Goal: Transaction & Acquisition: Purchase product/service

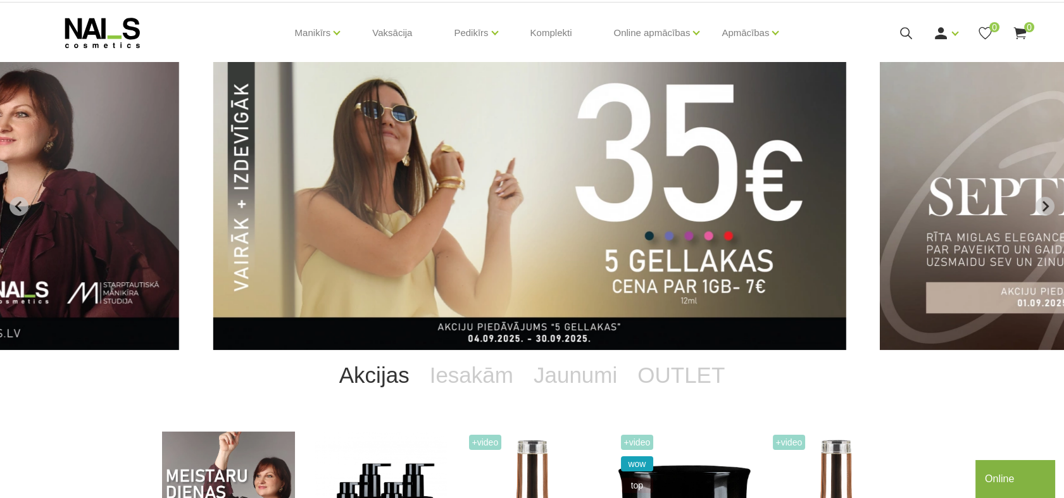
scroll to position [30, 0]
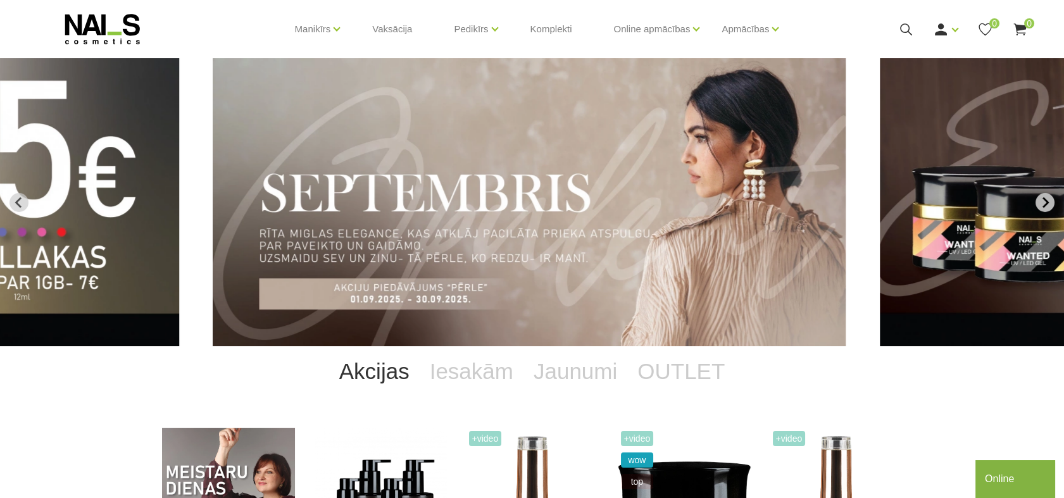
click at [1043, 200] on icon "Next slide" at bounding box center [1044, 202] width 11 height 11
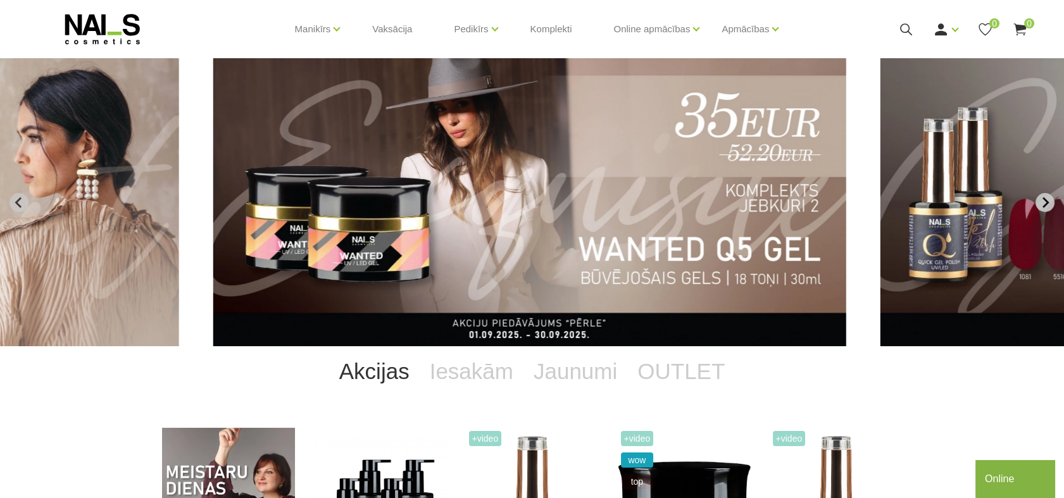
click at [1046, 208] on icon "Next slide" at bounding box center [1044, 202] width 11 height 11
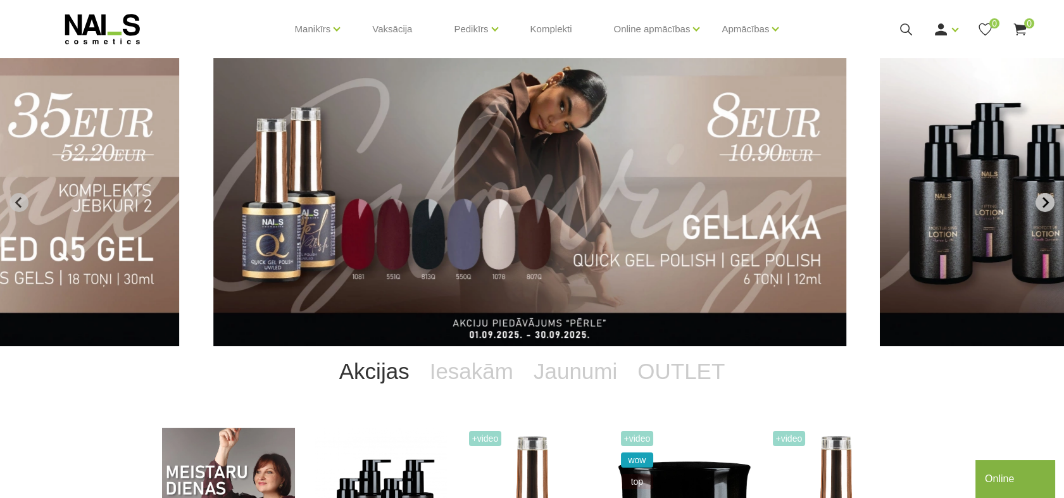
click at [1042, 206] on icon "Next slide" at bounding box center [1044, 202] width 11 height 11
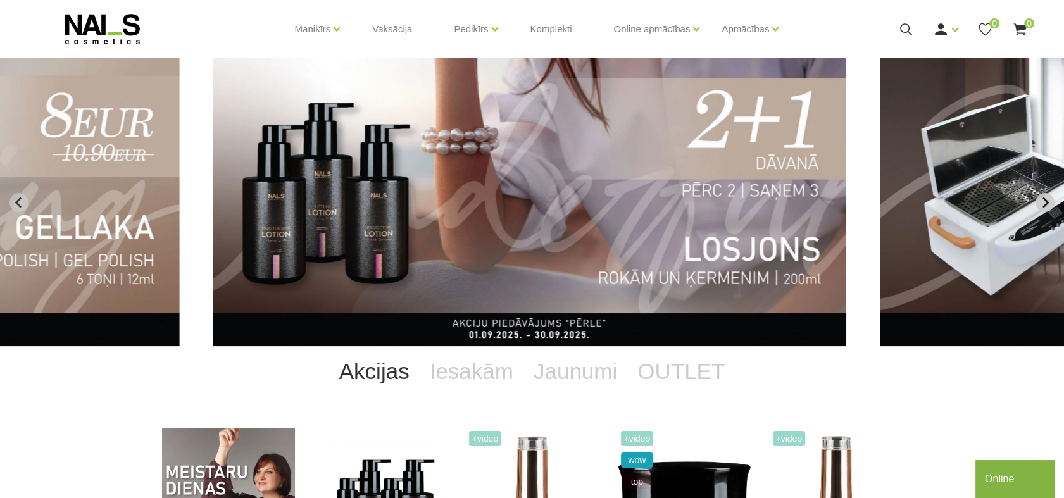
click at [1042, 206] on icon "Next slide" at bounding box center [1044, 202] width 11 height 11
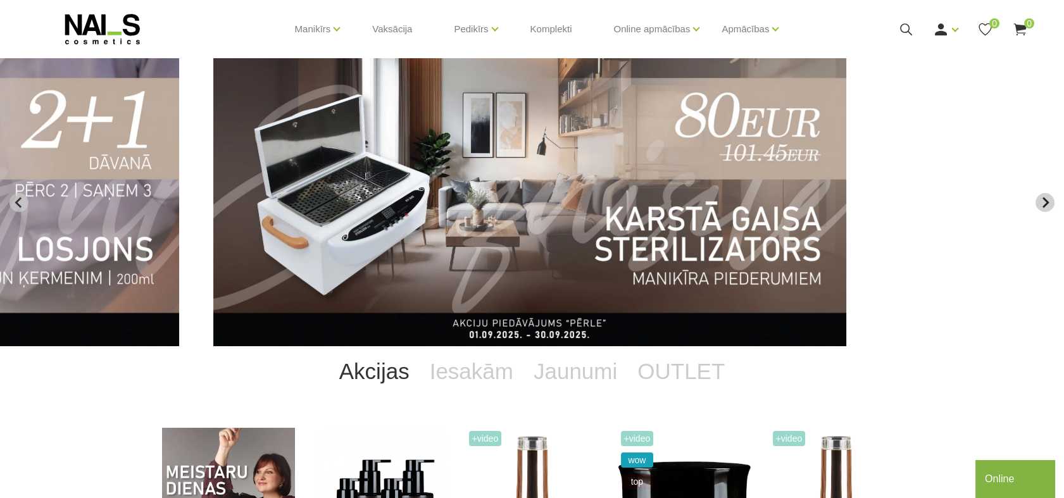
click at [1042, 206] on icon "Next slide" at bounding box center [1044, 202] width 11 height 11
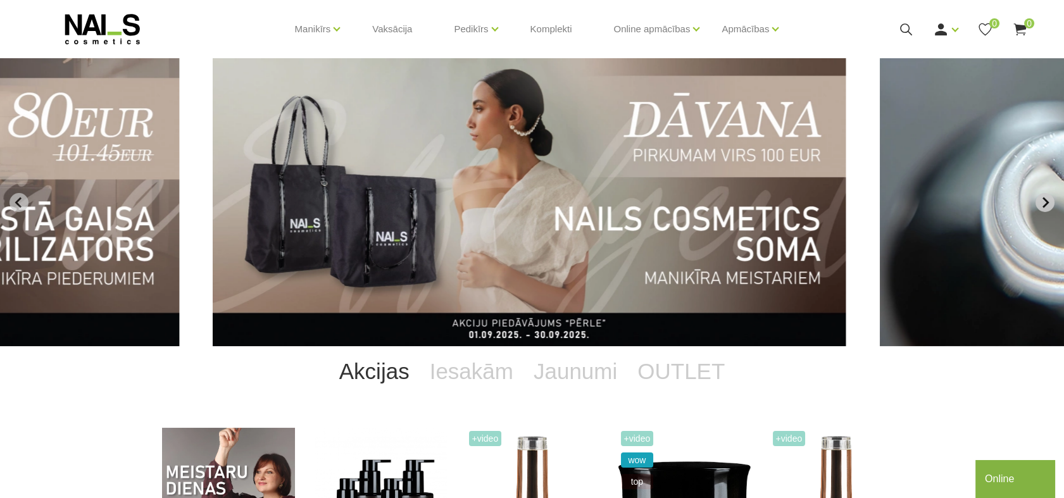
click at [1044, 211] on section "NAILS cosmetics - slideshow banner" at bounding box center [532, 202] width 1064 height 288
click at [1045, 206] on icon "Next slide" at bounding box center [1044, 202] width 11 height 11
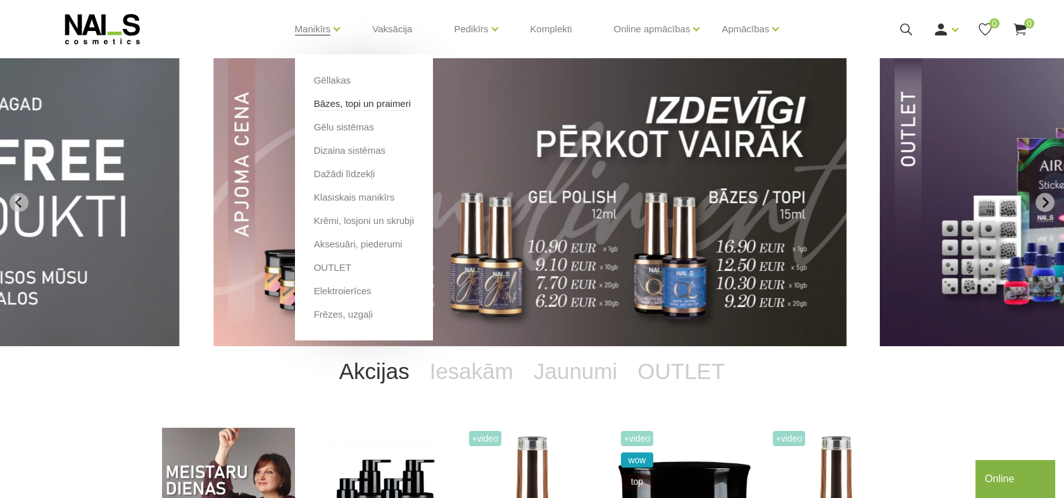
click at [332, 98] on link "Bāzes, topi un praimeri" at bounding box center [362, 104] width 97 height 14
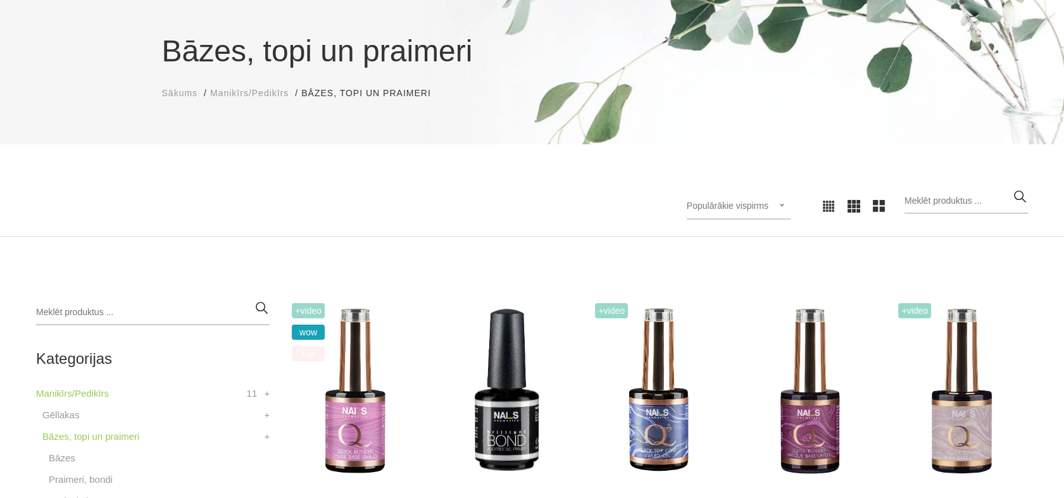
scroll to position [89, 0]
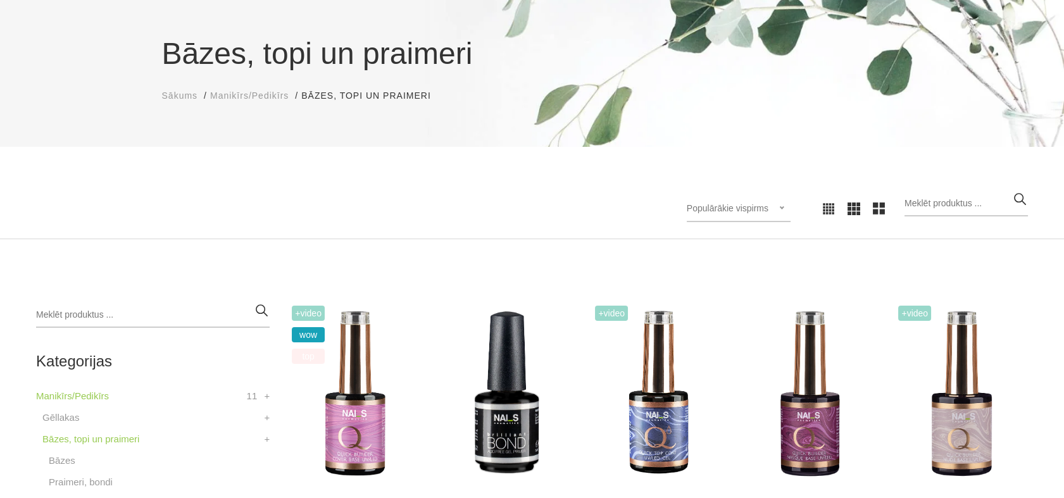
click at [835, 211] on icon at bounding box center [828, 209] width 13 height 13
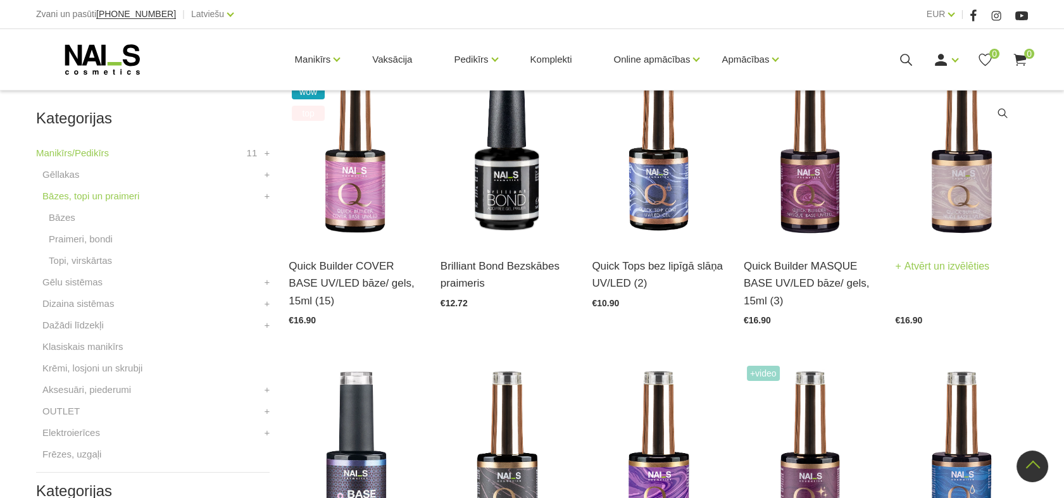
scroll to position [335, 0]
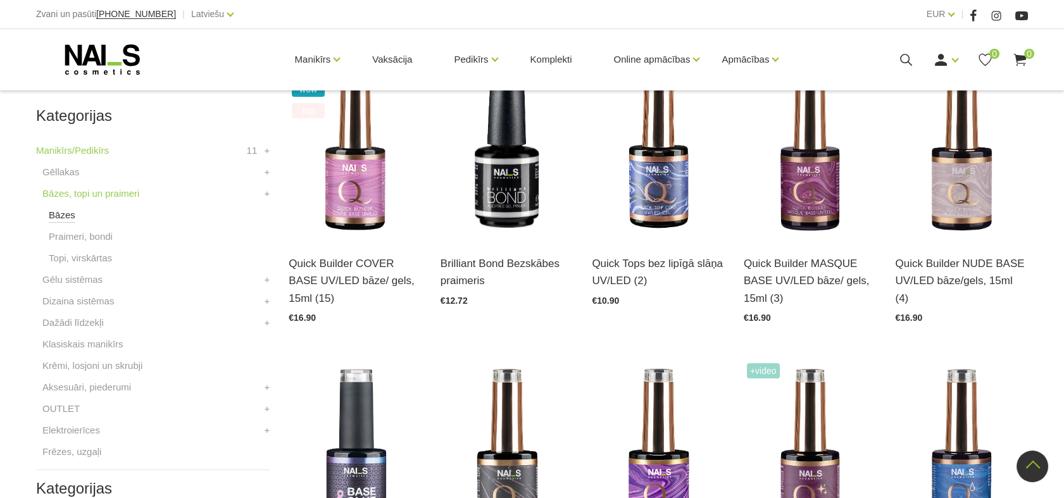
click at [63, 211] on link "Bāzes" at bounding box center [62, 215] width 27 height 15
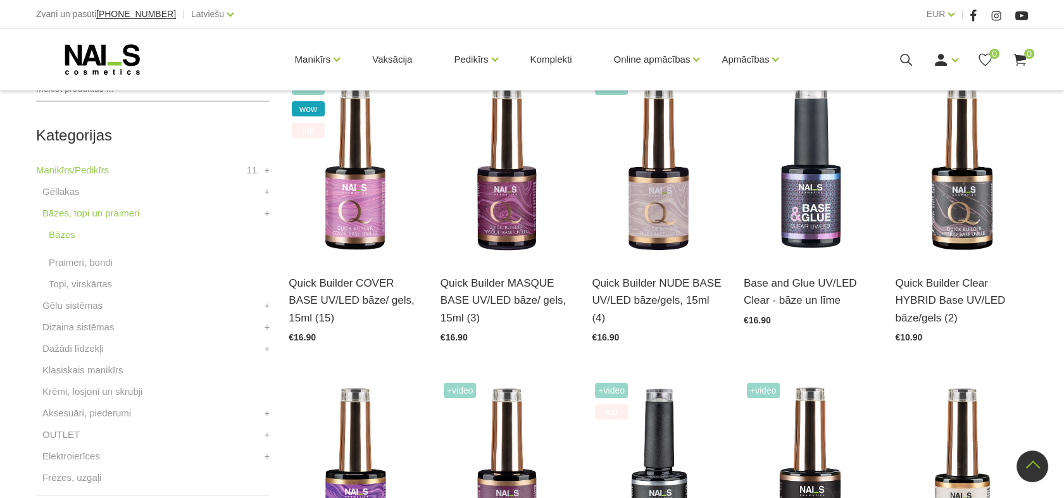
scroll to position [317, 0]
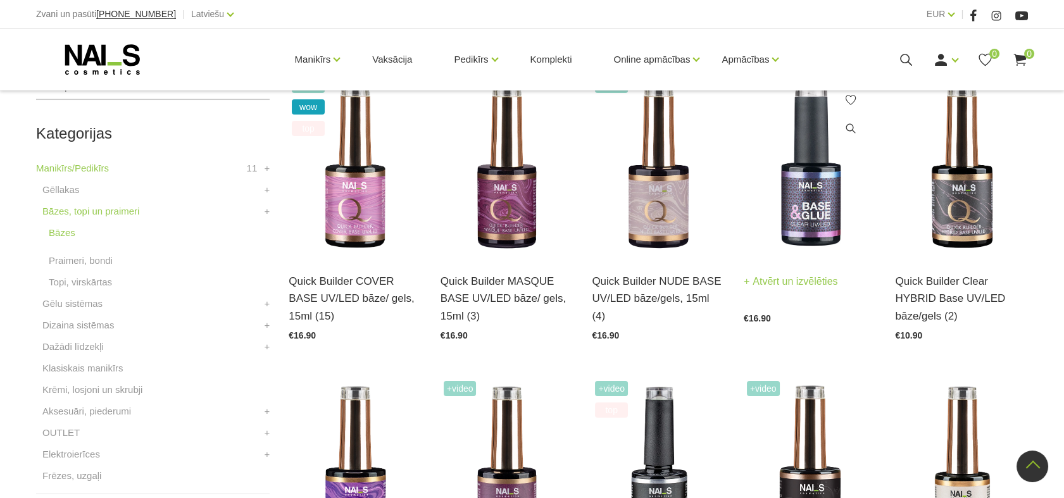
click at [821, 208] on img at bounding box center [810, 166] width 133 height 182
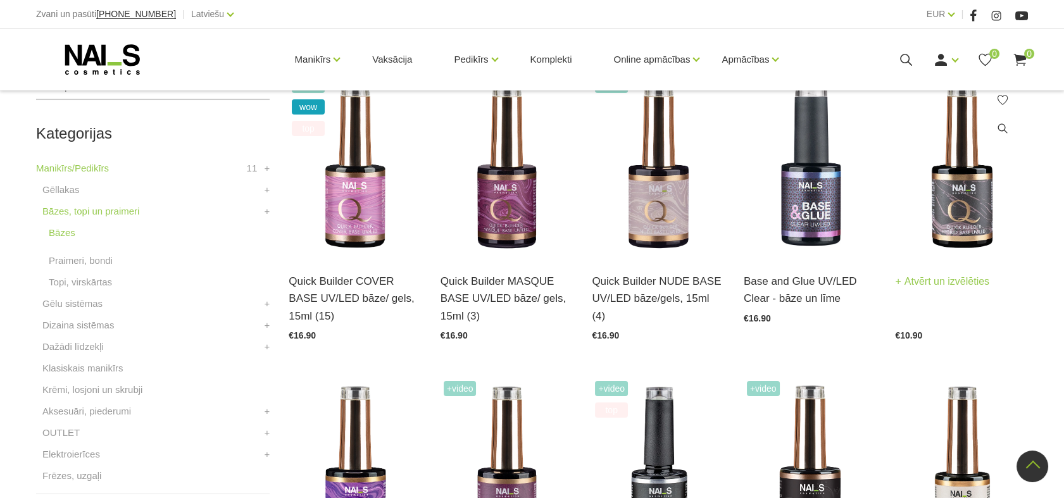
click at [983, 216] on img at bounding box center [961, 166] width 133 height 182
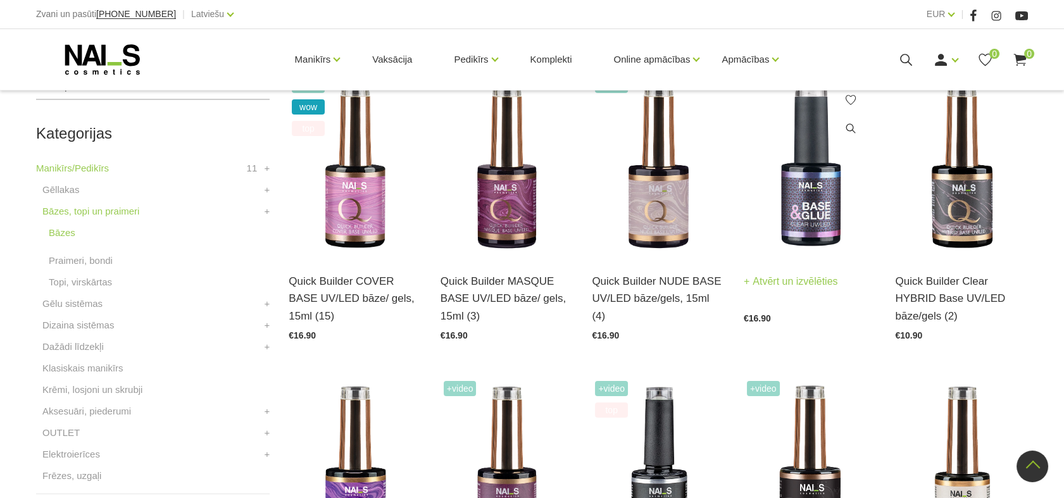
click at [813, 217] on img at bounding box center [810, 166] width 133 height 182
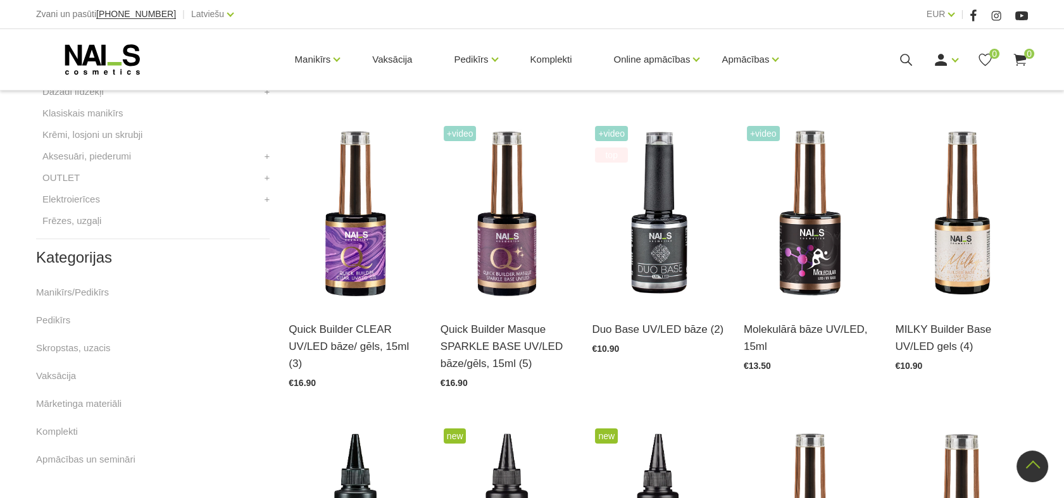
scroll to position [576, 0]
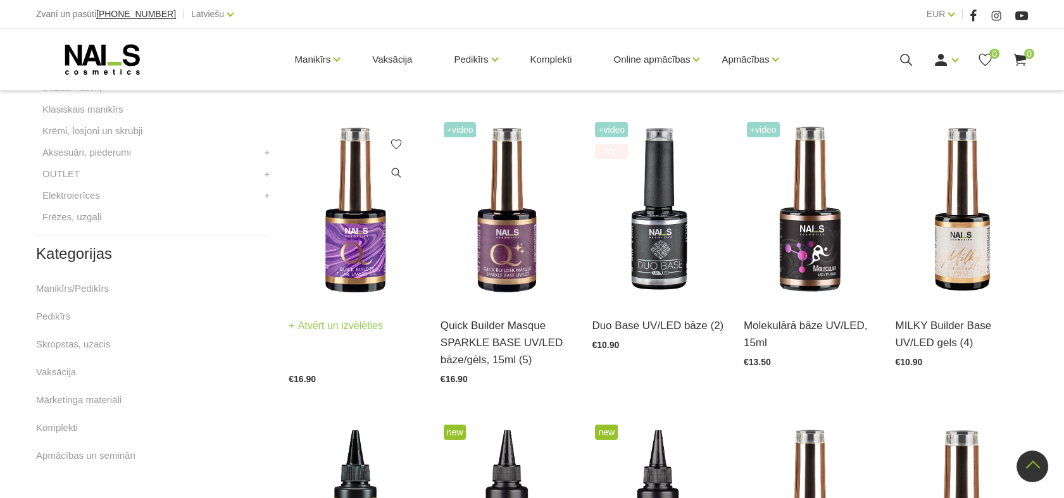
click at [356, 228] on img at bounding box center [355, 210] width 133 height 182
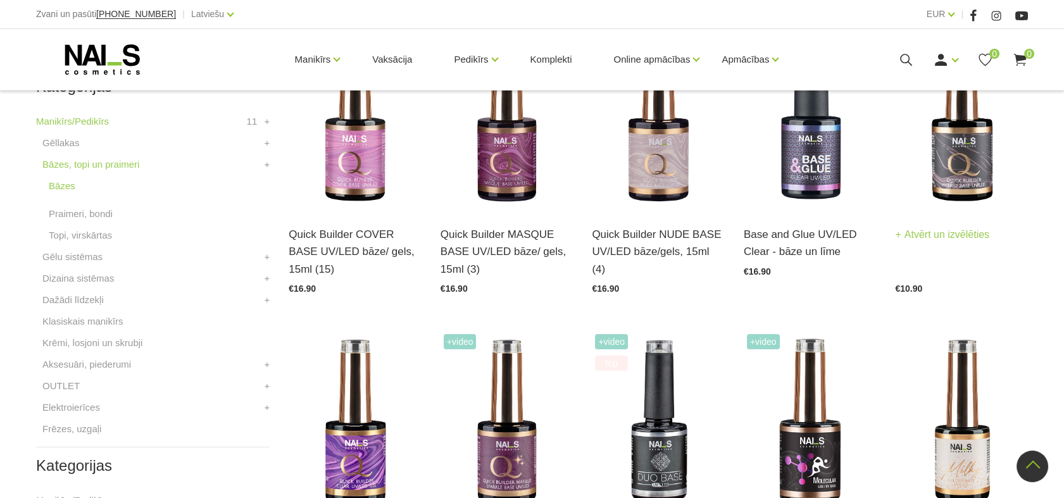
scroll to position [366, 0]
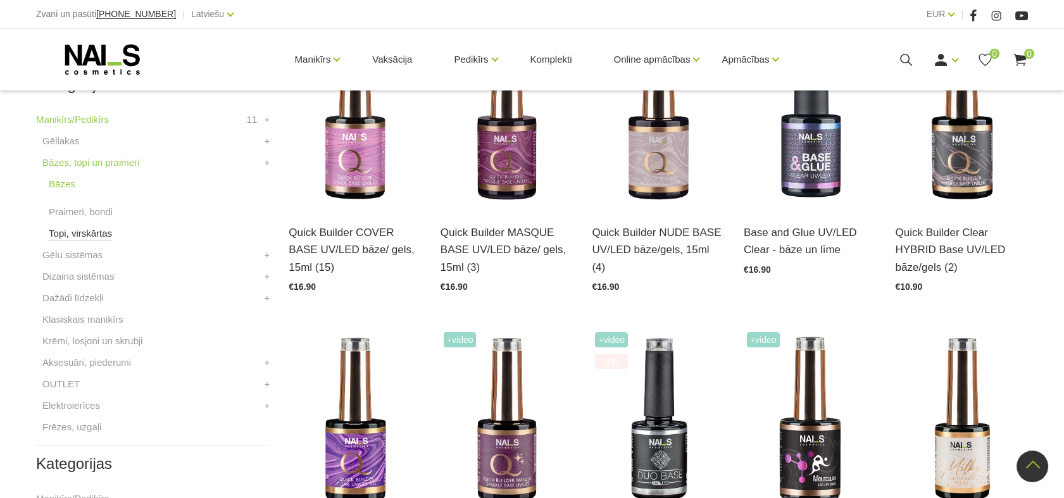
click at [87, 237] on link "Topi, virskārtas" at bounding box center [80, 233] width 63 height 15
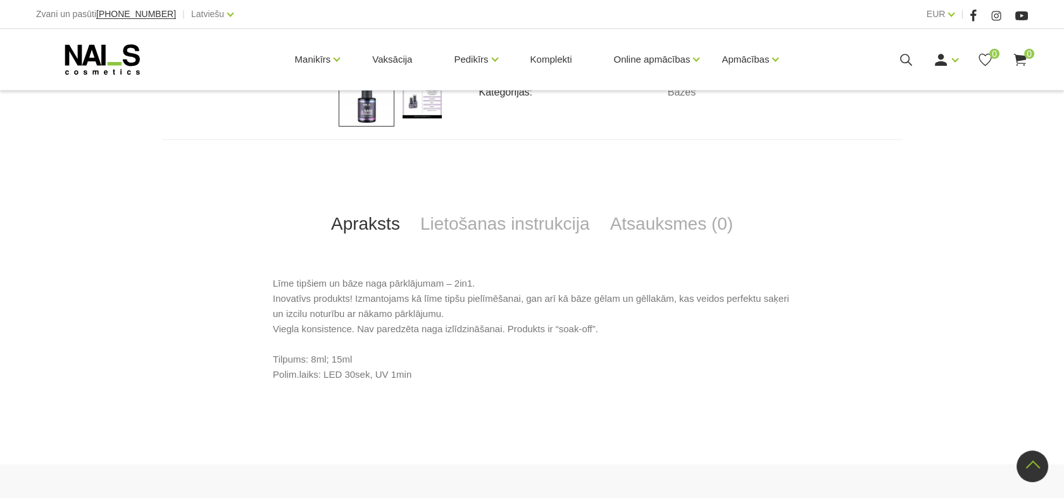
scroll to position [460, 0]
click at [556, 223] on link "Lietošanas instrukcija" at bounding box center [505, 222] width 190 height 42
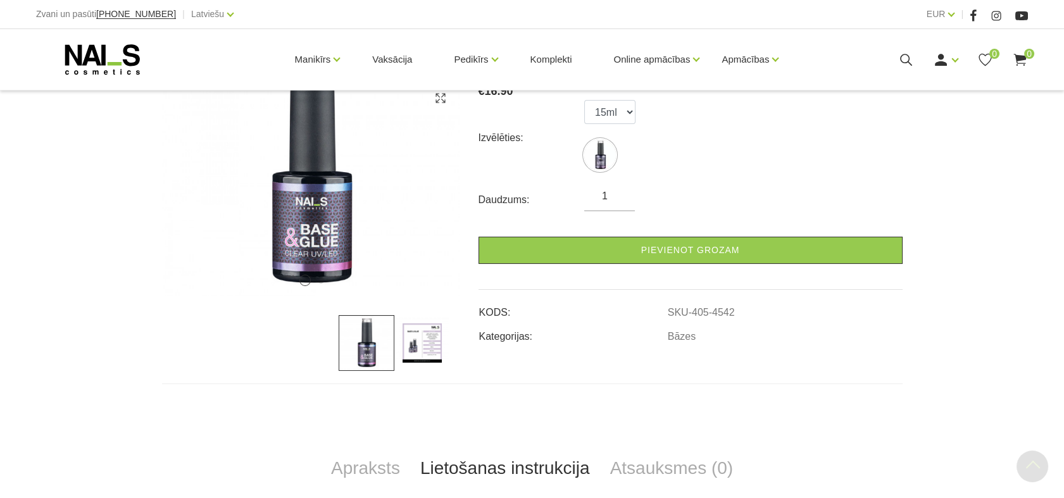
scroll to position [213, 0]
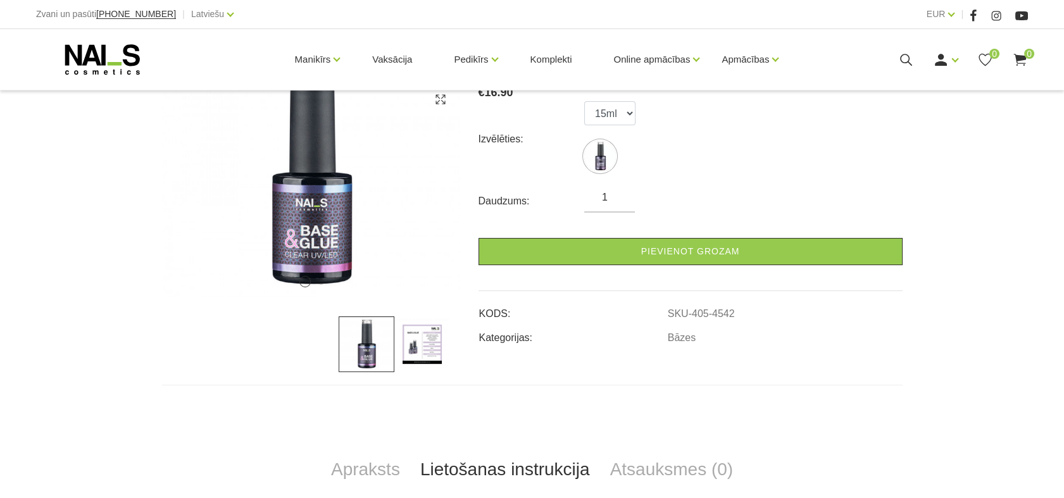
click at [414, 330] on img at bounding box center [422, 344] width 56 height 56
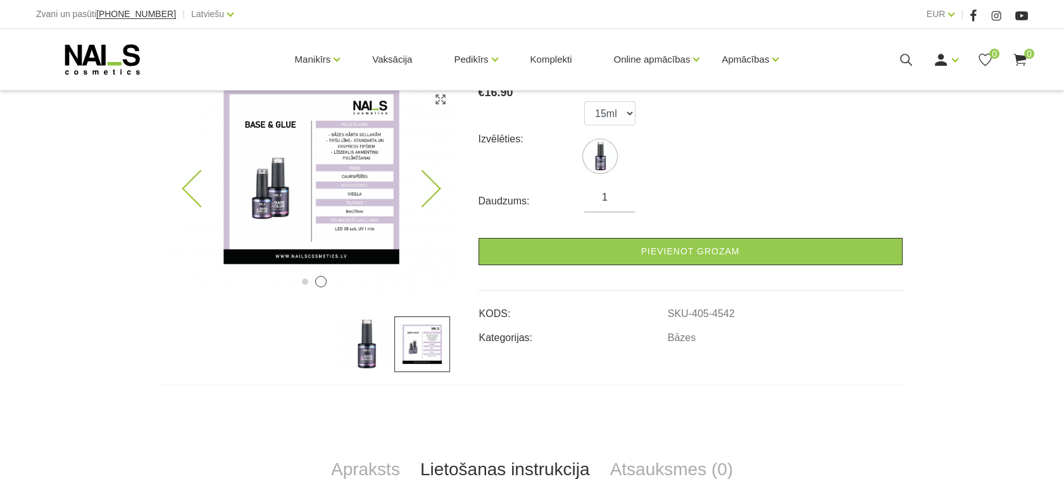
click at [292, 175] on img at bounding box center [311, 176] width 297 height 242
click at [327, 189] on img at bounding box center [311, 176] width 297 height 242
click at [327, 189] on img at bounding box center [310, 176] width 297 height 242
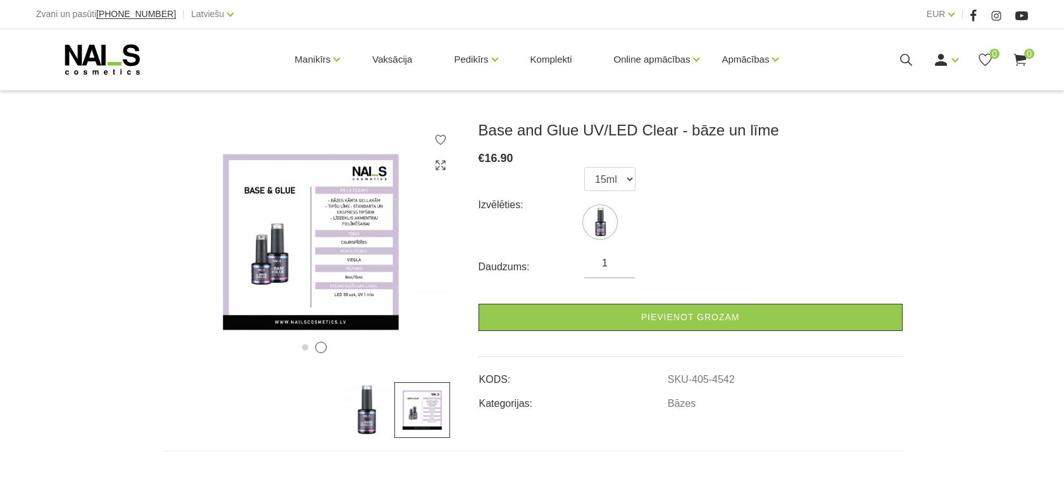
scroll to position [144, 0]
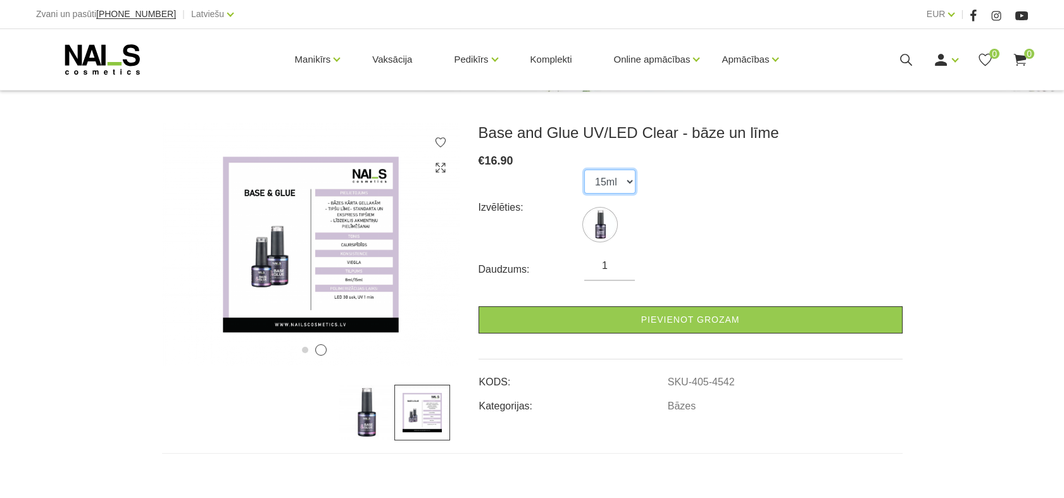
click at [623, 183] on select "15ml" at bounding box center [609, 182] width 51 height 24
drag, startPoint x: 624, startPoint y: 183, endPoint x: 597, endPoint y: 178, distance: 27.6
click at [625, 183] on select "15ml" at bounding box center [609, 182] width 51 height 24
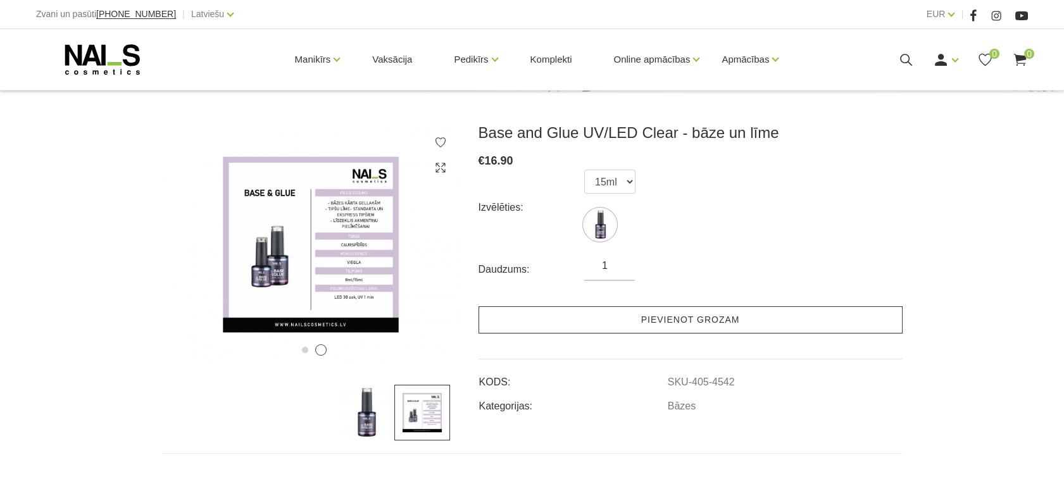
click at [597, 324] on link "Pievienot grozam" at bounding box center [690, 319] width 424 height 27
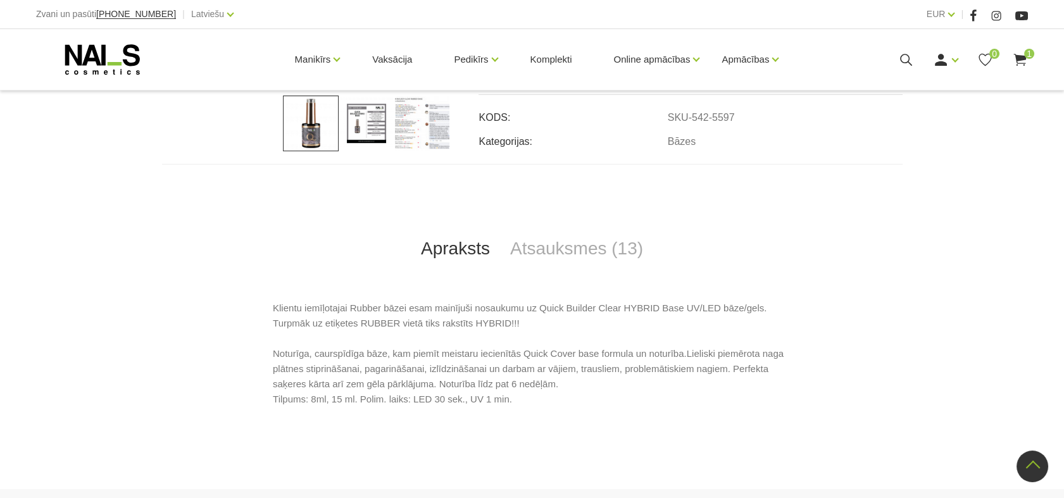
scroll to position [435, 0]
click at [565, 246] on link "Atsauksmes (13)" at bounding box center [576, 248] width 153 height 42
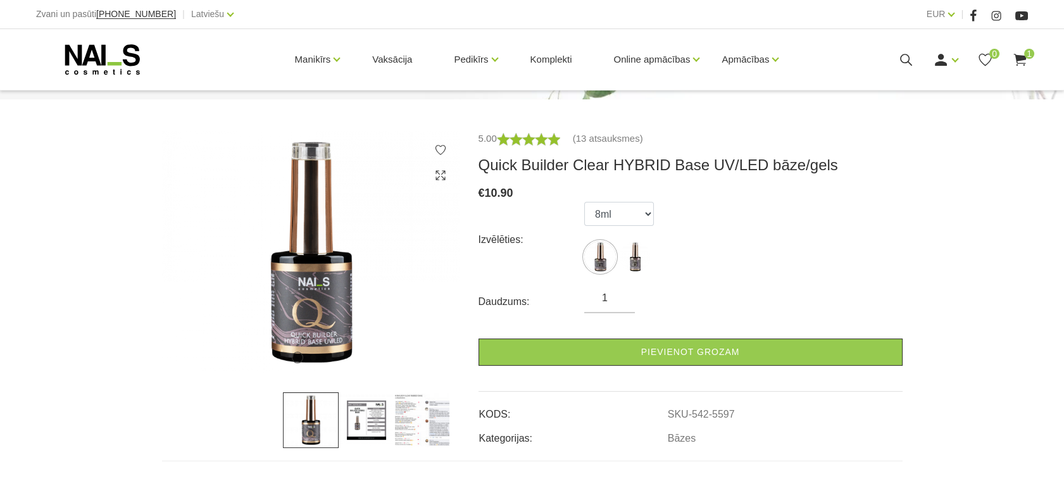
scroll to position [151, 0]
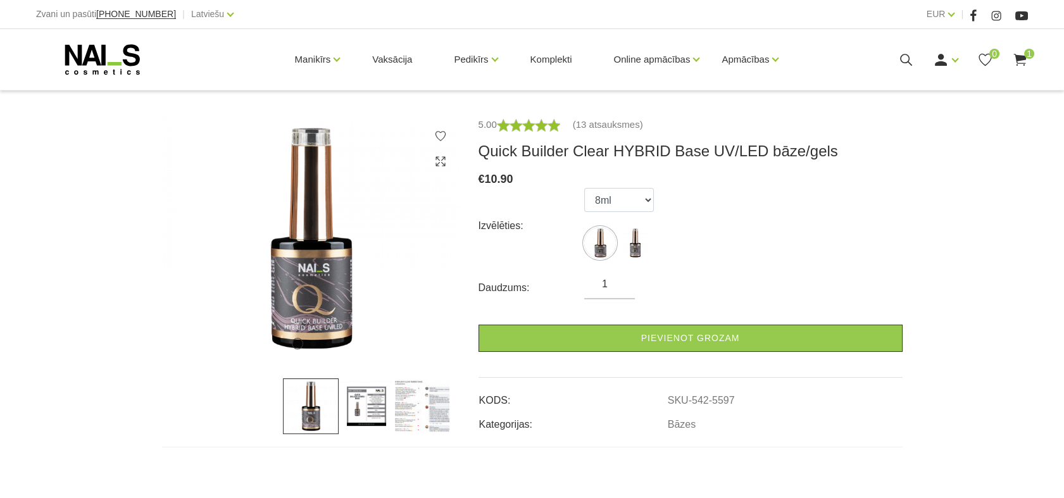
click at [359, 408] on img at bounding box center [367, 406] width 56 height 56
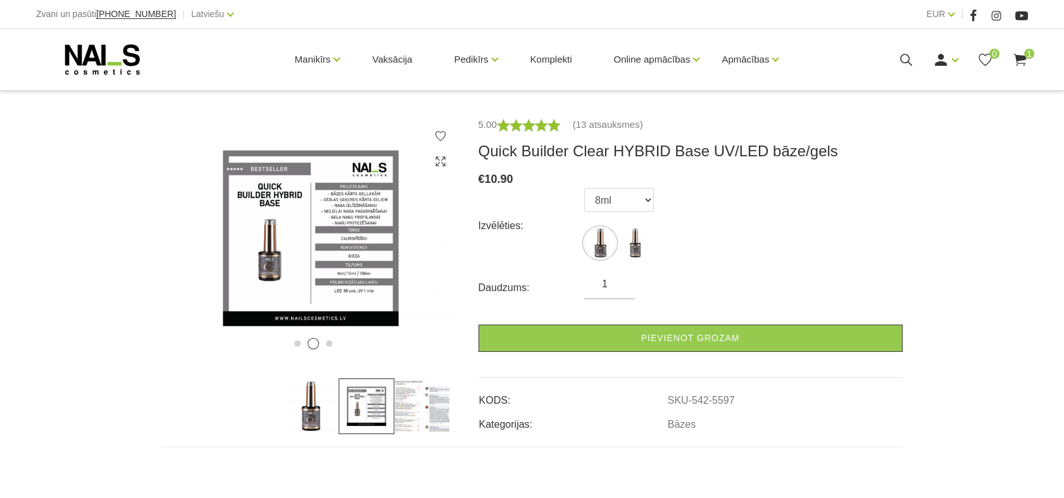
click at [422, 410] on img at bounding box center [422, 406] width 56 height 56
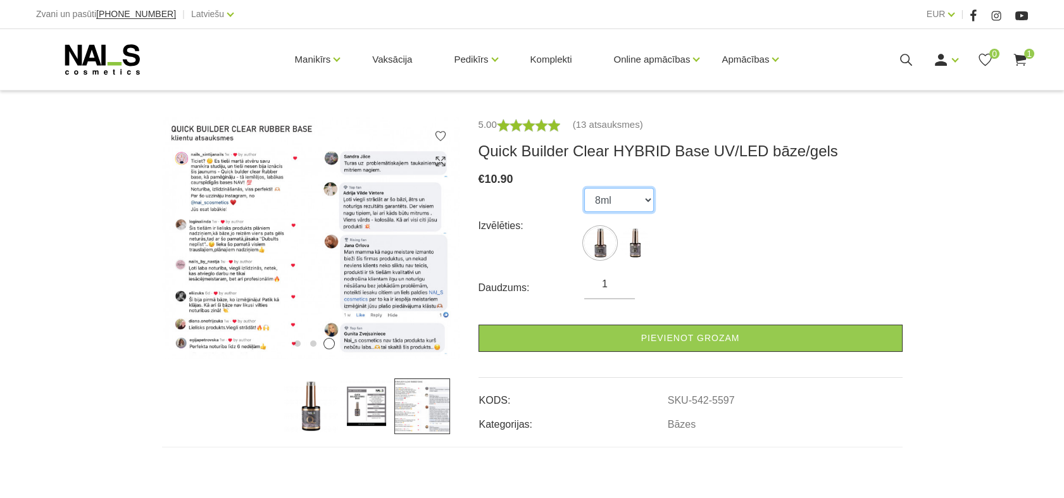
click at [643, 205] on select "8ml 15ml" at bounding box center [619, 200] width 70 height 24
select select "5598"
click at [584, 188] on select "8ml 15ml" at bounding box center [619, 200] width 70 height 24
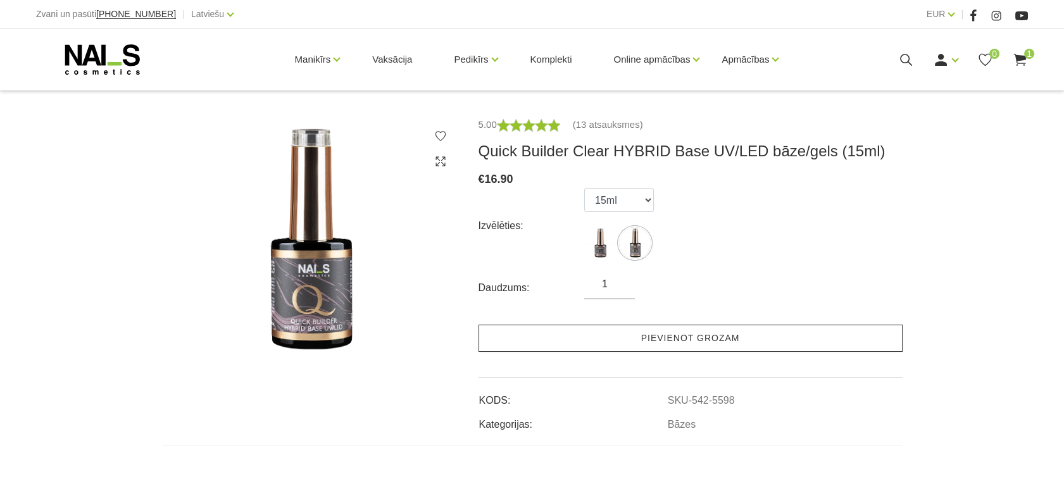
click at [602, 335] on link "Pievienot grozam" at bounding box center [690, 338] width 424 height 27
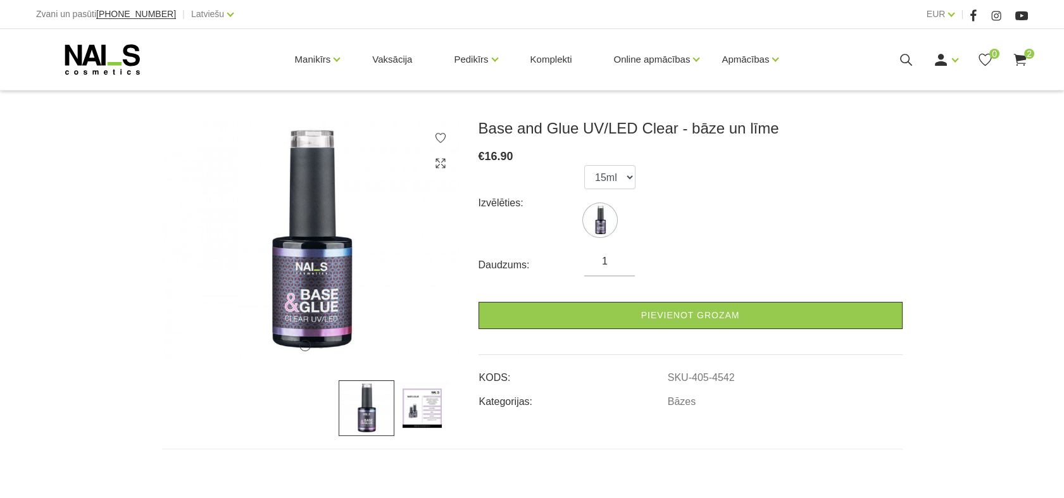
scroll to position [151, 0]
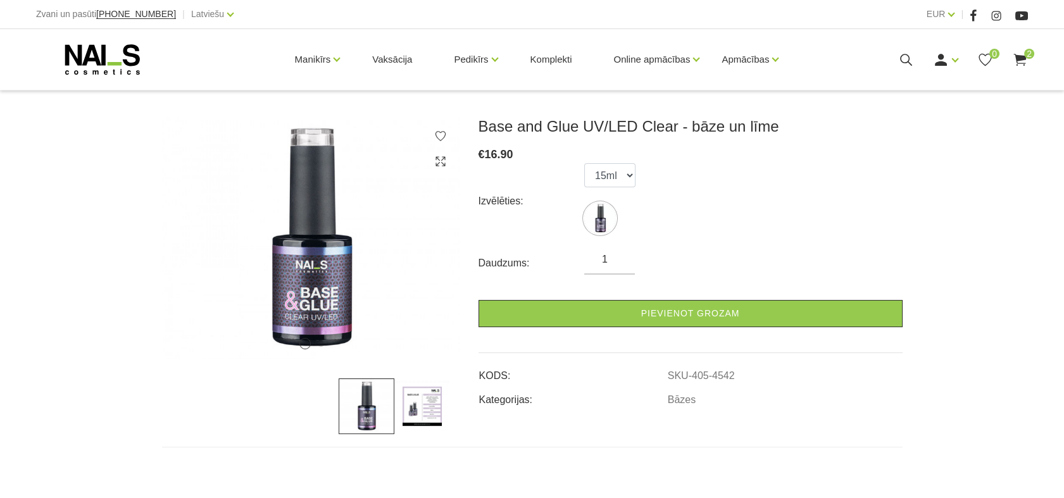
click at [420, 412] on img at bounding box center [422, 406] width 56 height 56
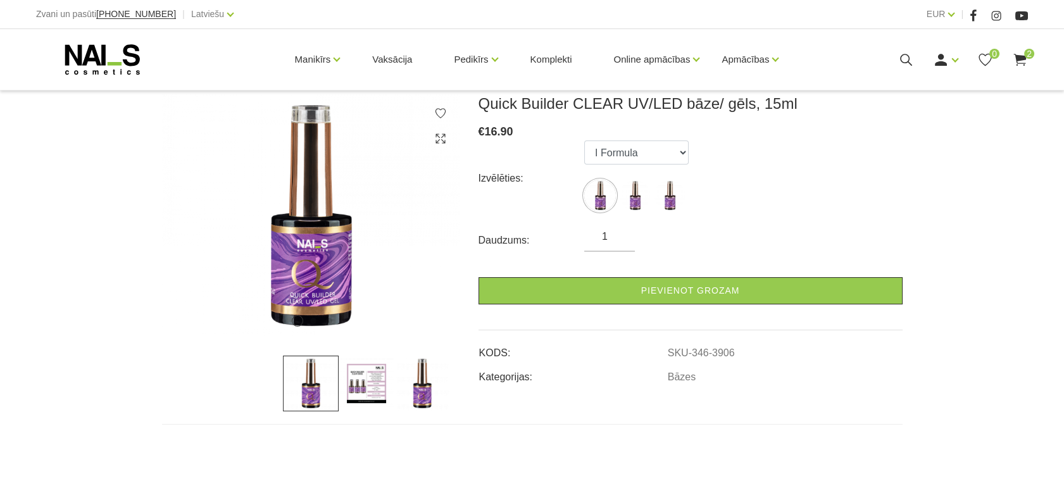
scroll to position [178, 0]
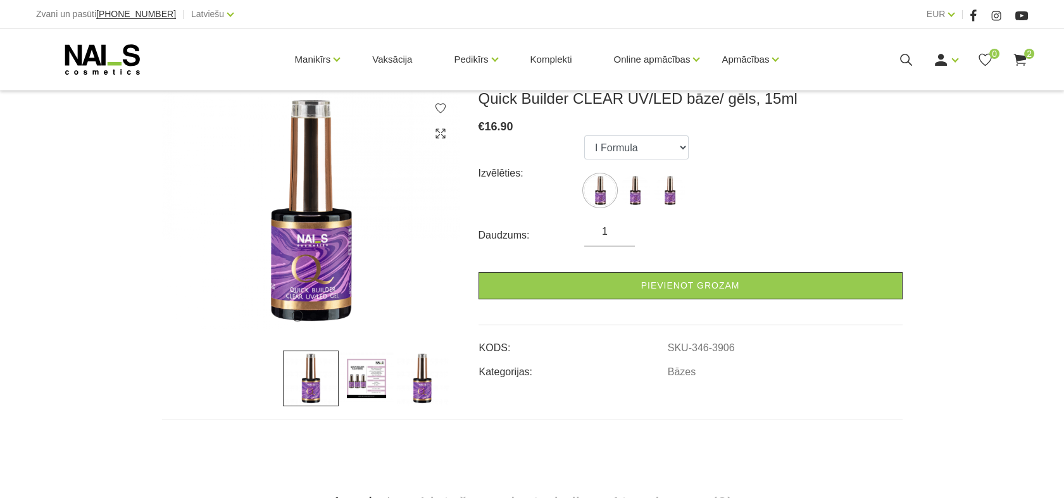
click at [386, 375] on img at bounding box center [367, 379] width 56 height 56
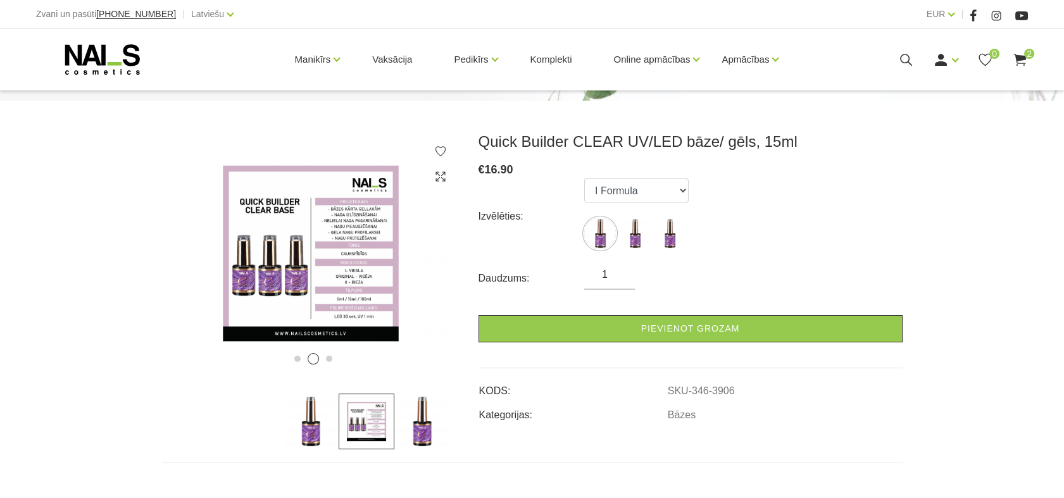
scroll to position [140, 0]
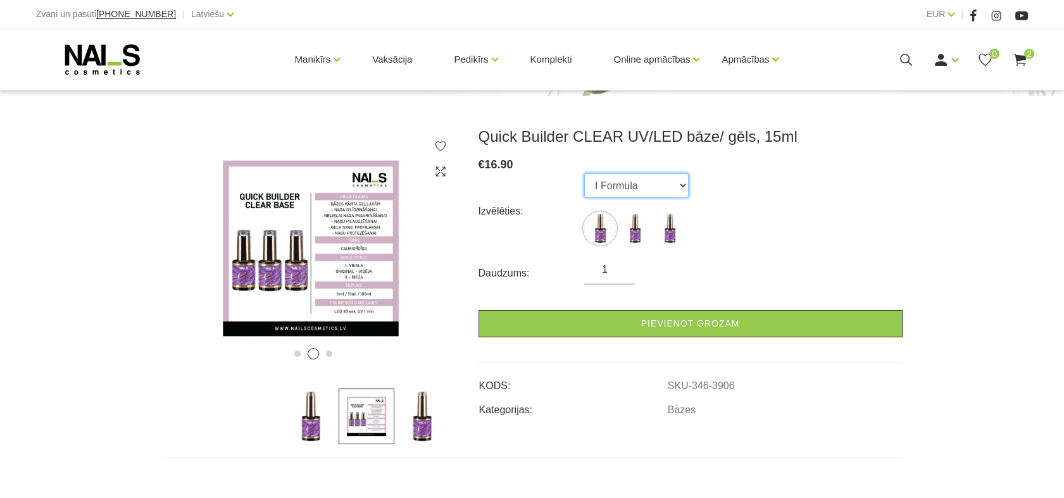
click at [676, 187] on select "I Formula II Formula Original Formula" at bounding box center [636, 185] width 104 height 24
select select "3908"
click at [584, 173] on select "I Formula II Formula Original Formula" at bounding box center [636, 185] width 104 height 24
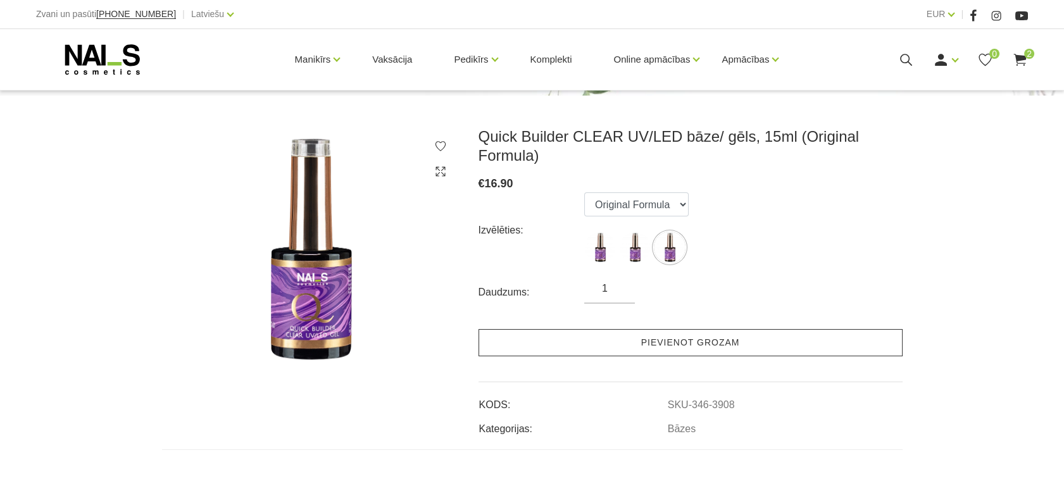
click at [690, 336] on link "Pievienot grozam" at bounding box center [690, 342] width 424 height 27
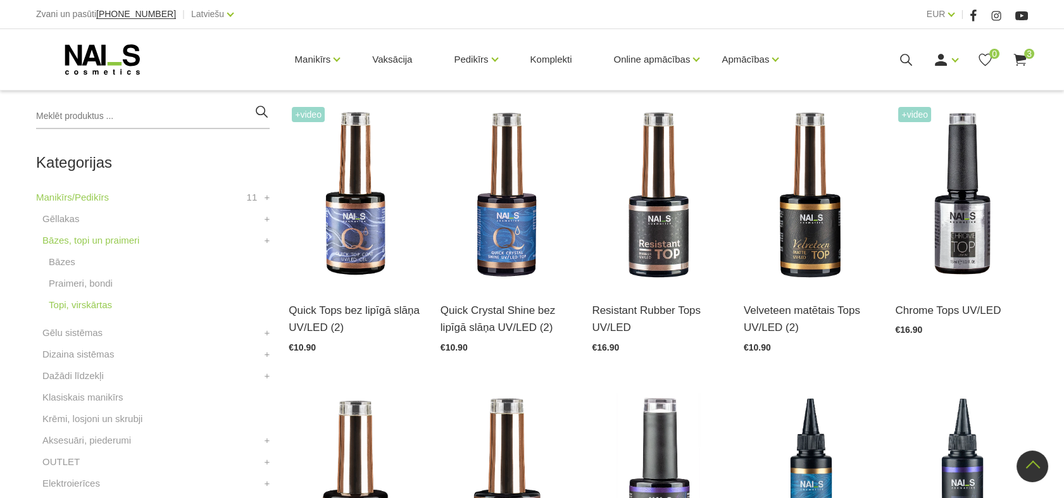
scroll to position [291, 0]
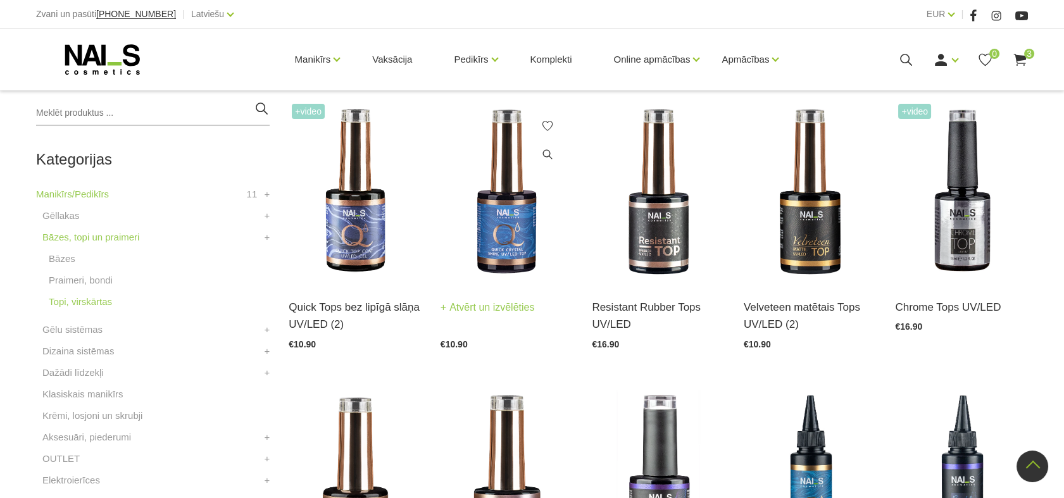
click at [518, 228] on img at bounding box center [506, 192] width 133 height 182
click at [821, 239] on img at bounding box center [810, 192] width 133 height 182
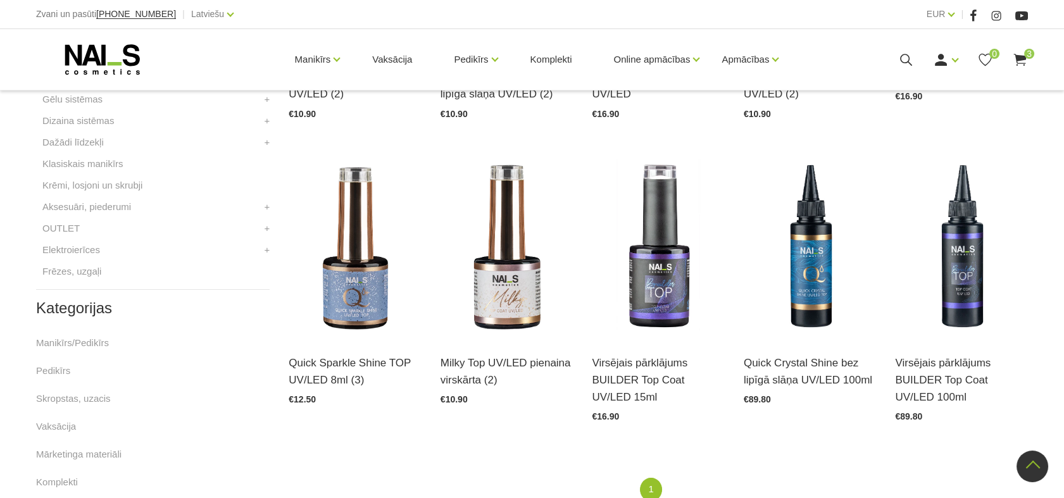
scroll to position [523, 0]
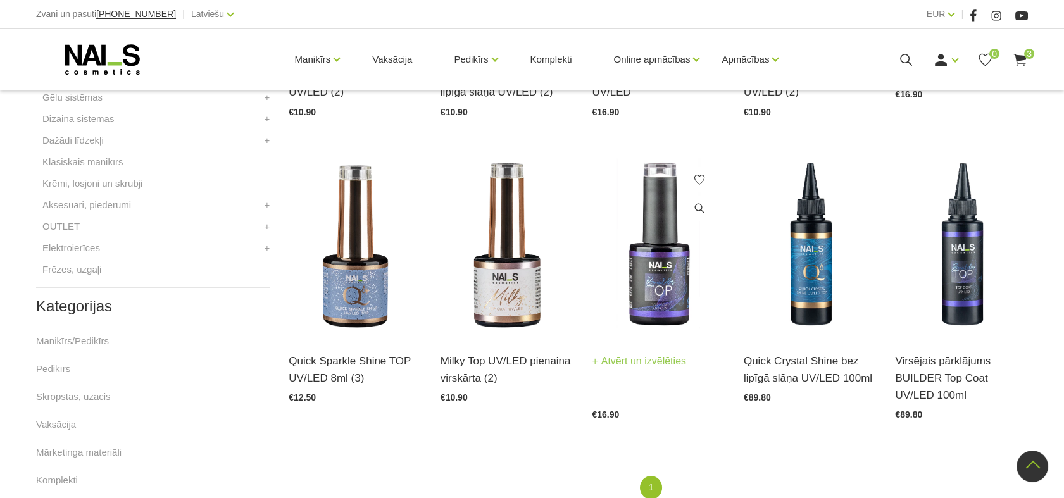
click at [643, 287] on img at bounding box center [658, 245] width 133 height 182
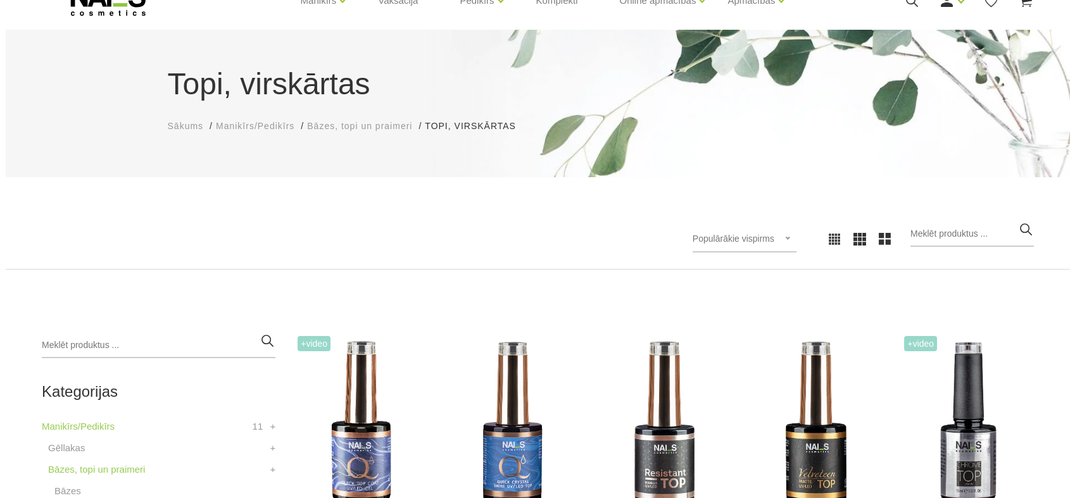
scroll to position [0, 0]
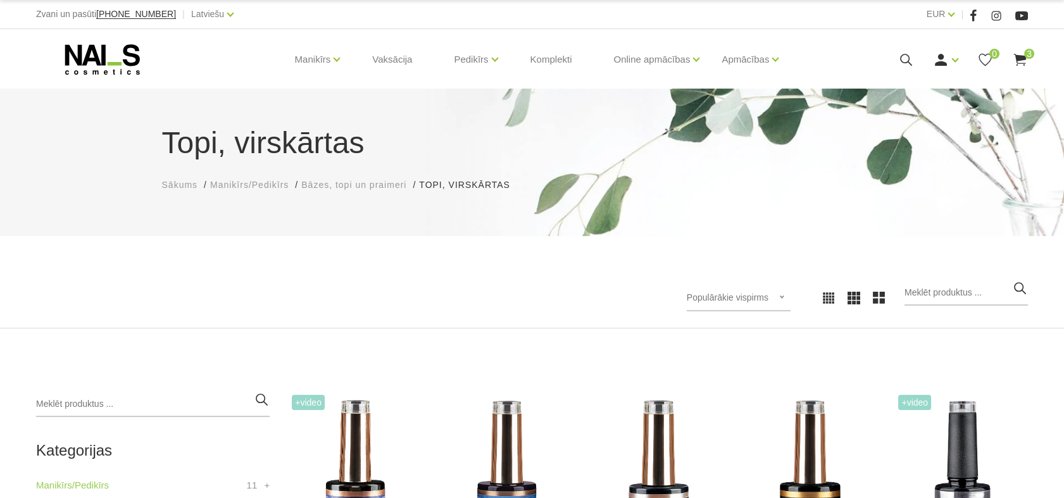
click at [1023, 54] on icon at bounding box center [1020, 60] width 16 height 16
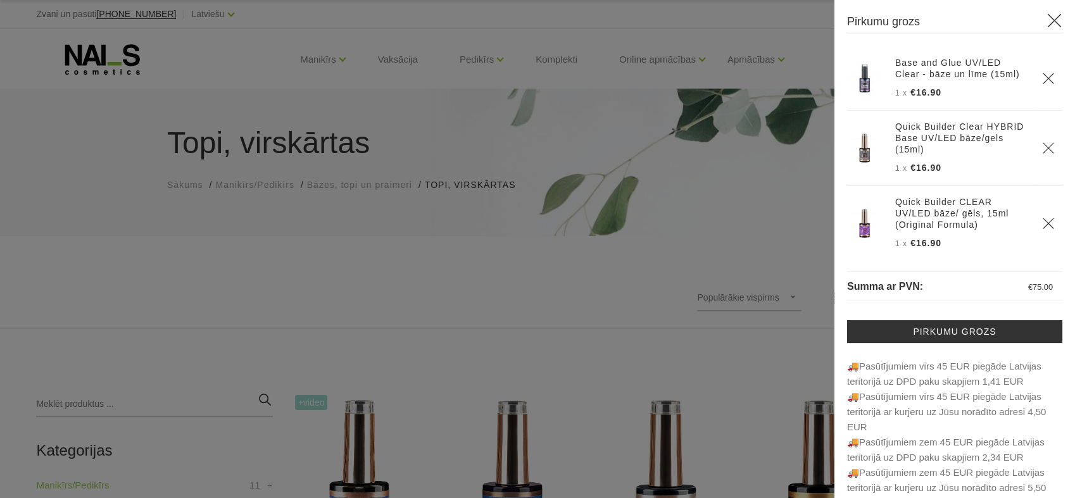
click at [1042, 82] on icon "Delete" at bounding box center [1048, 78] width 13 height 13
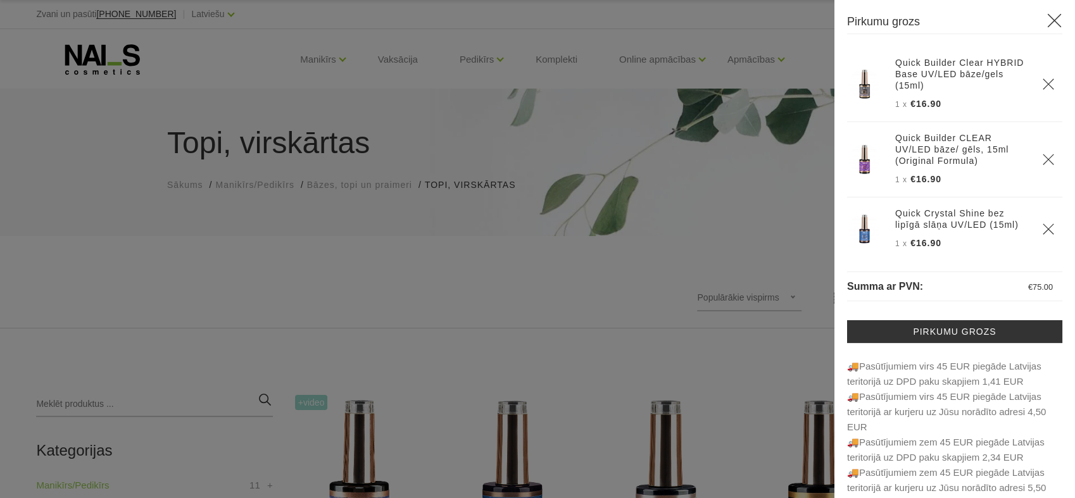
click at [645, 287] on div at bounding box center [537, 249] width 1075 height 498
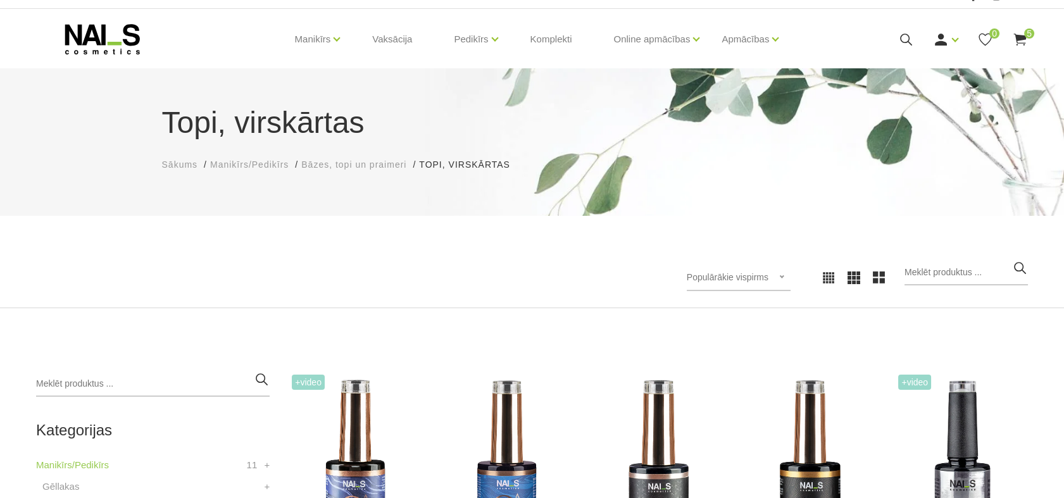
scroll to position [22, 0]
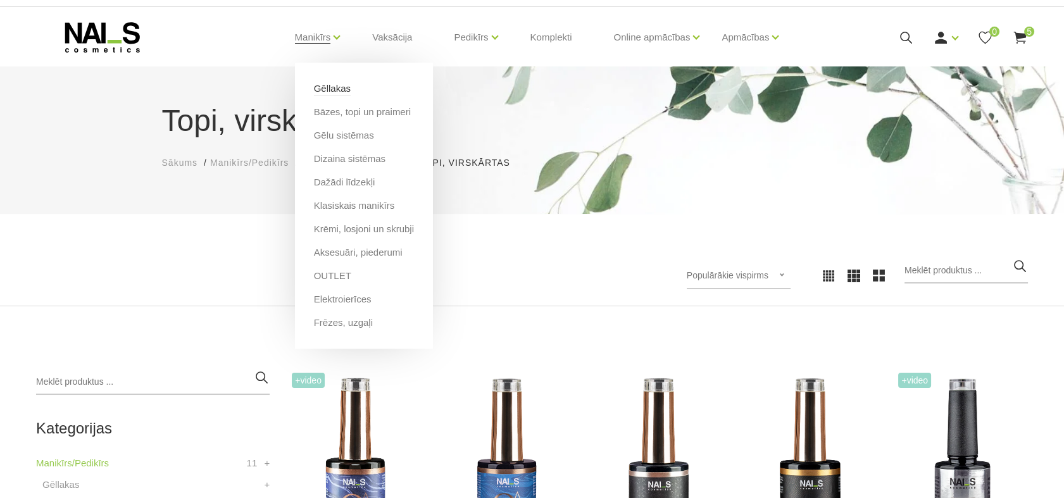
click at [324, 88] on link "Gēllakas" at bounding box center [332, 89] width 37 height 14
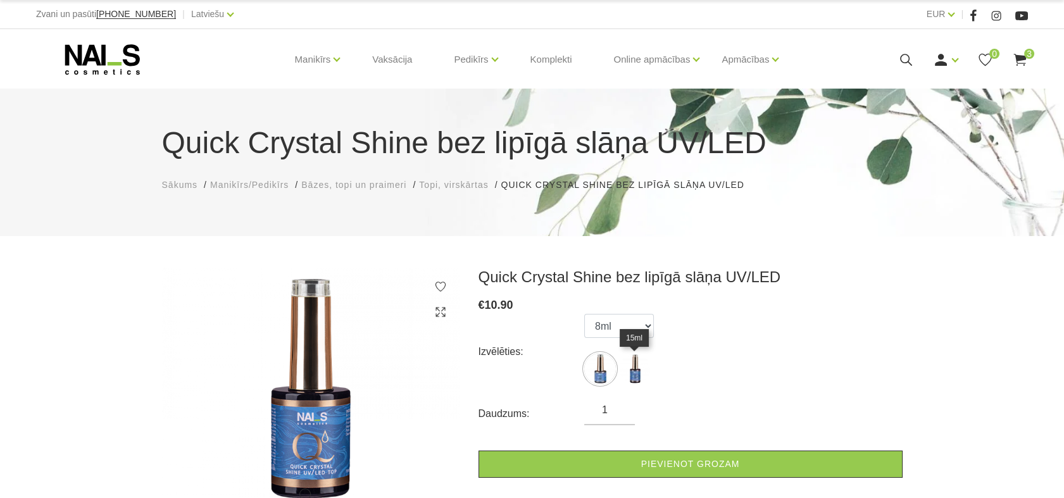
click at [631, 375] on img at bounding box center [635, 369] width 32 height 32
select select "5434"
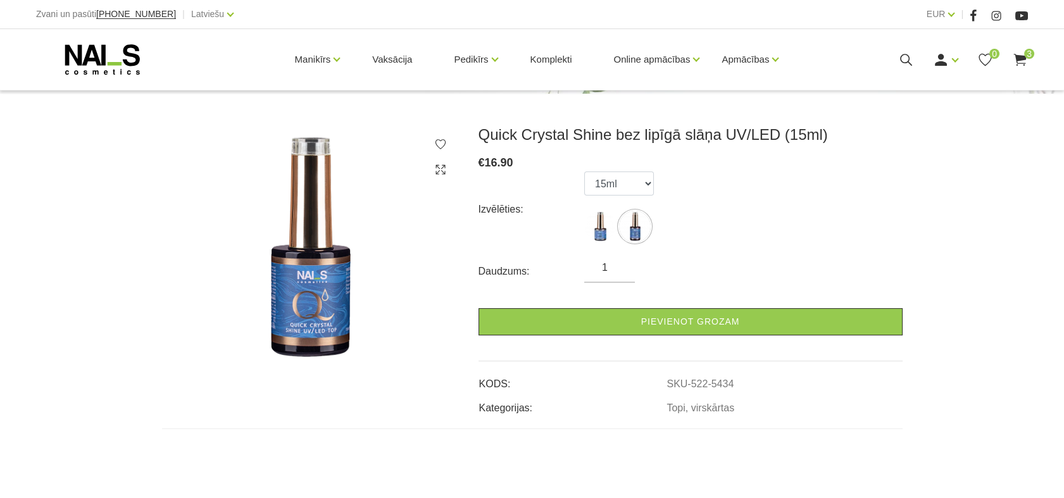
scroll to position [144, 0]
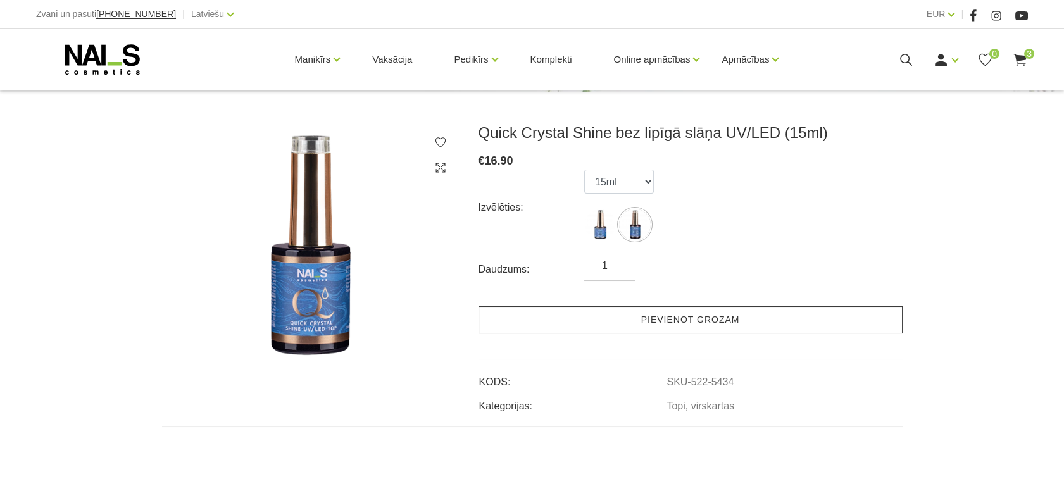
click at [720, 309] on link "Pievienot grozam" at bounding box center [690, 319] width 424 height 27
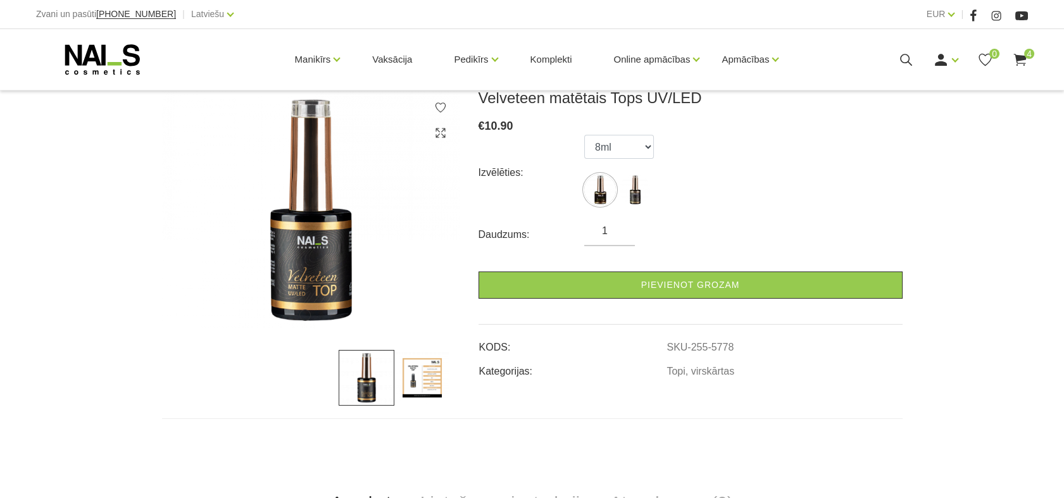
scroll to position [172, 0]
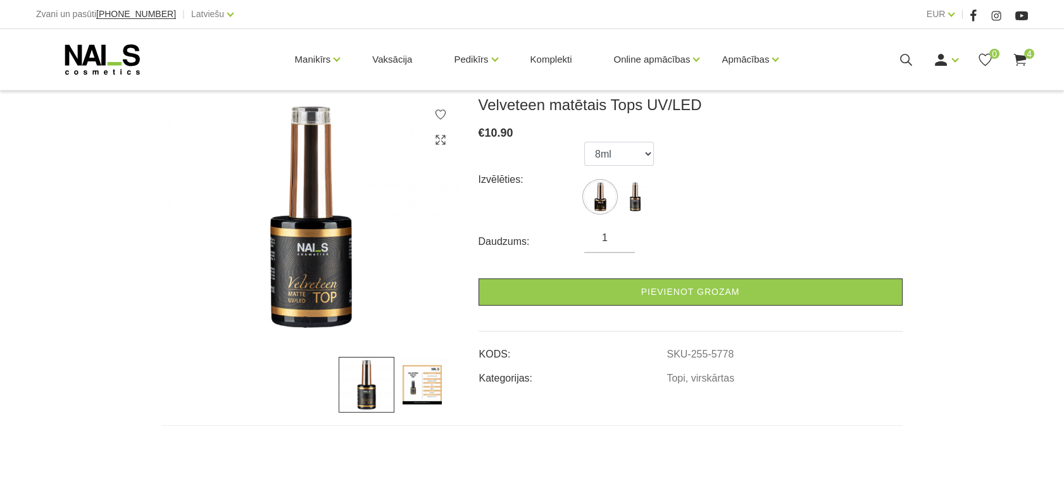
click at [427, 384] on img at bounding box center [422, 385] width 56 height 56
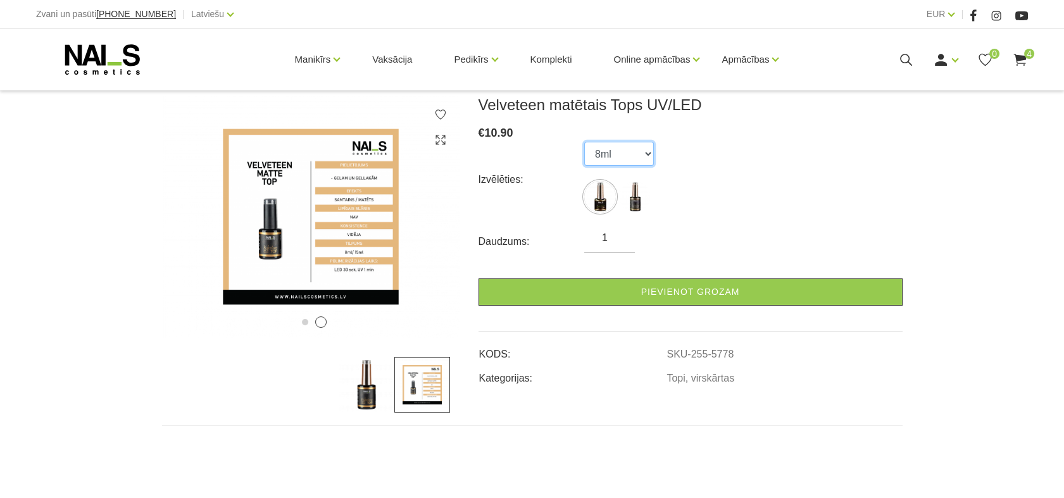
click at [644, 153] on select "8ml 15ml" at bounding box center [619, 154] width 70 height 24
select select "5791"
click at [584, 142] on select "8ml 15ml" at bounding box center [619, 154] width 70 height 24
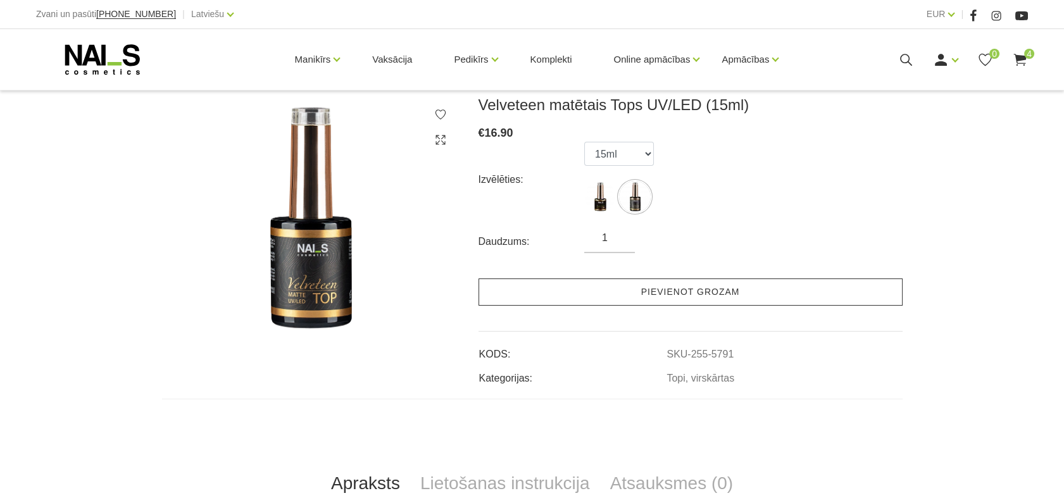
click at [634, 288] on link "Pievienot grozam" at bounding box center [690, 291] width 424 height 27
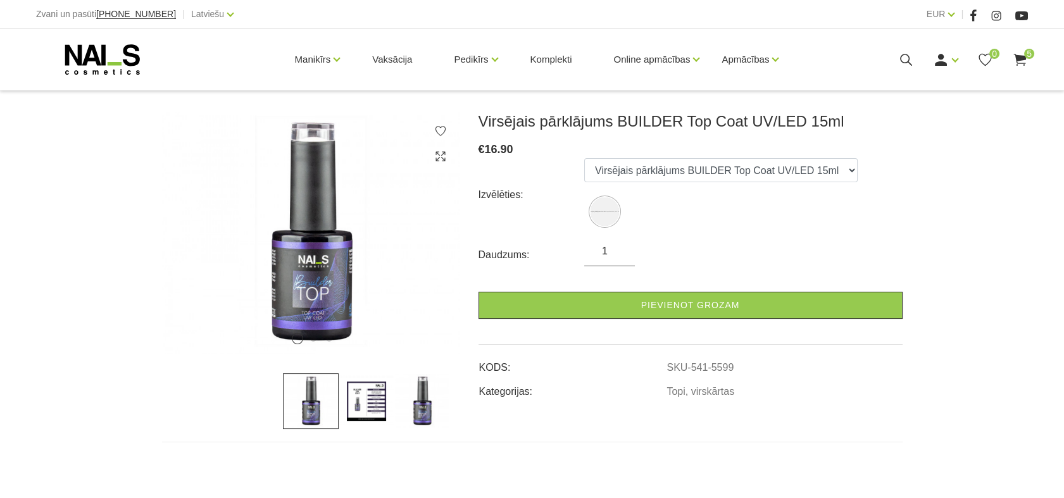
scroll to position [157, 0]
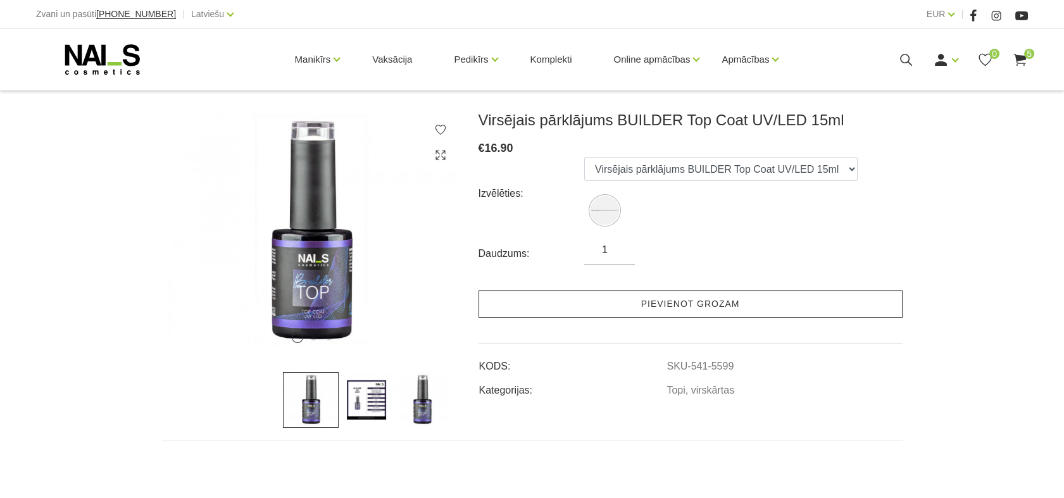
click at [674, 299] on link "Pievienot grozam" at bounding box center [690, 303] width 424 height 27
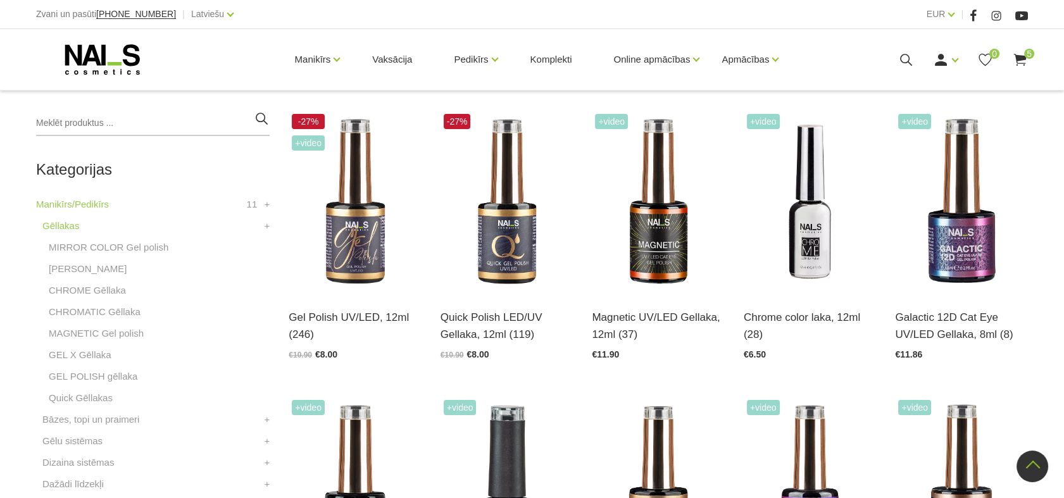
scroll to position [285, 0]
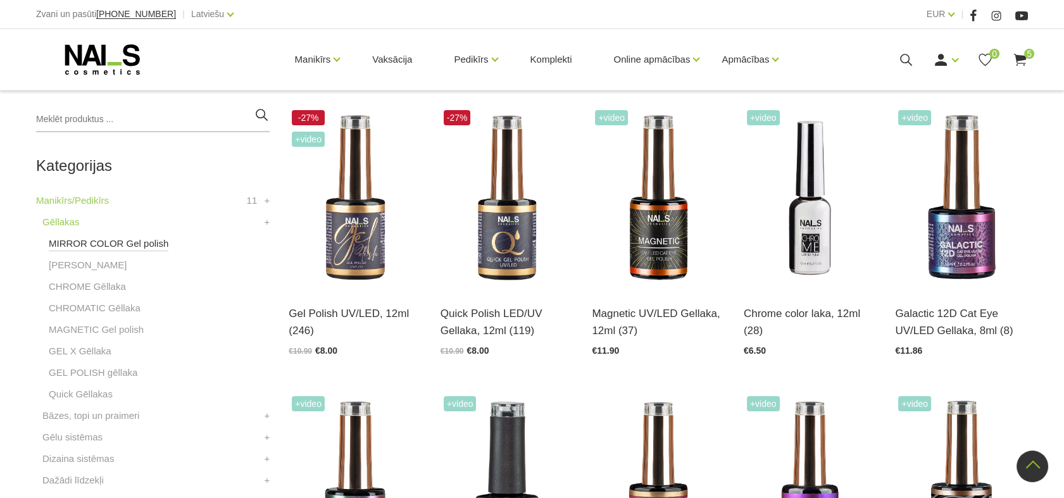
click at [88, 239] on link "MIRROR COLOR Gel polish" at bounding box center [109, 243] width 120 height 15
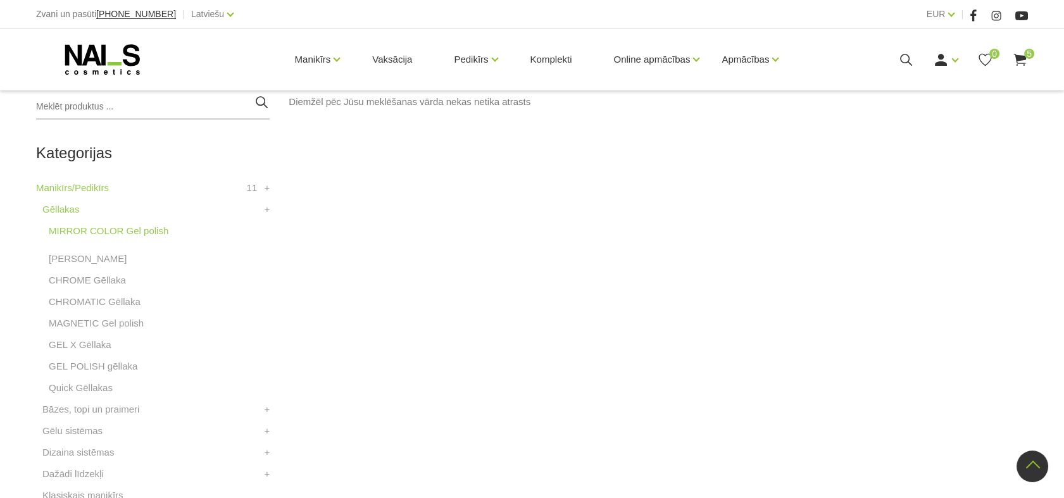
scroll to position [301, 0]
click at [78, 275] on link "CHROME Gēllaka" at bounding box center [87, 277] width 77 height 15
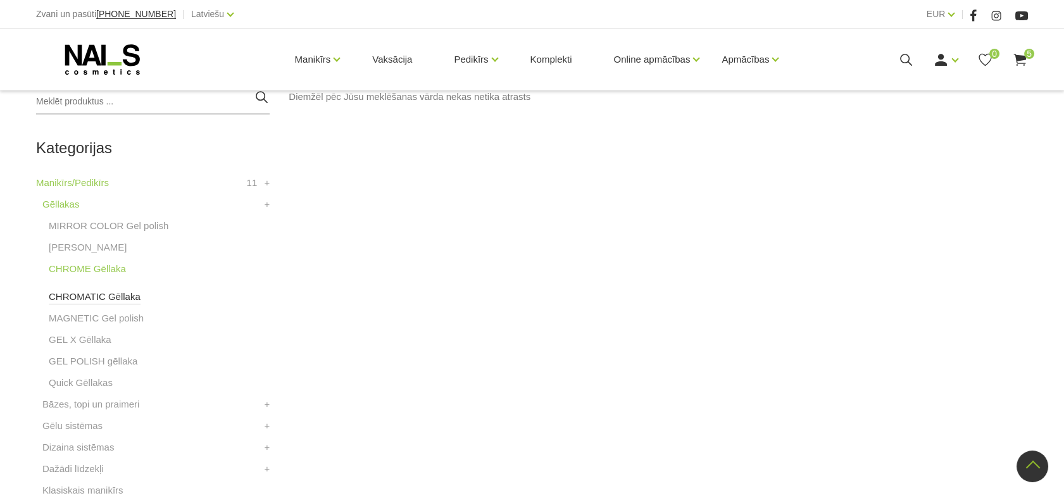
click at [78, 292] on link "CHROMATIC Gēllaka" at bounding box center [95, 296] width 92 height 15
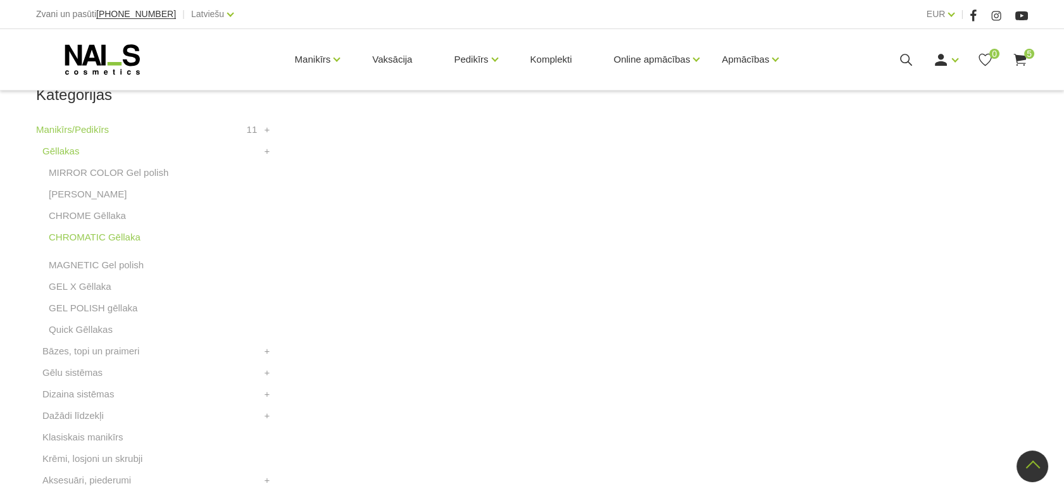
scroll to position [351, 0]
click at [123, 269] on link "MAGNETIC Gel polish" at bounding box center [96, 270] width 95 height 15
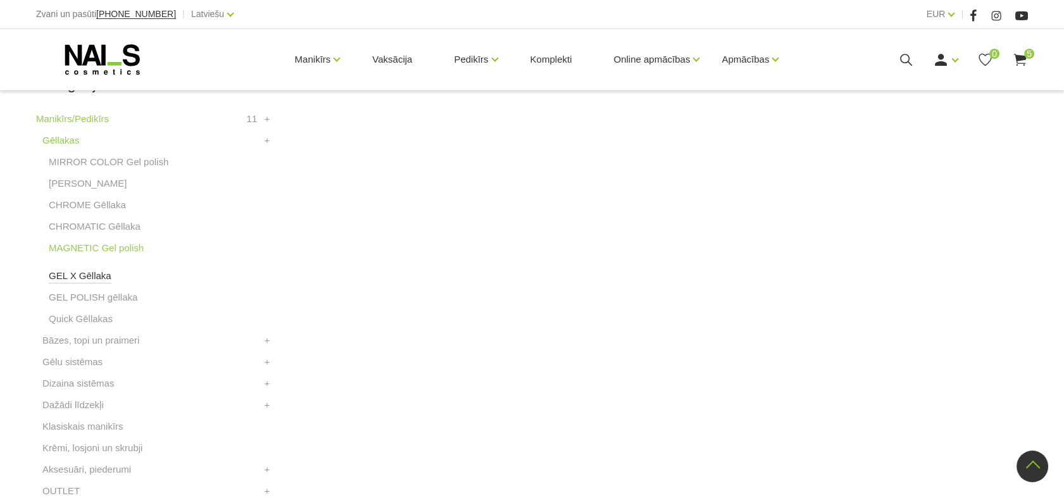
click at [94, 273] on link "GEL X Gēllaka" at bounding box center [80, 275] width 63 height 15
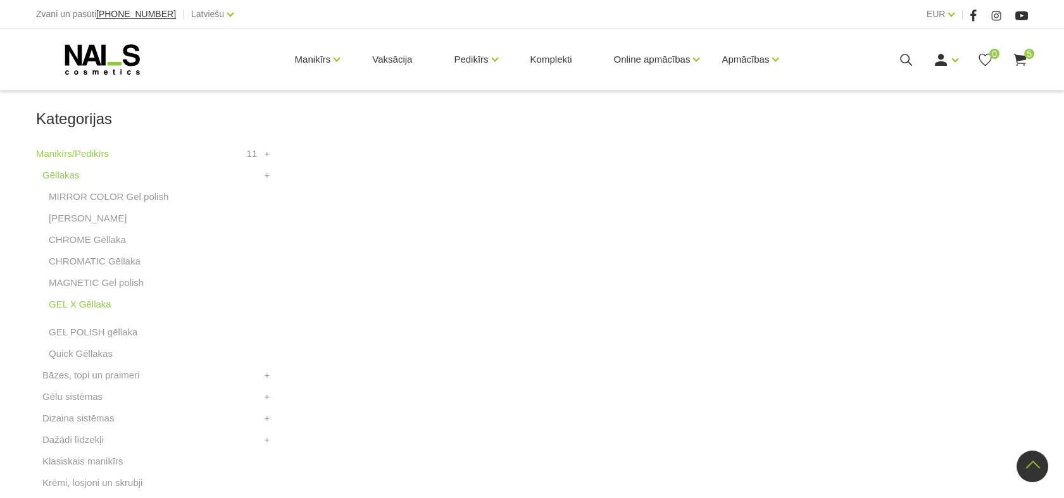
scroll to position [334, 0]
click at [77, 328] on link "GEL POLISH gēllaka" at bounding box center [93, 329] width 89 height 15
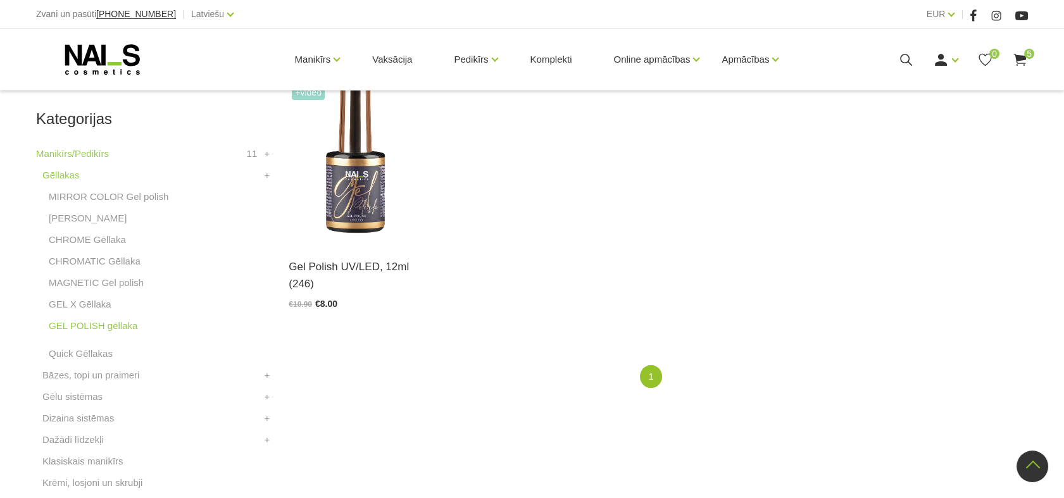
scroll to position [334, 0]
click at [89, 352] on link "Quick Gēllakas" at bounding box center [81, 351] width 64 height 15
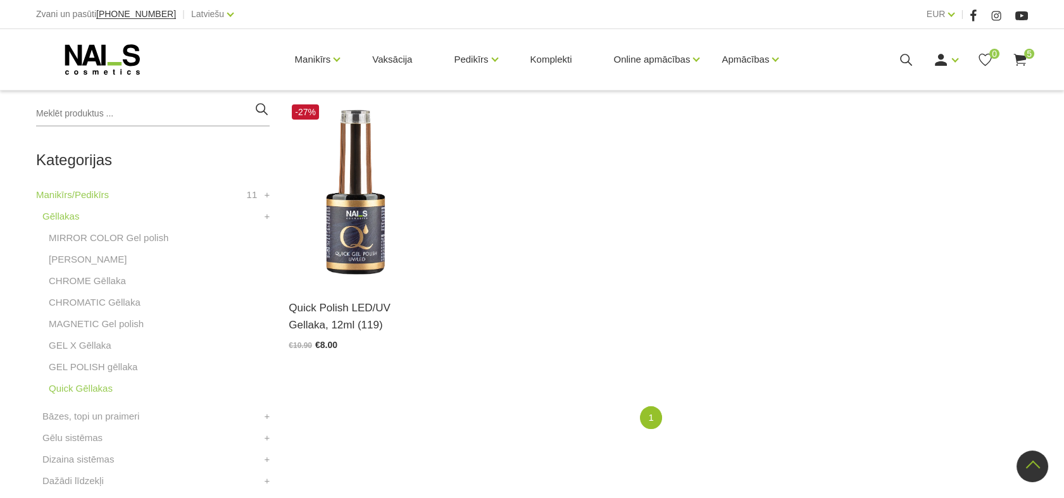
scroll to position [294, 0]
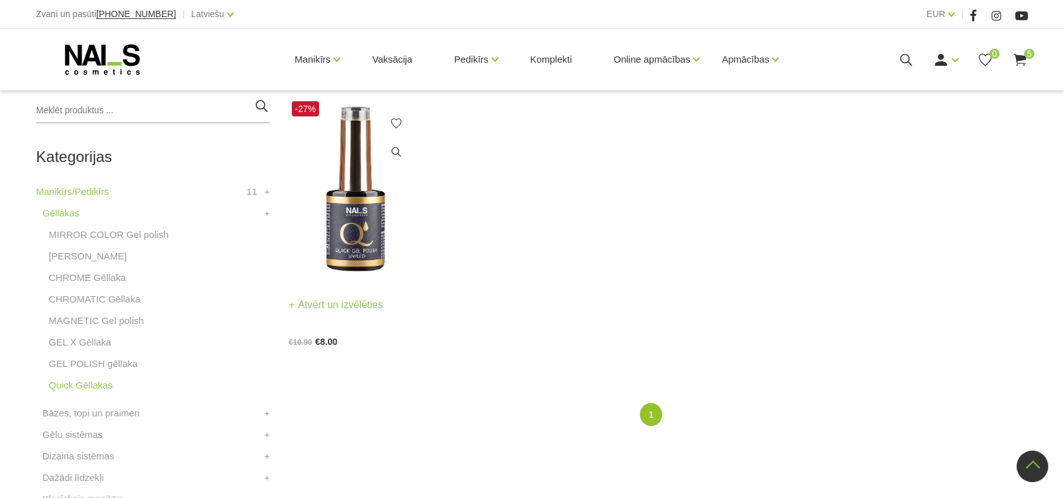
click at [372, 242] on img at bounding box center [355, 189] width 133 height 182
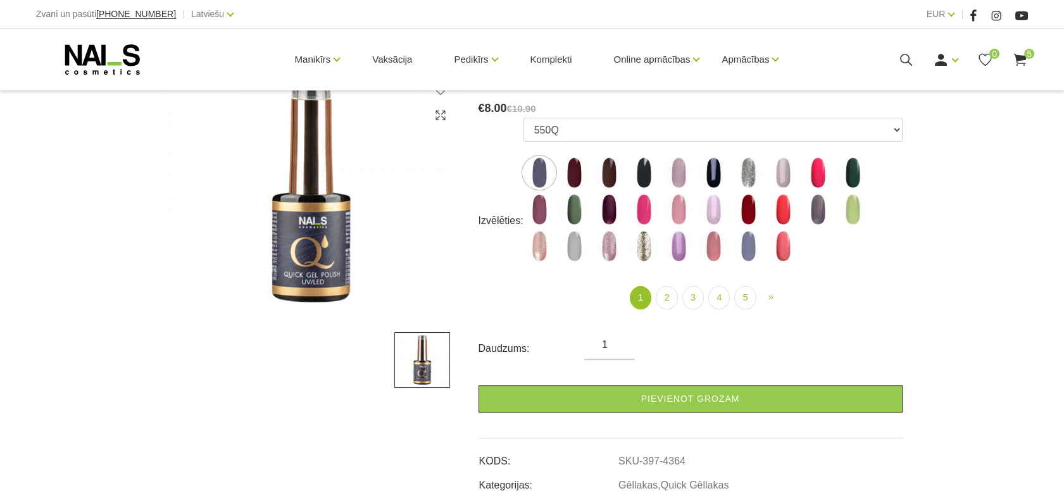
scroll to position [199, 0]
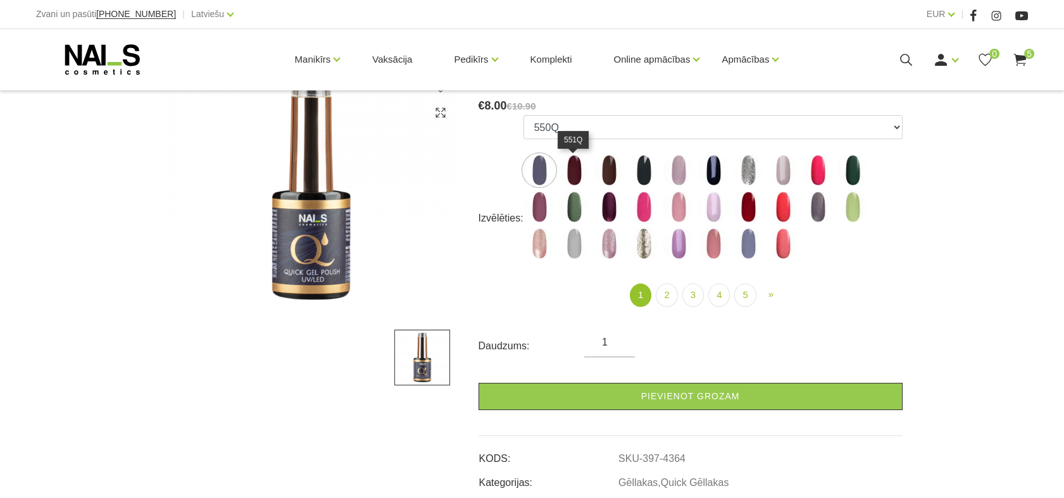
click at [573, 172] on img at bounding box center [574, 170] width 32 height 32
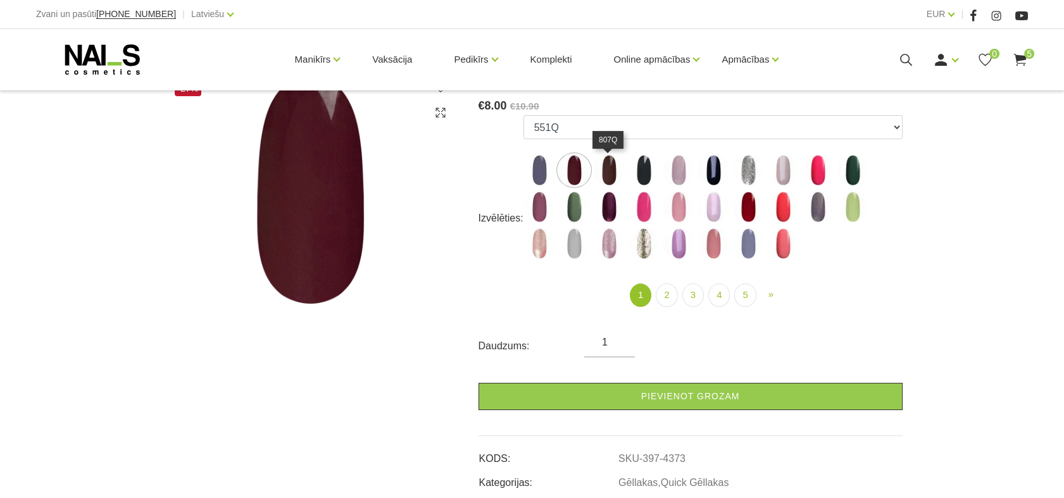
click at [613, 175] on img at bounding box center [609, 170] width 32 height 32
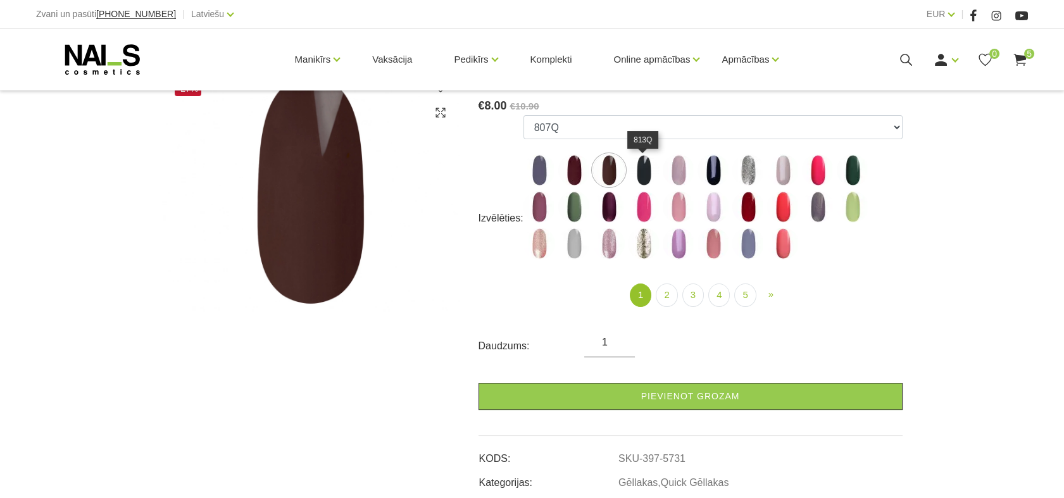
click at [641, 173] on img at bounding box center [644, 170] width 32 height 32
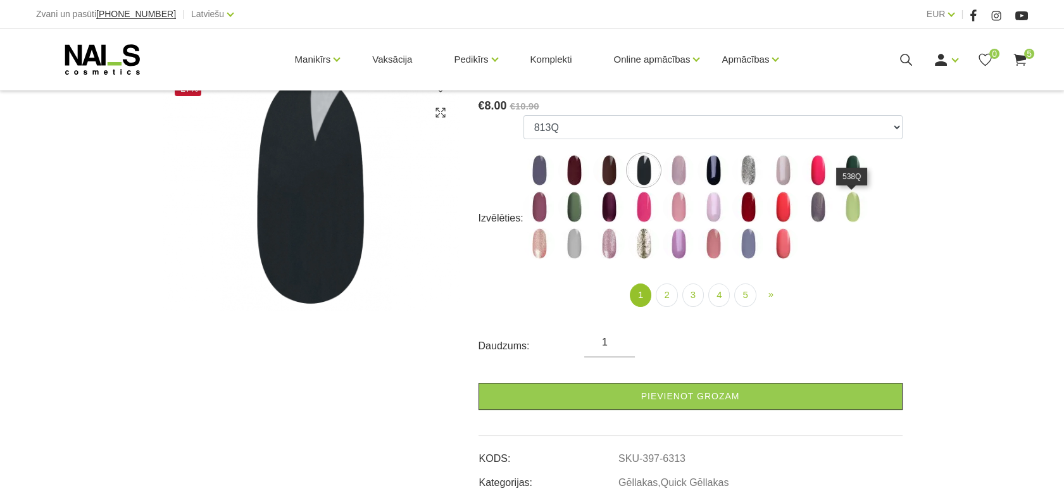
click at [850, 217] on img at bounding box center [853, 207] width 32 height 32
select select "4347"
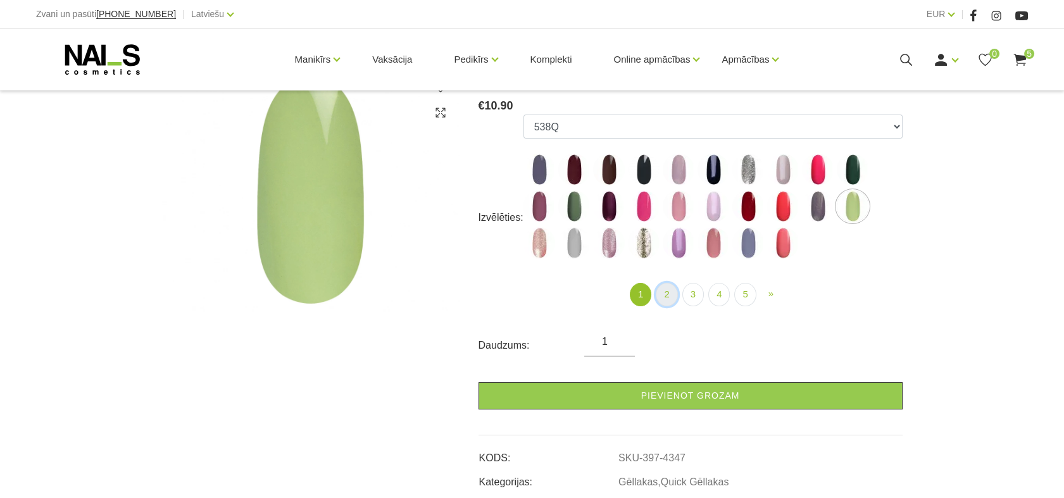
click at [664, 292] on link "2" at bounding box center [667, 294] width 22 height 23
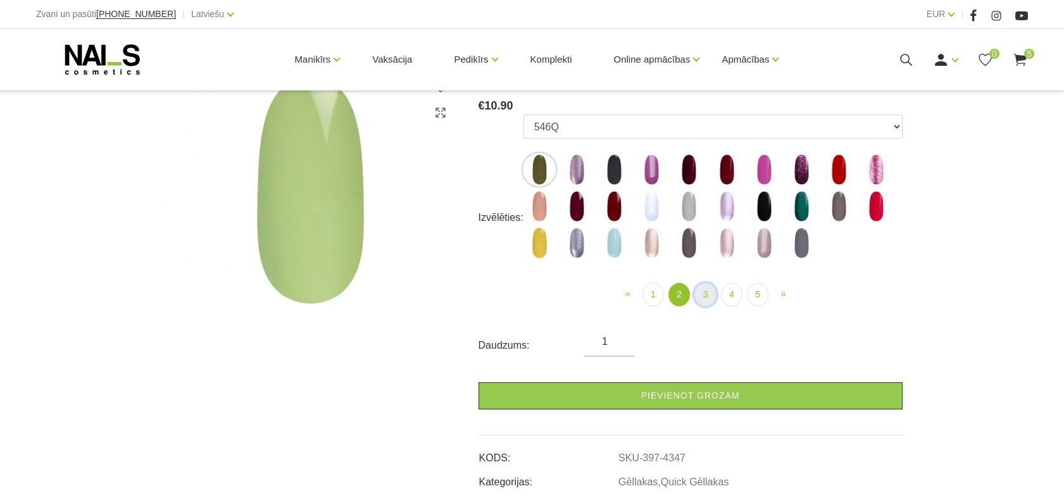
click at [707, 294] on link "3" at bounding box center [705, 294] width 22 height 23
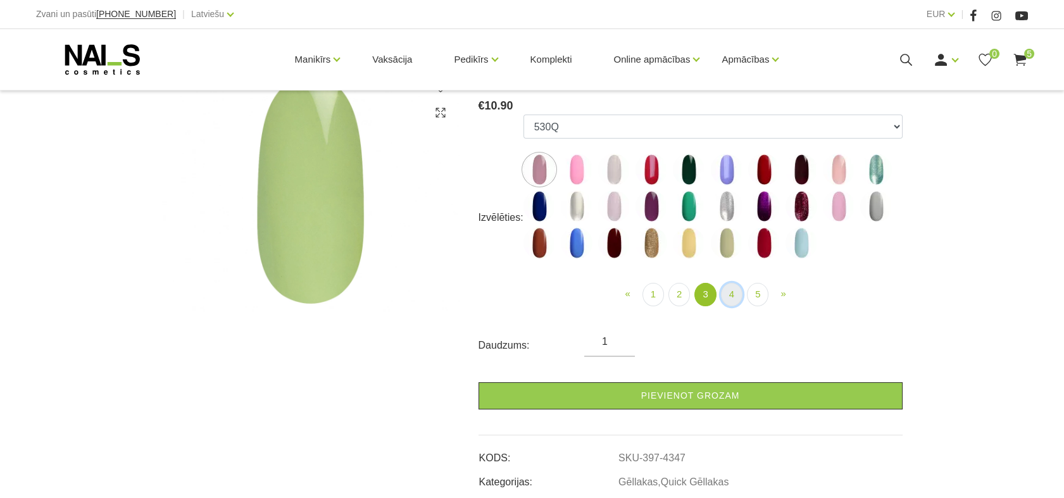
click at [728, 296] on link "4" at bounding box center [732, 294] width 22 height 23
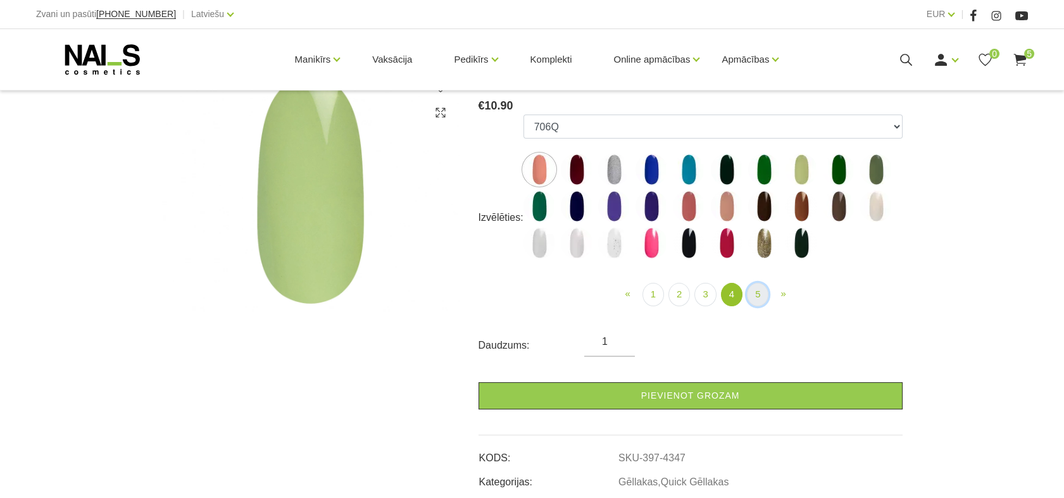
click at [759, 294] on link "5" at bounding box center [758, 294] width 22 height 23
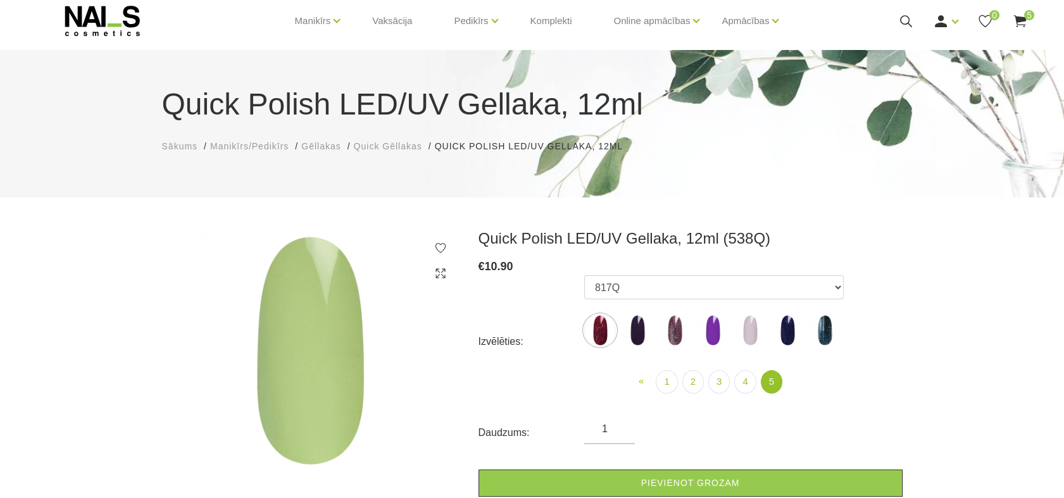
scroll to position [87, 0]
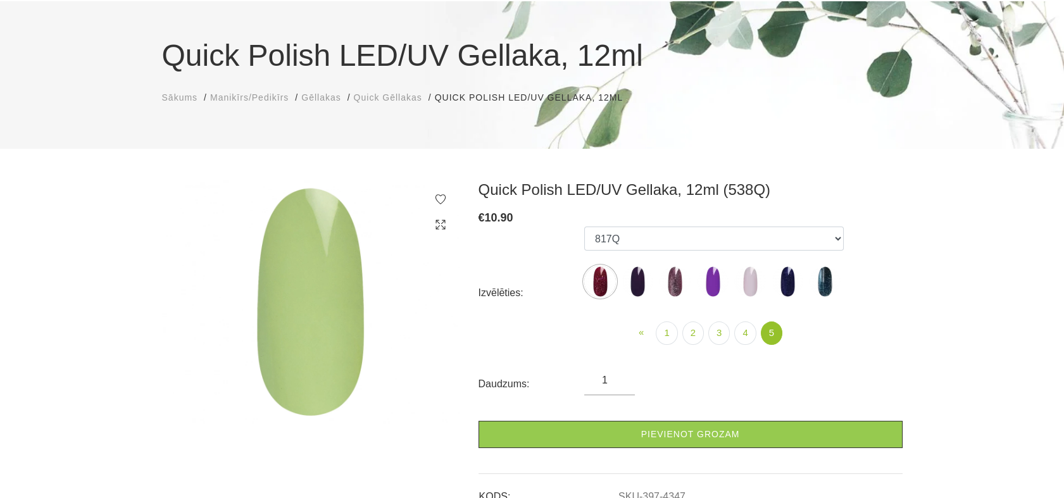
click at [324, 96] on span "Gēllakas" at bounding box center [320, 97] width 39 height 10
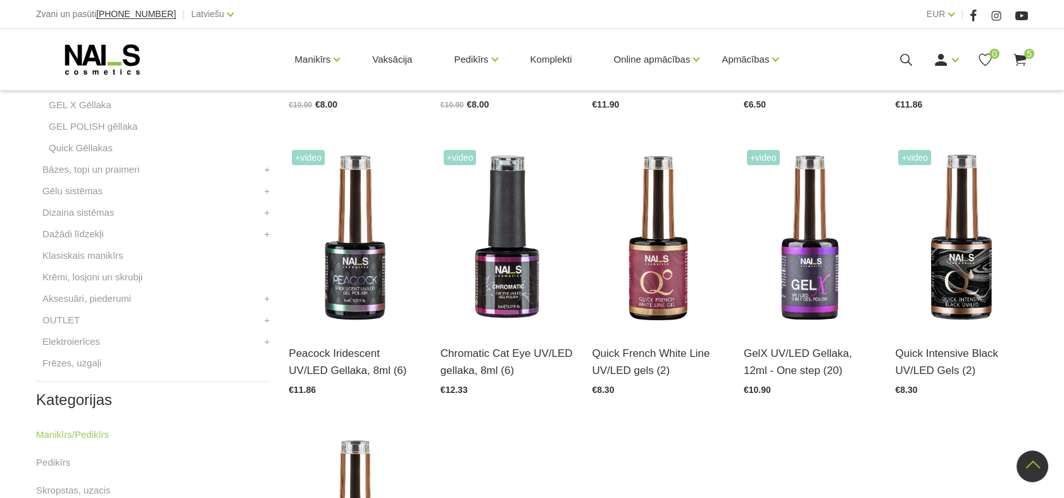
scroll to position [534, 0]
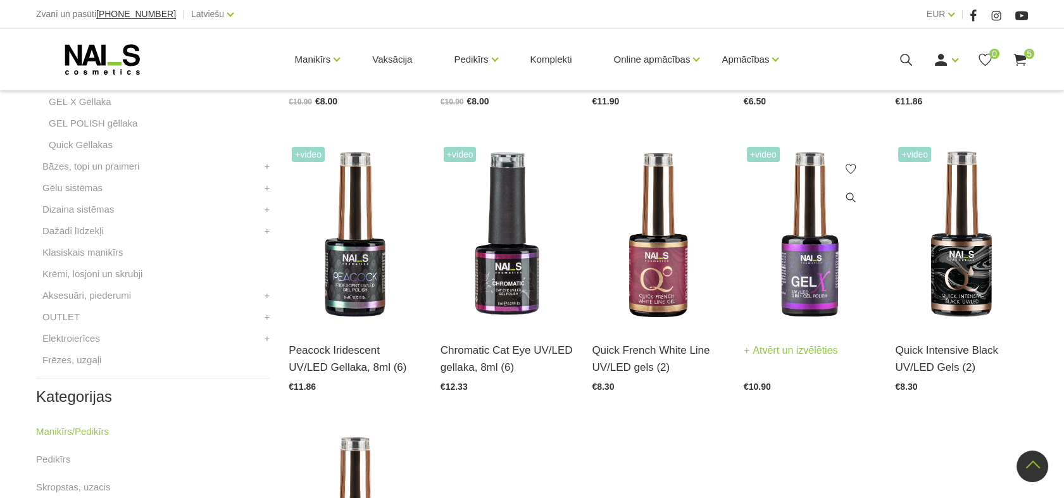
click at [823, 268] on img at bounding box center [810, 235] width 133 height 182
click at [85, 125] on link "GEL POLISH gēllaka" at bounding box center [93, 123] width 89 height 15
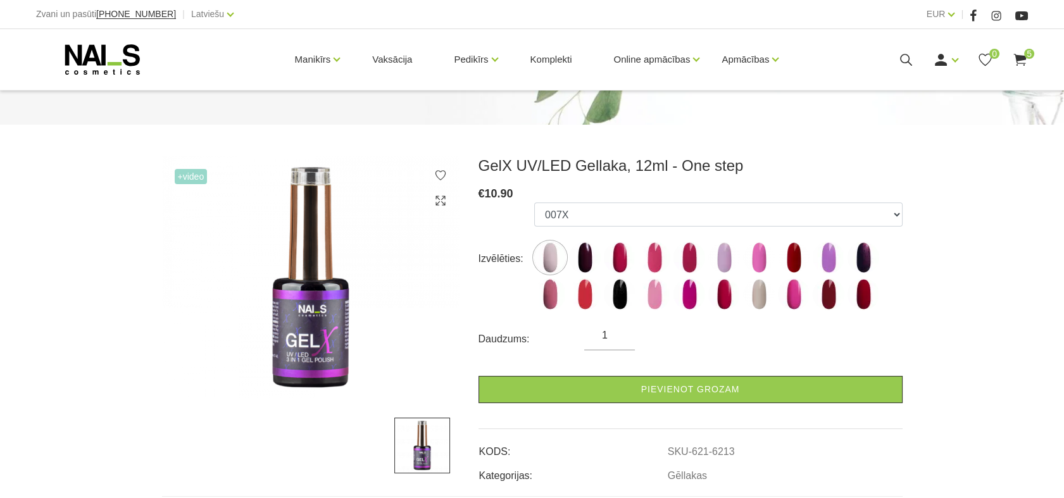
scroll to position [115, 0]
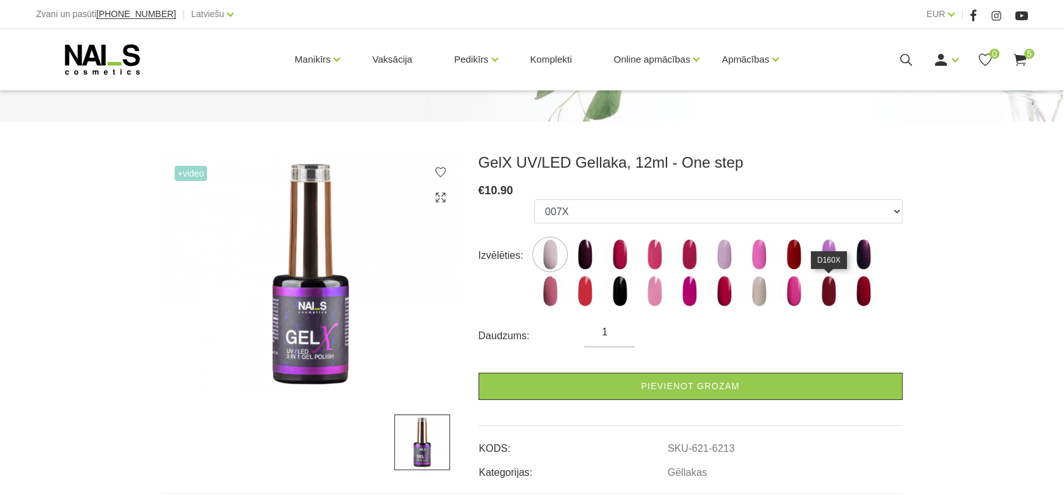
click at [823, 292] on img at bounding box center [829, 291] width 32 height 32
select select "6227"
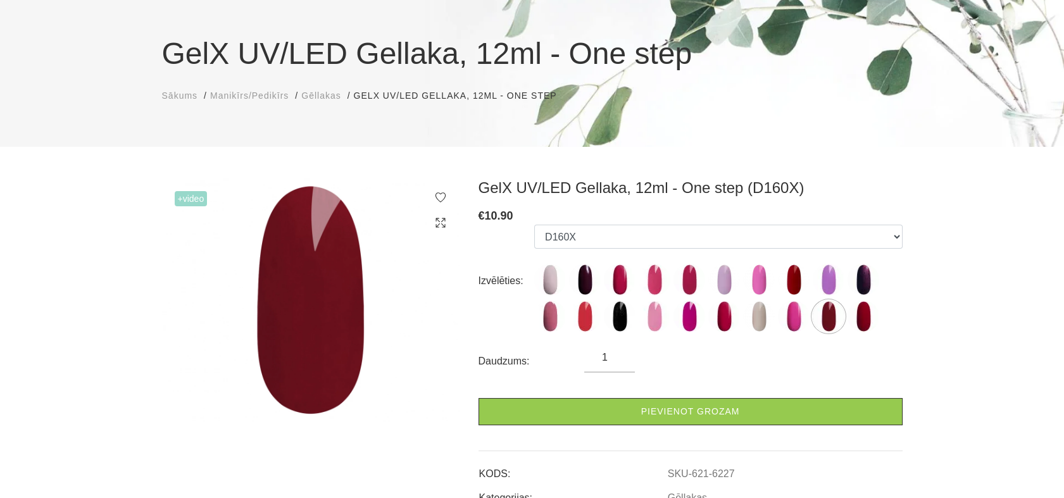
scroll to position [86, 0]
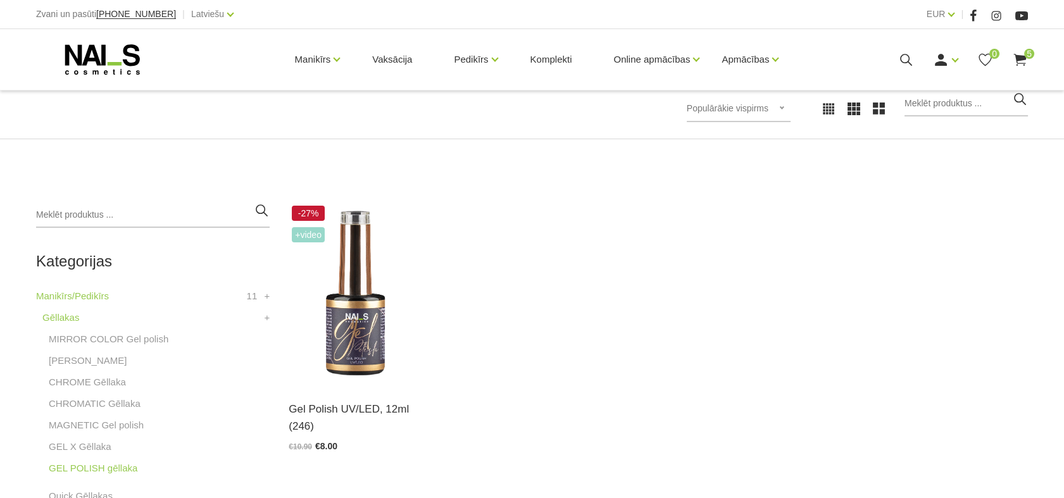
scroll to position [206, 0]
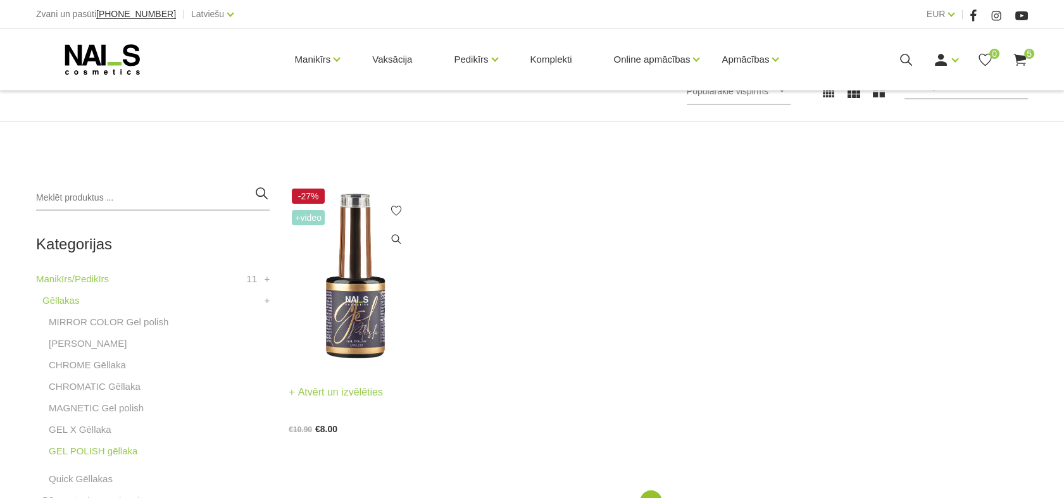
click at [365, 309] on img at bounding box center [355, 276] width 133 height 182
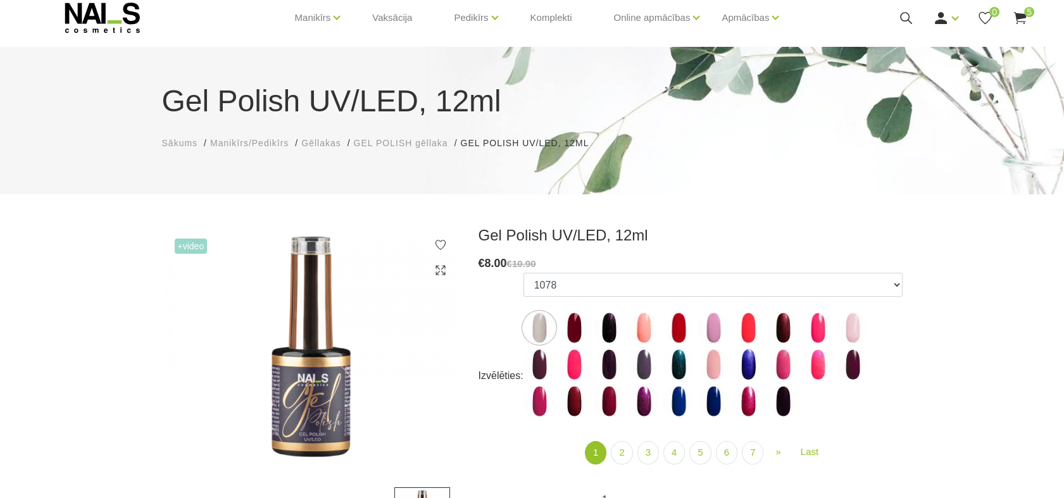
scroll to position [49, 0]
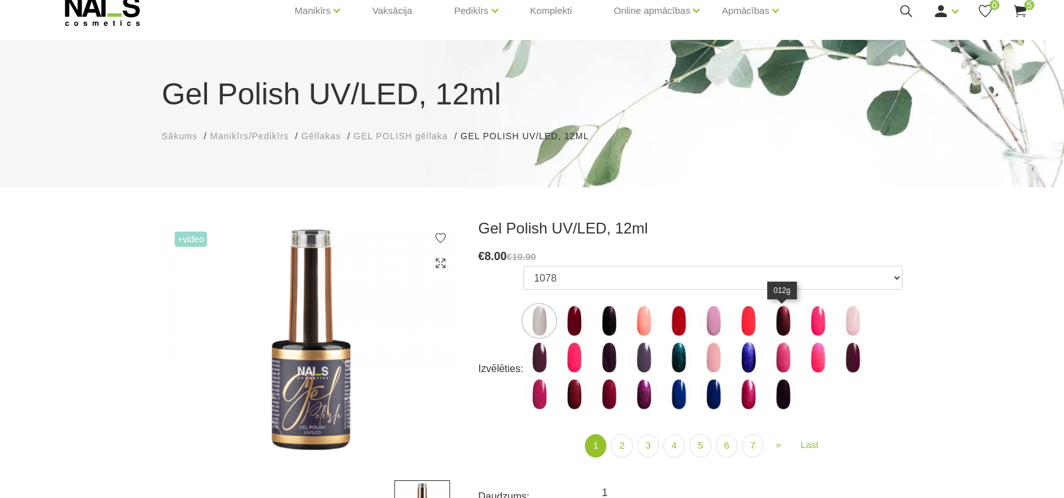
click at [782, 327] on img at bounding box center [783, 321] width 32 height 32
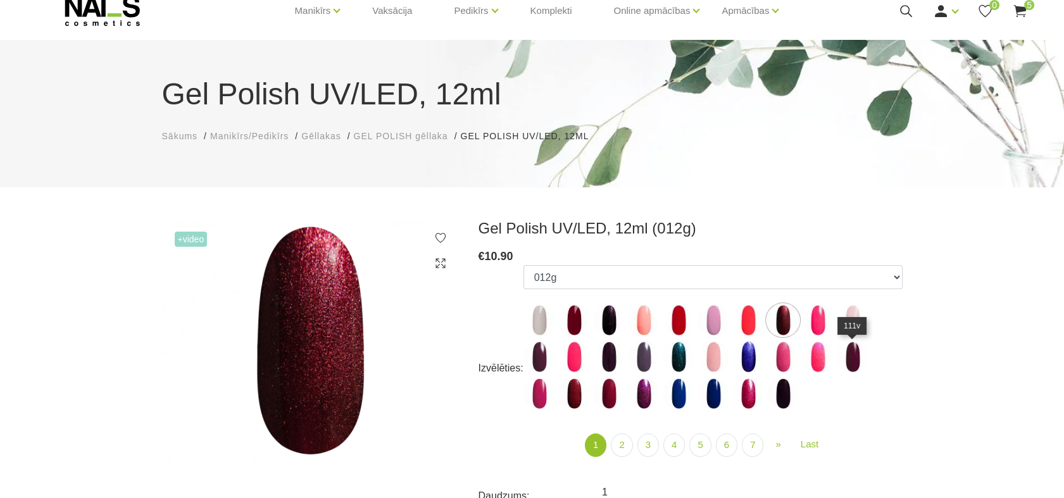
click at [855, 365] on img at bounding box center [853, 357] width 32 height 32
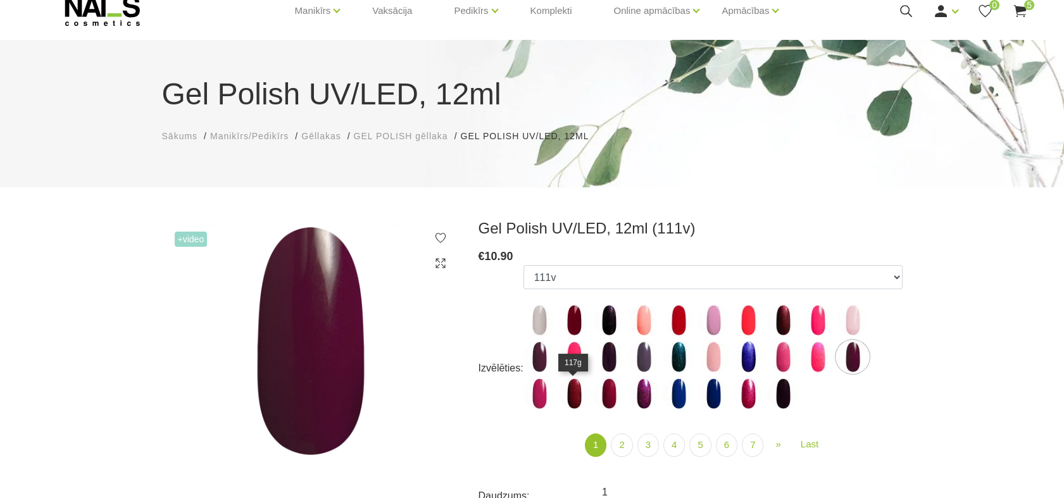
click at [583, 401] on img at bounding box center [574, 394] width 32 height 32
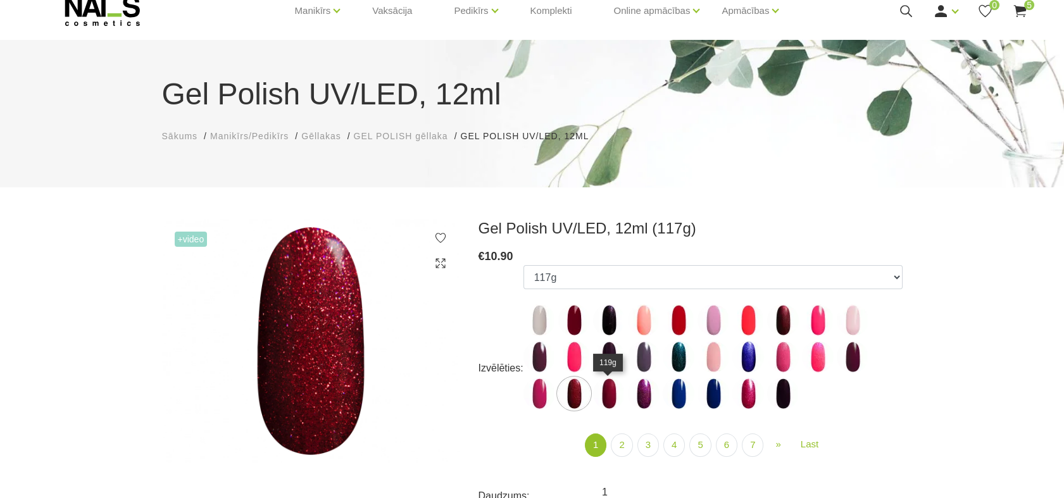
click at [608, 390] on img at bounding box center [609, 394] width 32 height 32
select select "4026"
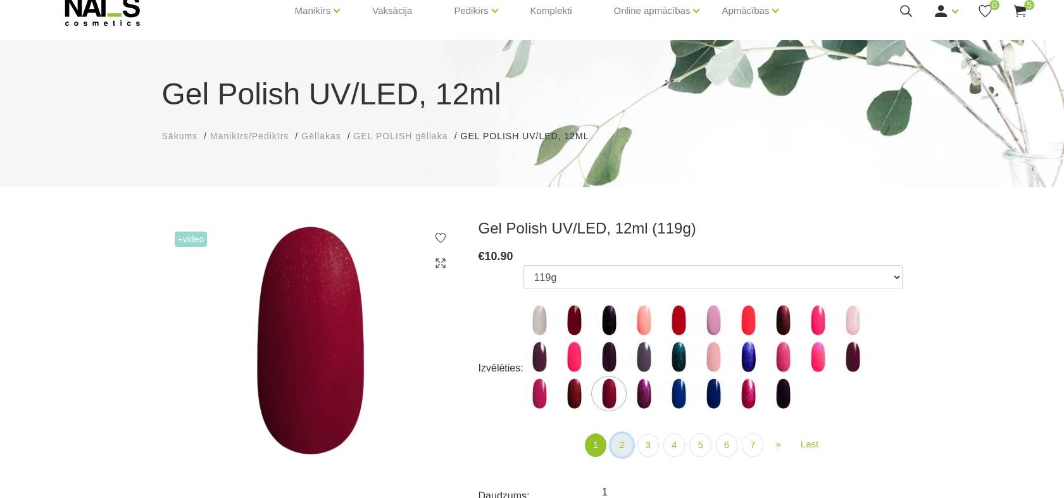
click at [623, 444] on link "2" at bounding box center [622, 444] width 22 height 23
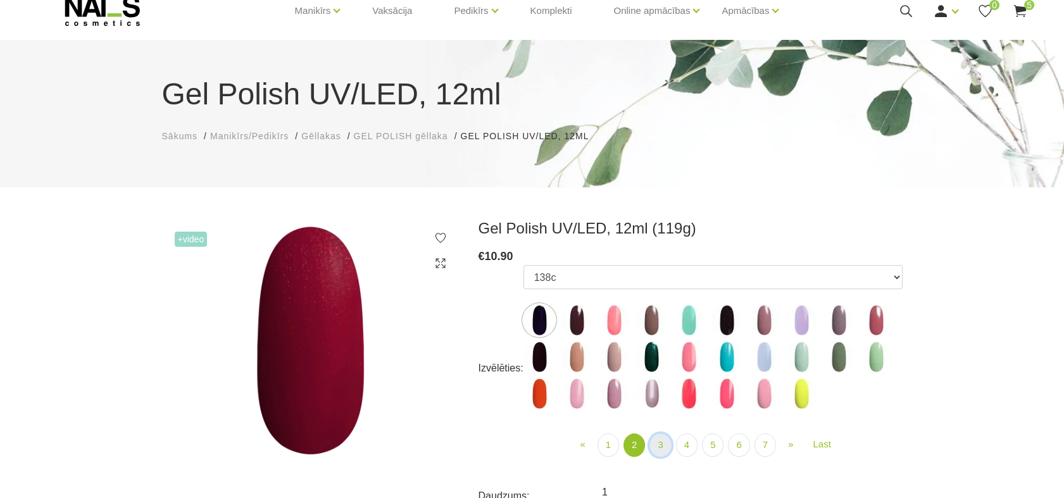
click at [658, 442] on link "3" at bounding box center [660, 444] width 22 height 23
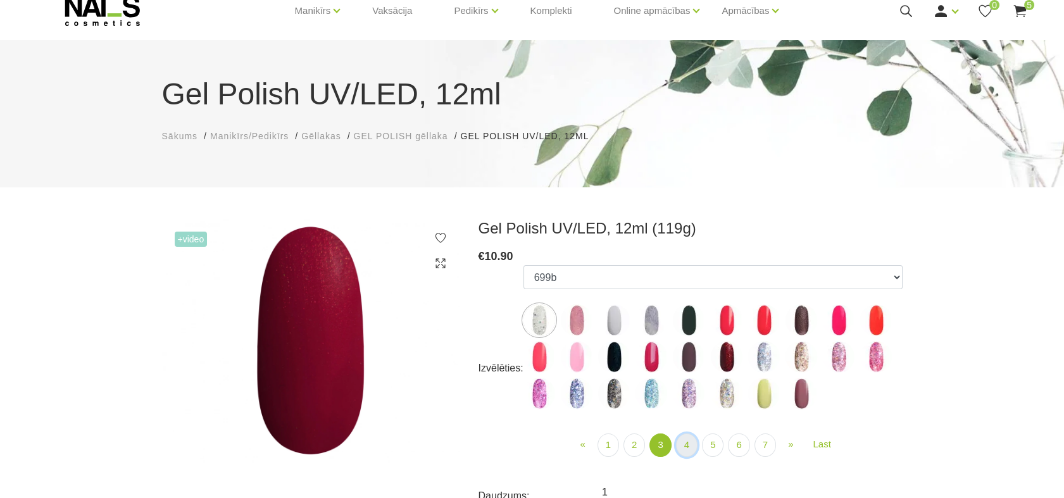
click at [687, 447] on link "4" at bounding box center [687, 444] width 22 height 23
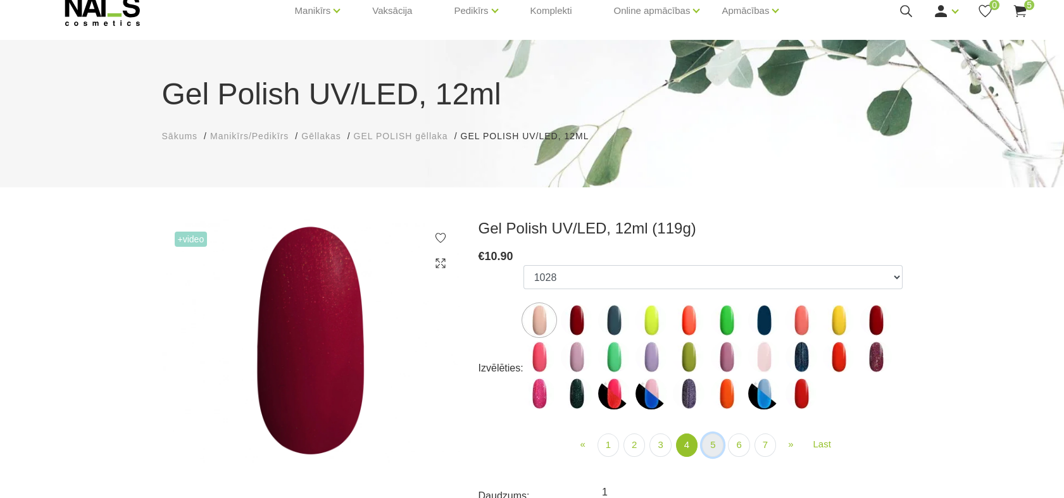
click at [714, 451] on link "5" at bounding box center [713, 444] width 22 height 23
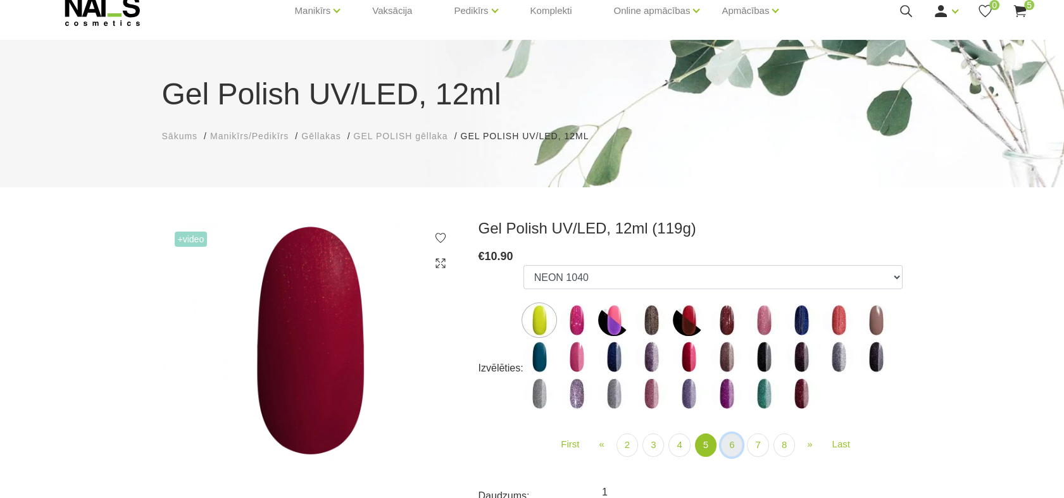
click at [730, 449] on link "6" at bounding box center [732, 444] width 22 height 23
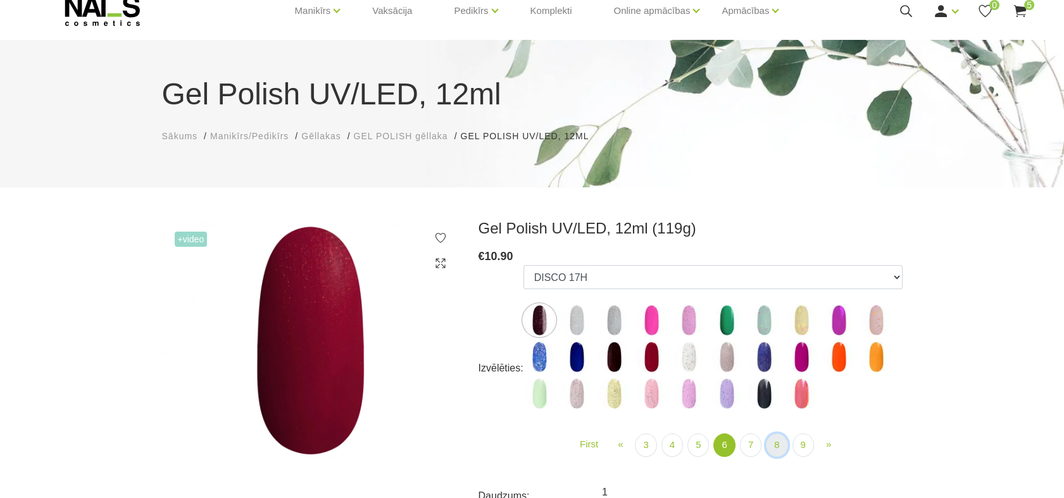
click at [775, 446] on link "8" at bounding box center [777, 444] width 22 height 23
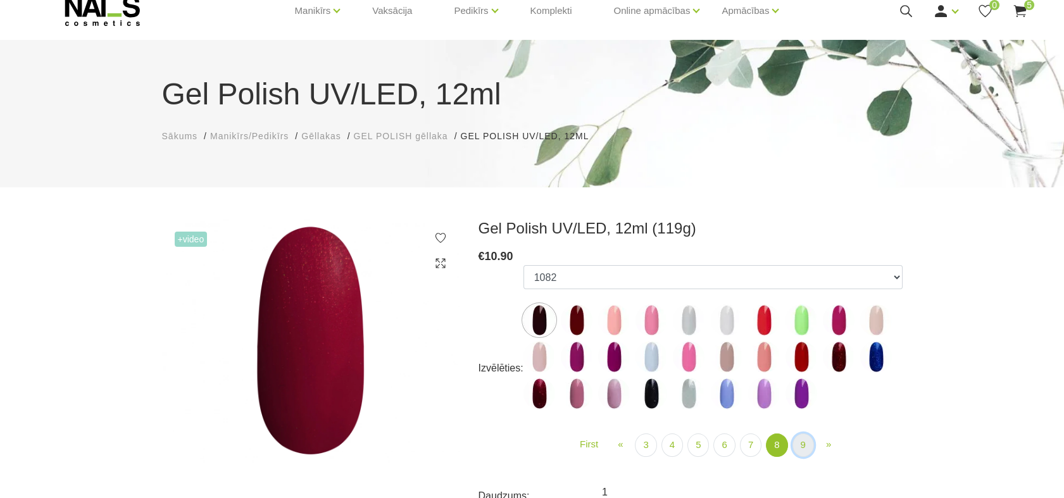
click at [795, 445] on link "9" at bounding box center [803, 444] width 22 height 23
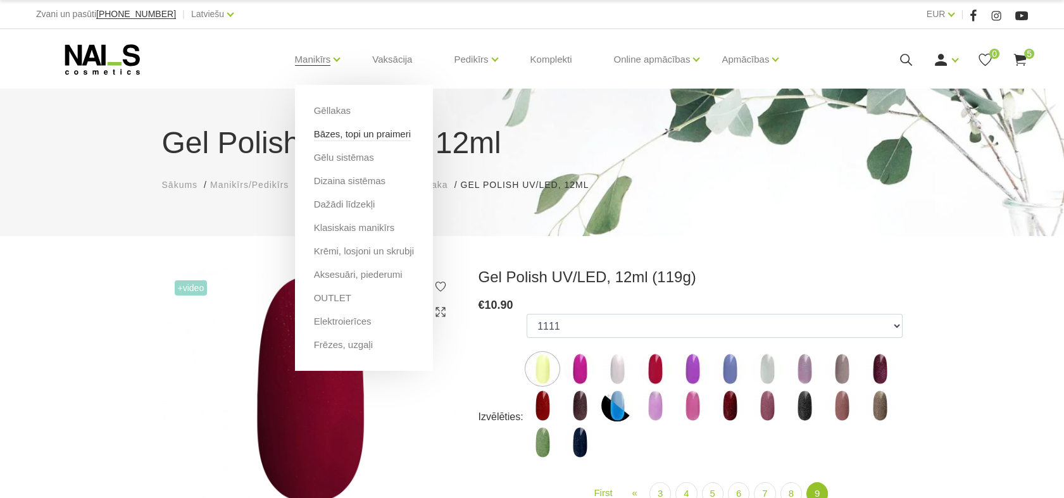
click at [344, 131] on link "Bāzes, topi un praimeri" at bounding box center [362, 134] width 97 height 14
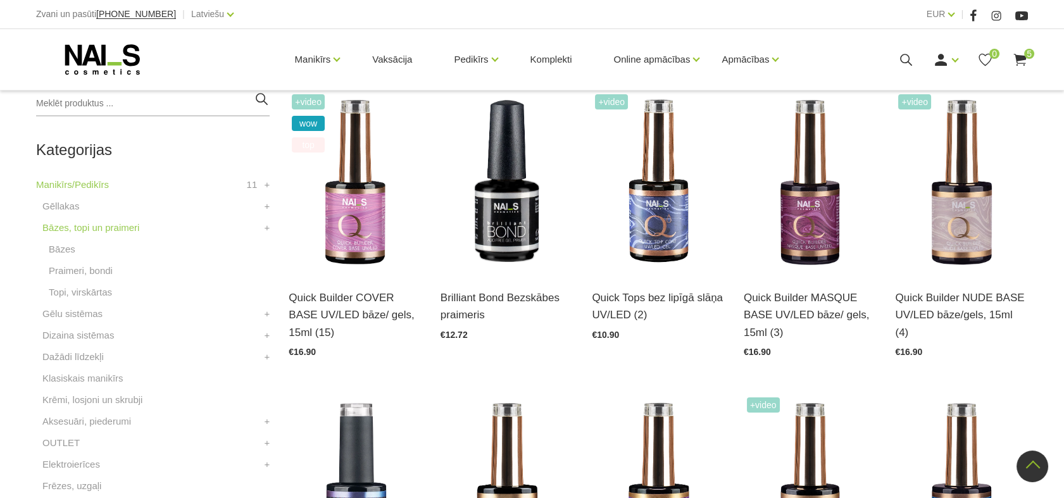
scroll to position [306, 0]
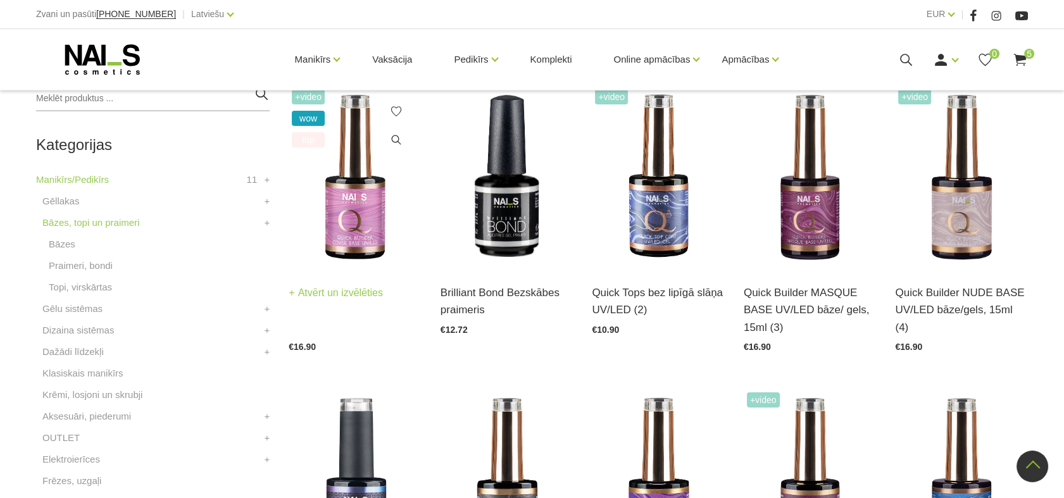
click at [370, 215] on img at bounding box center [355, 177] width 133 height 182
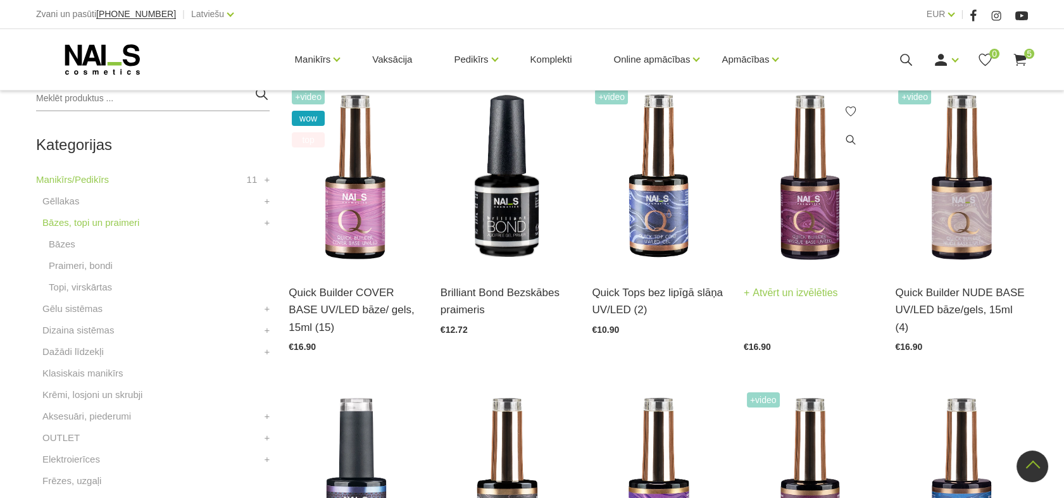
click at [829, 220] on img at bounding box center [810, 177] width 133 height 182
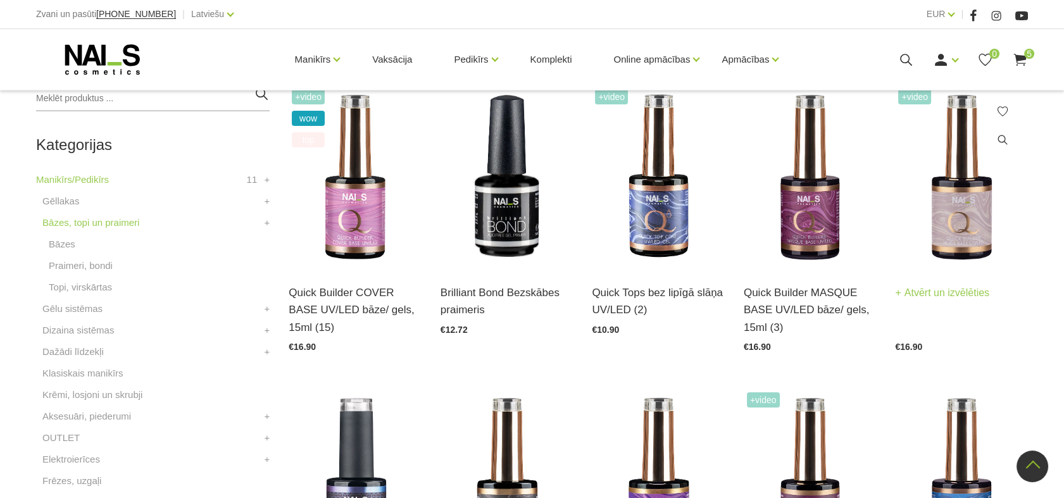
click at [969, 216] on img at bounding box center [961, 177] width 133 height 182
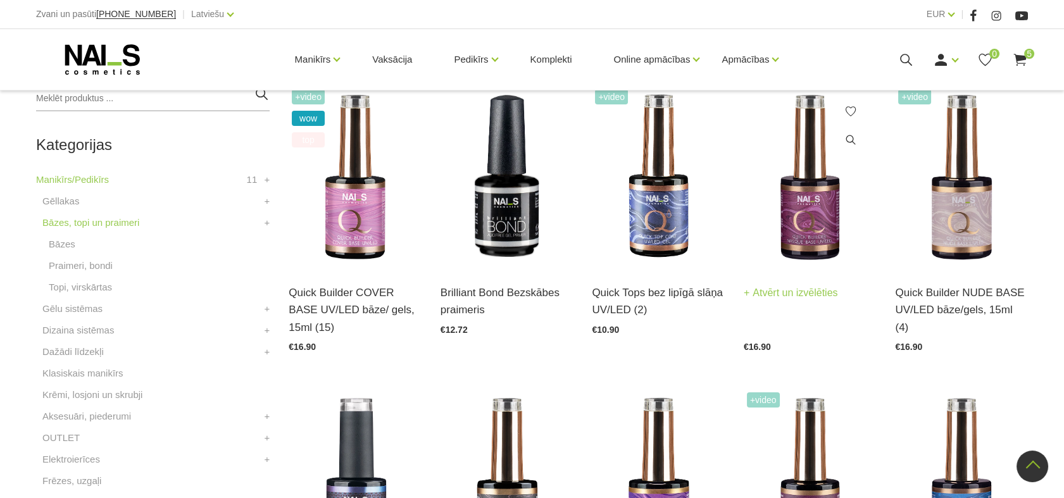
click at [833, 221] on img at bounding box center [810, 177] width 133 height 182
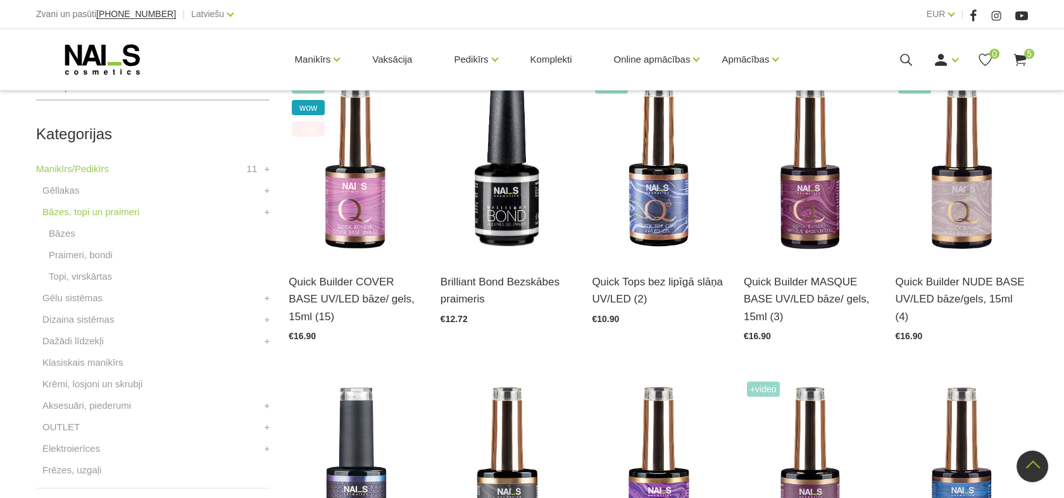
scroll to position [321, 0]
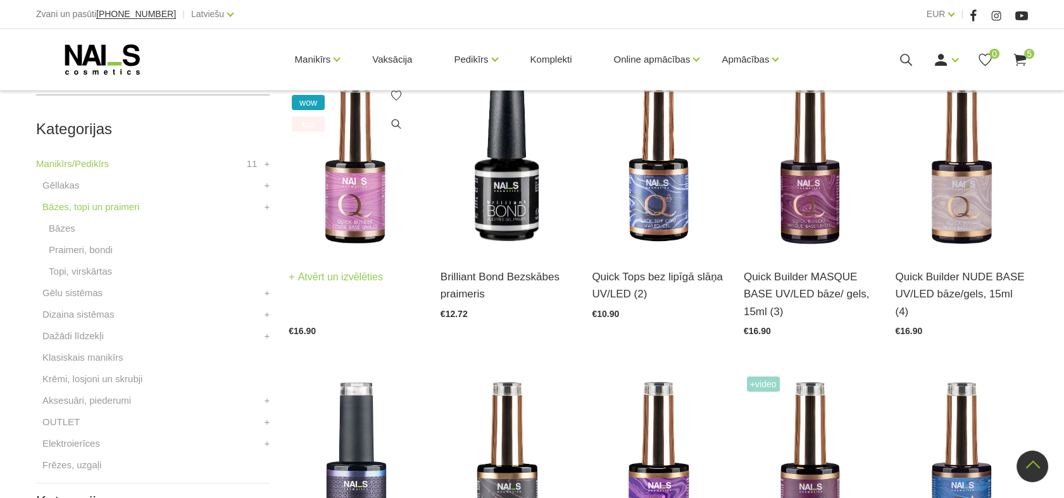
click at [365, 189] on img at bounding box center [355, 161] width 133 height 182
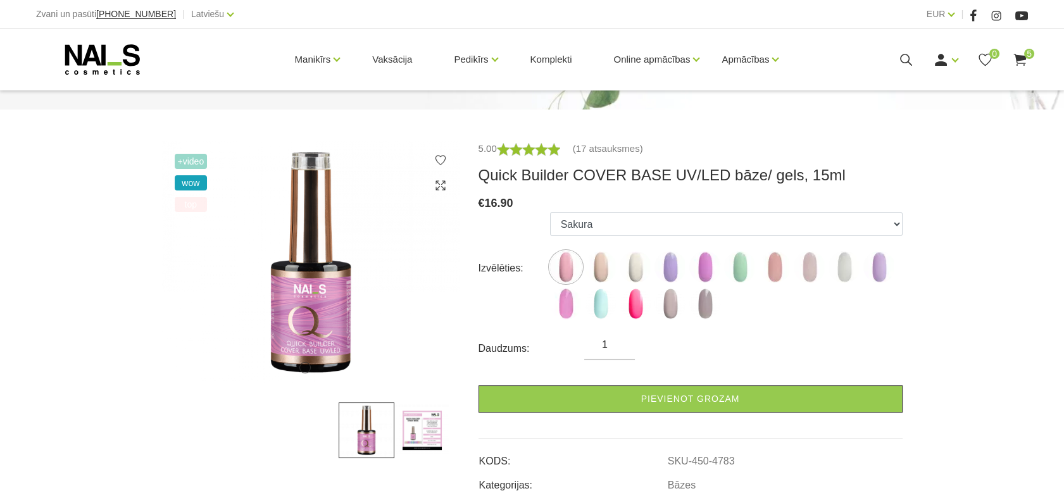
scroll to position [130, 0]
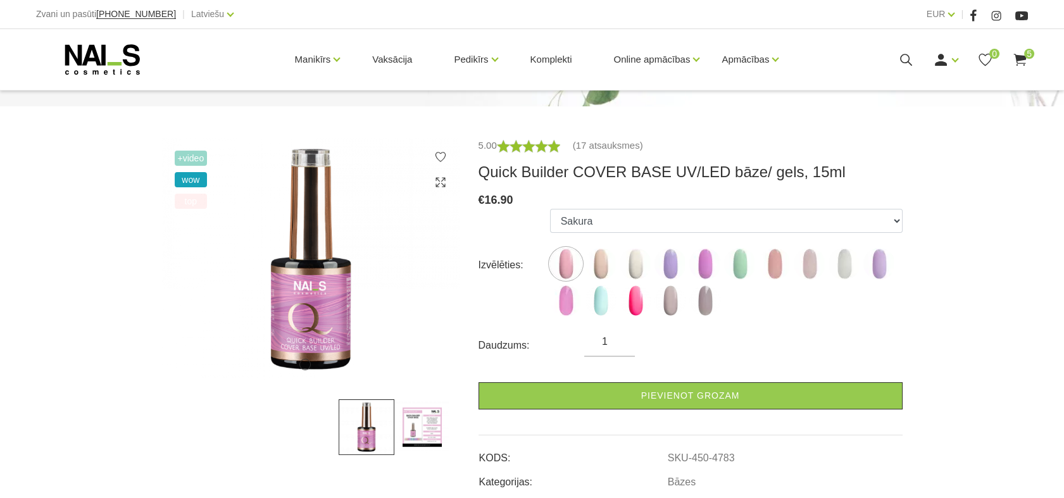
click at [418, 428] on img at bounding box center [422, 427] width 56 height 56
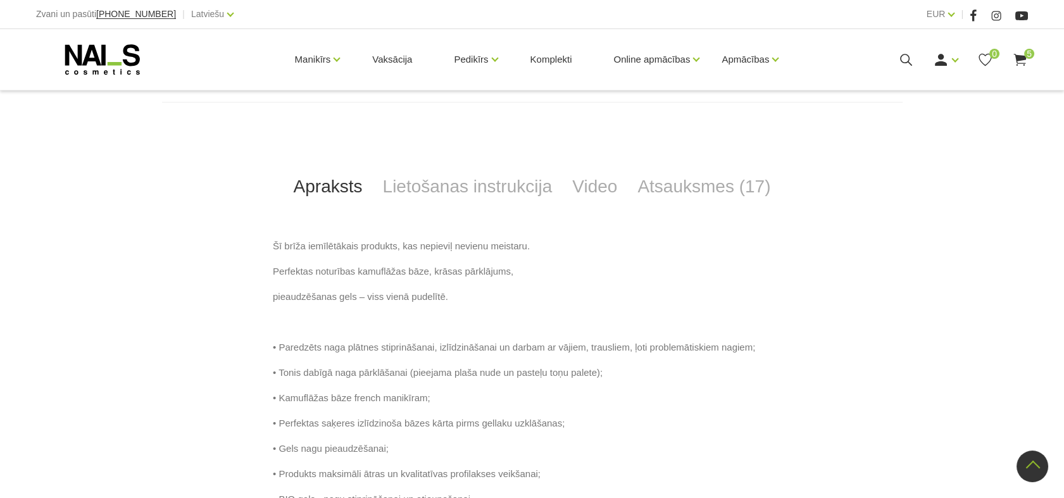
scroll to position [528, 0]
click at [516, 189] on link "Lietošanas instrukcija" at bounding box center [468, 189] width 190 height 42
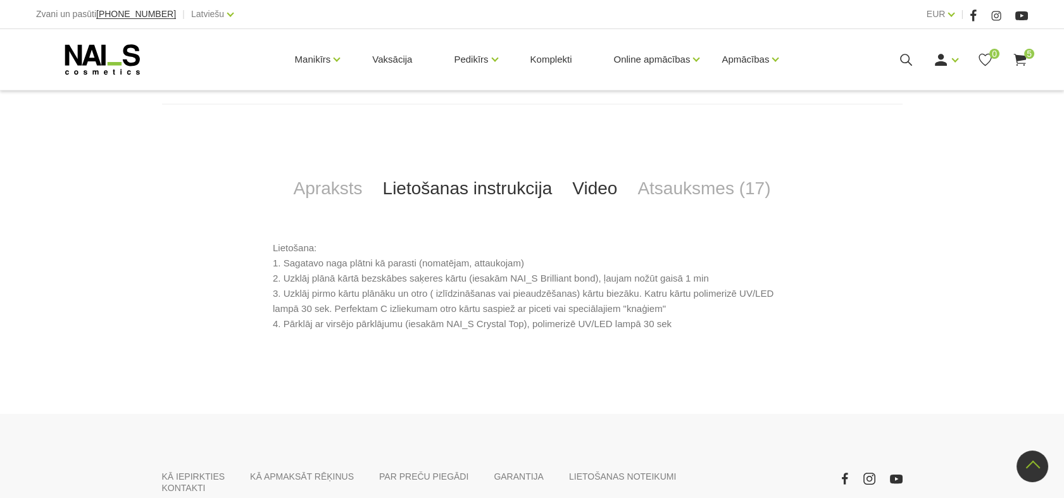
click at [582, 190] on link "Video" at bounding box center [594, 189] width 65 height 42
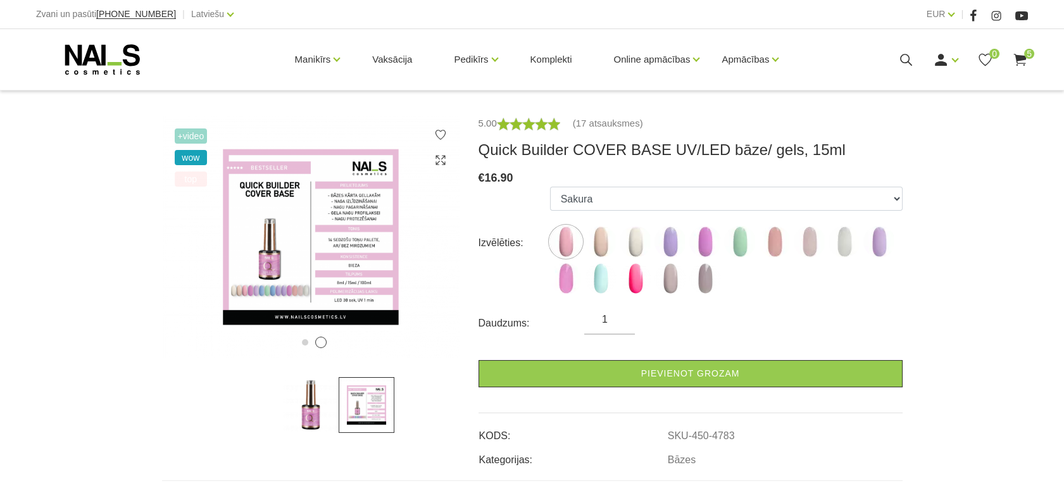
scroll to position [157, 0]
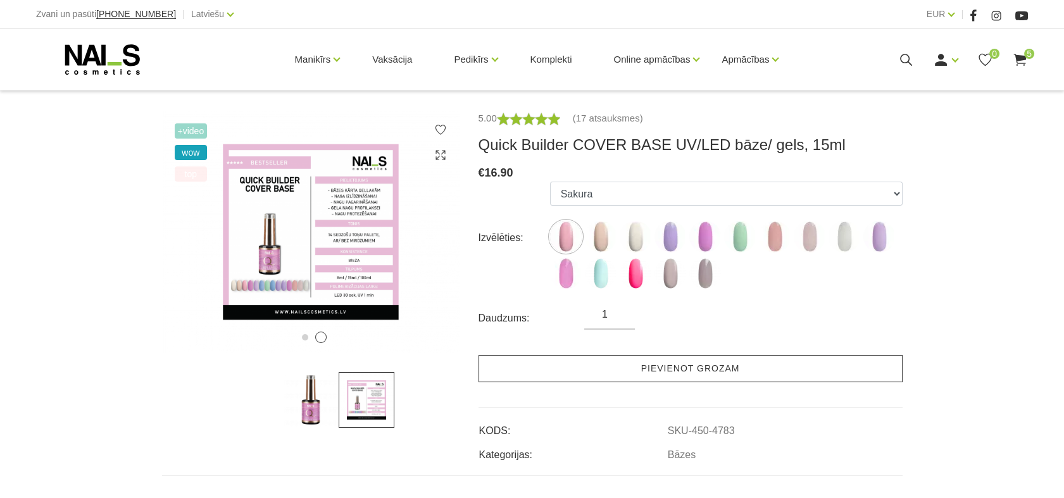
click at [646, 368] on link "Pievienot grozam" at bounding box center [690, 368] width 424 height 27
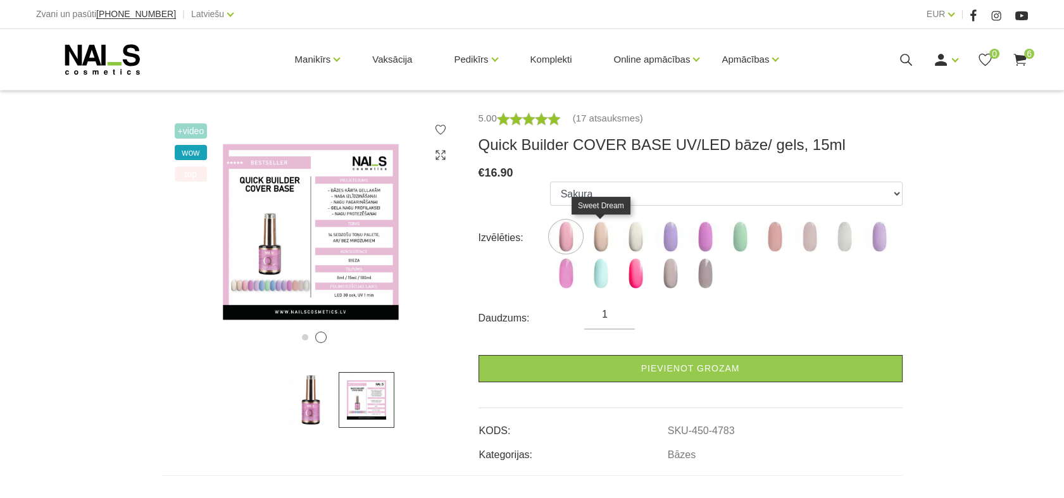
click at [604, 239] on img at bounding box center [601, 237] width 32 height 32
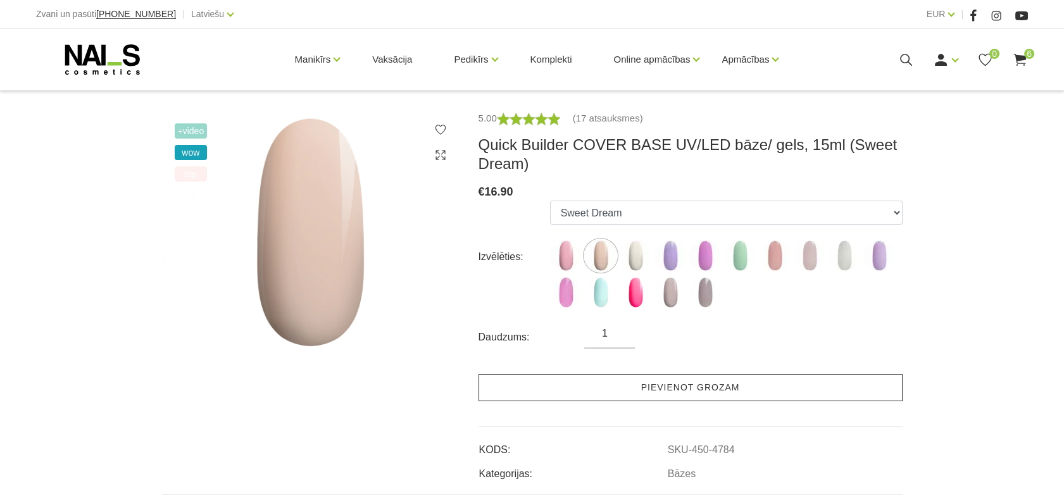
click at [657, 386] on link "Pievienot grozam" at bounding box center [690, 387] width 424 height 27
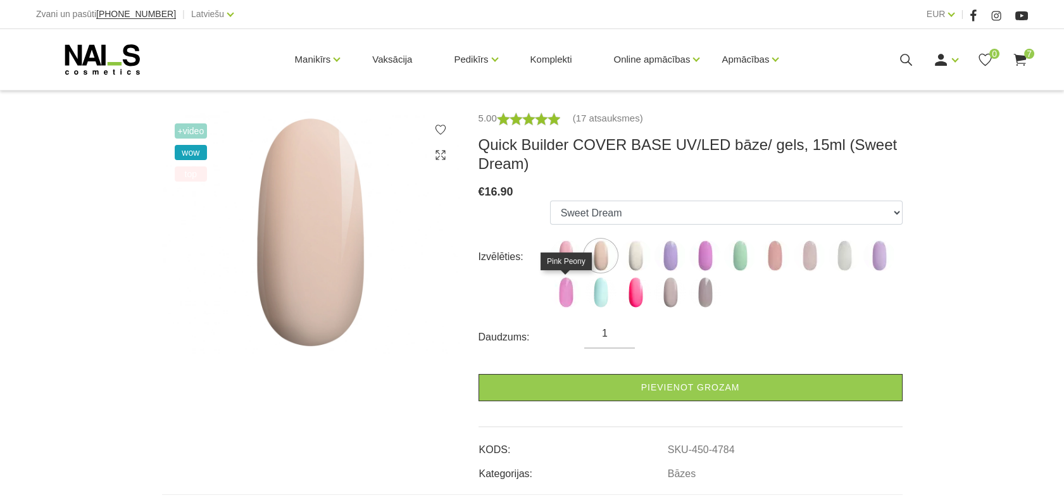
click at [567, 295] on img at bounding box center [566, 293] width 32 height 32
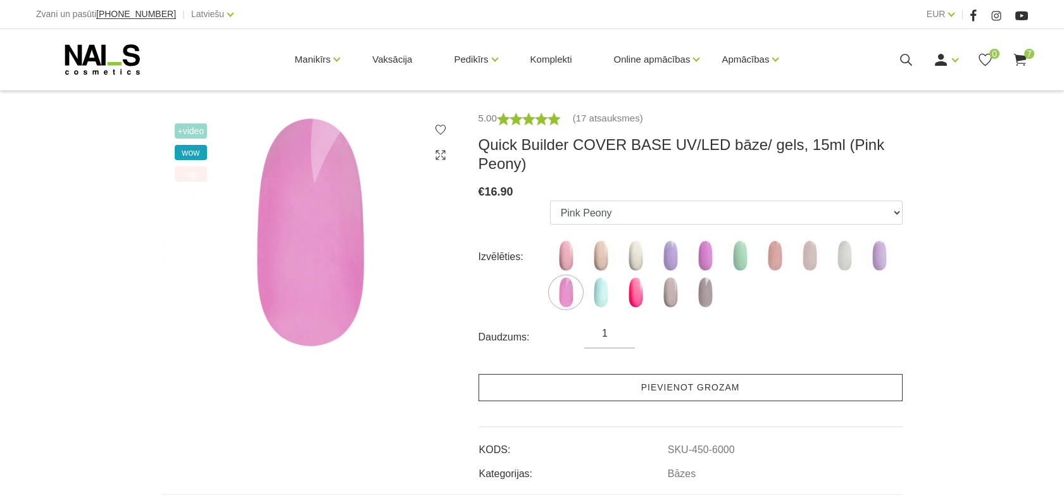
click at [668, 383] on link "Pievienot grozam" at bounding box center [690, 387] width 424 height 27
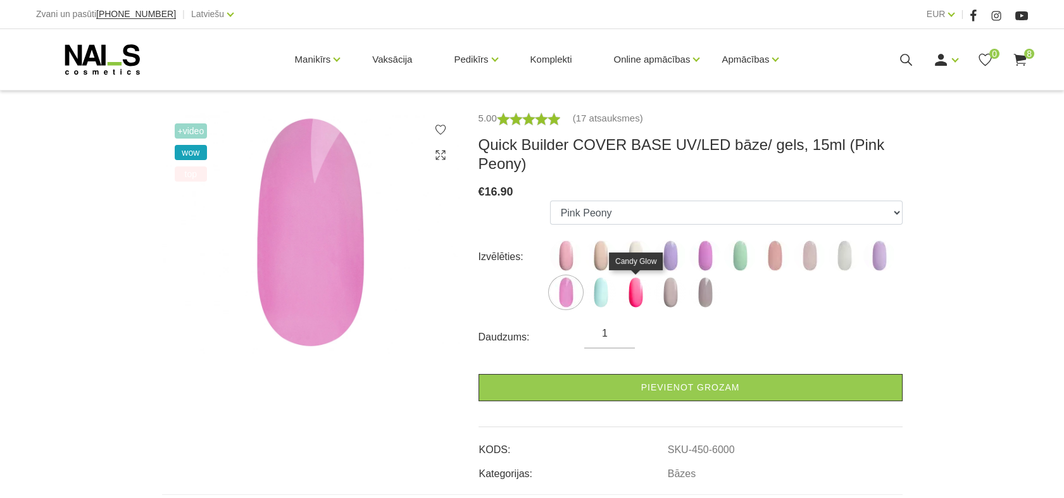
click at [634, 299] on img at bounding box center [636, 293] width 32 height 32
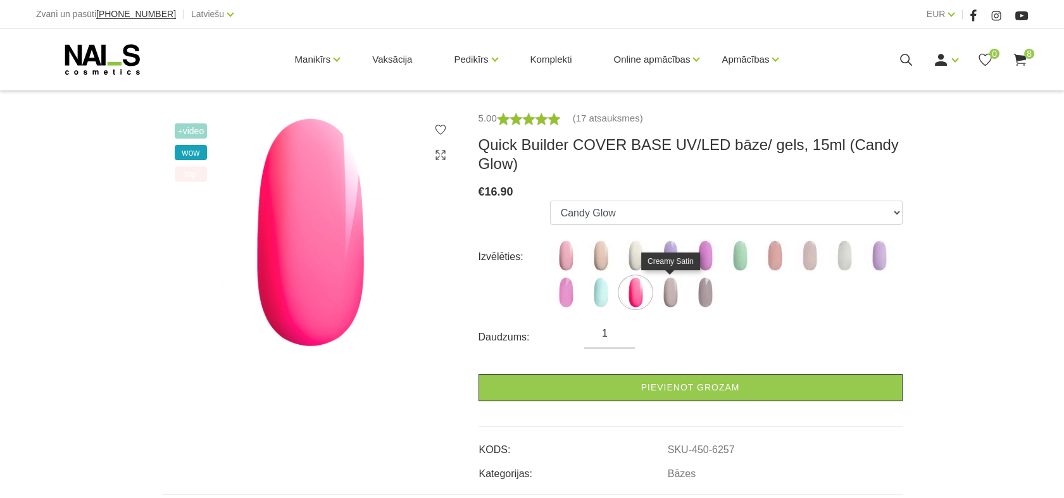
click at [674, 296] on img at bounding box center [670, 293] width 32 height 32
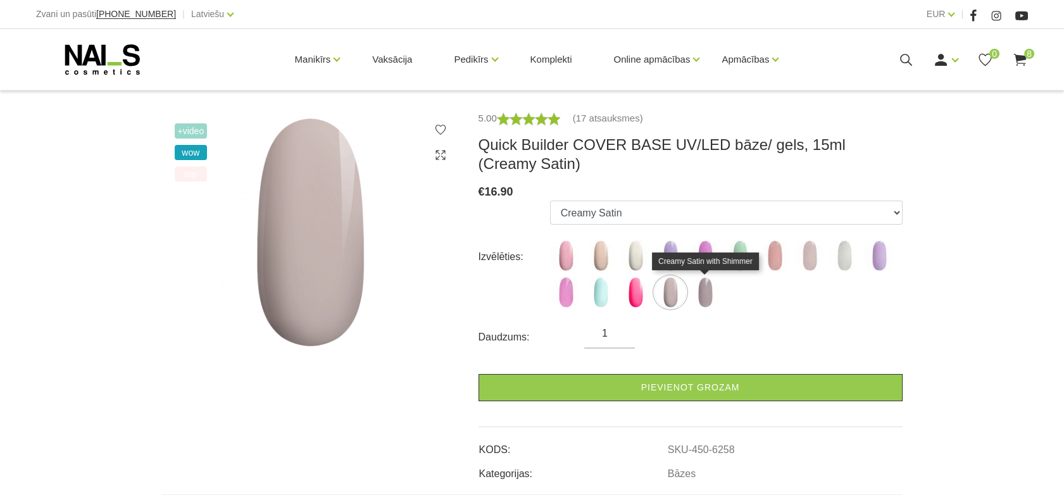
click at [704, 301] on img at bounding box center [705, 293] width 32 height 32
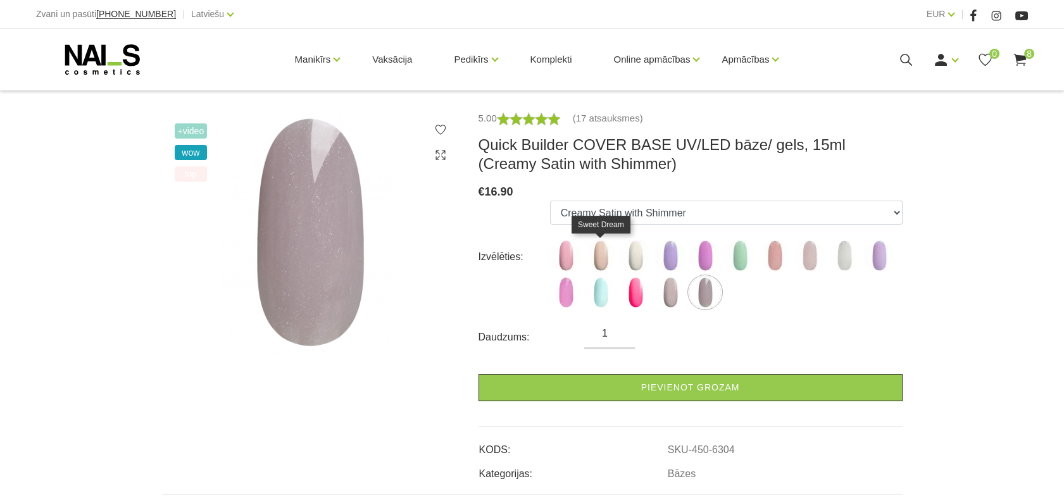
click at [604, 261] on img at bounding box center [601, 256] width 32 height 32
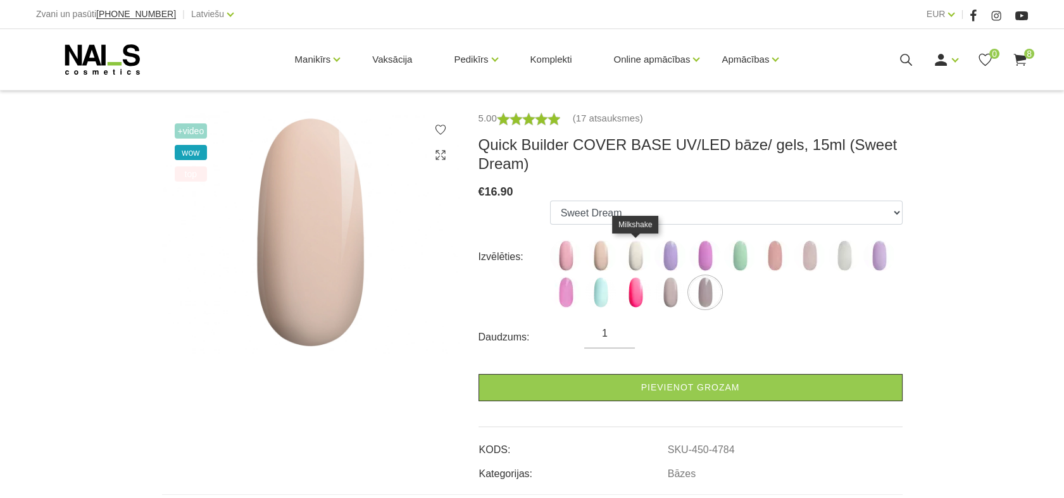
click at [637, 265] on img at bounding box center [636, 256] width 32 height 32
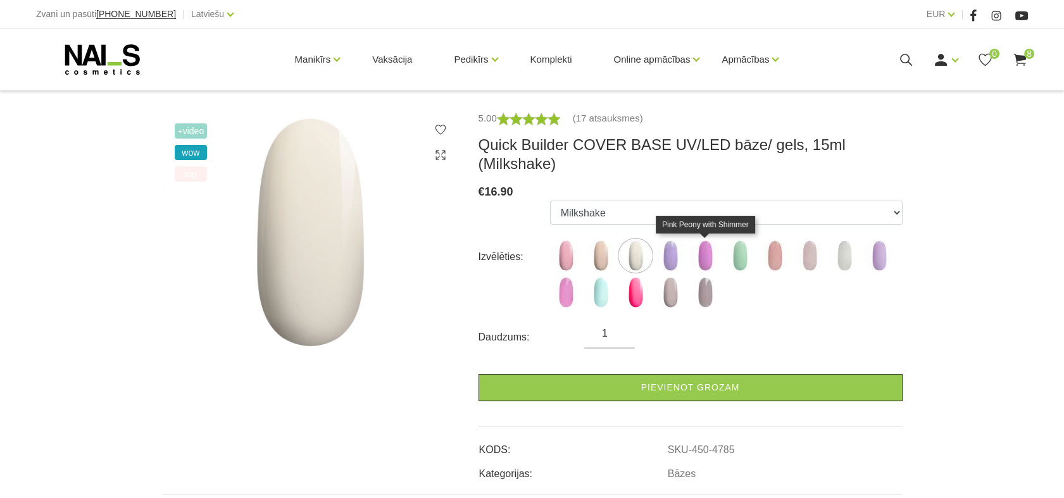
click at [705, 258] on img at bounding box center [705, 256] width 32 height 32
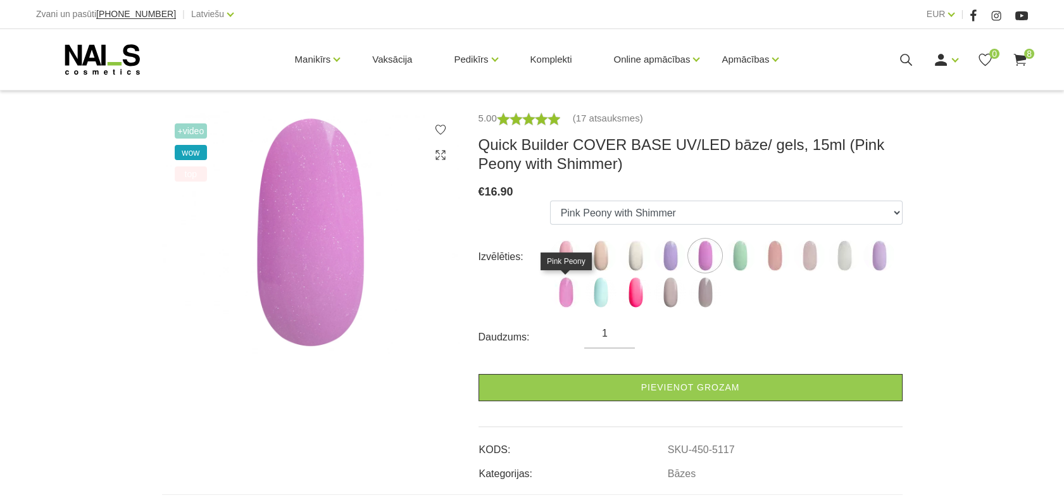
click at [571, 299] on img at bounding box center [566, 293] width 32 height 32
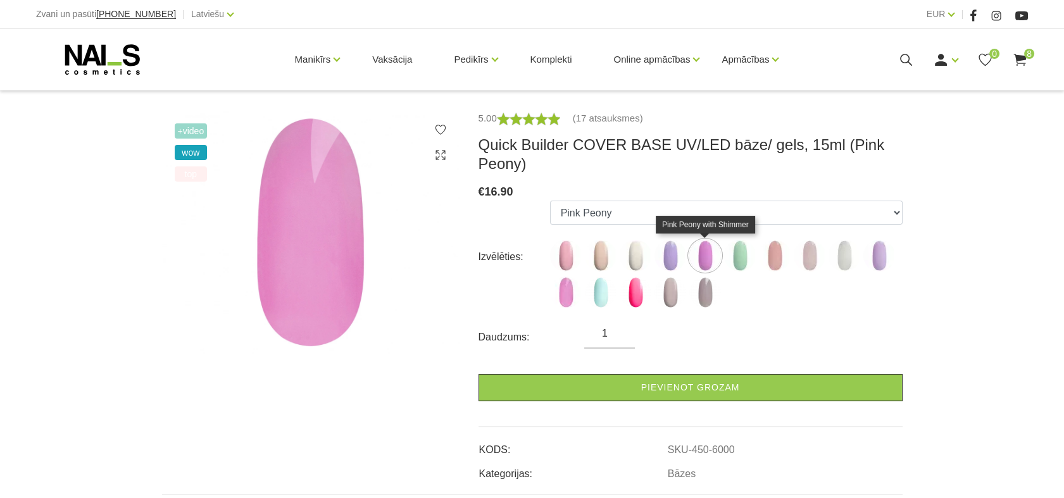
click at [706, 255] on img at bounding box center [705, 256] width 32 height 32
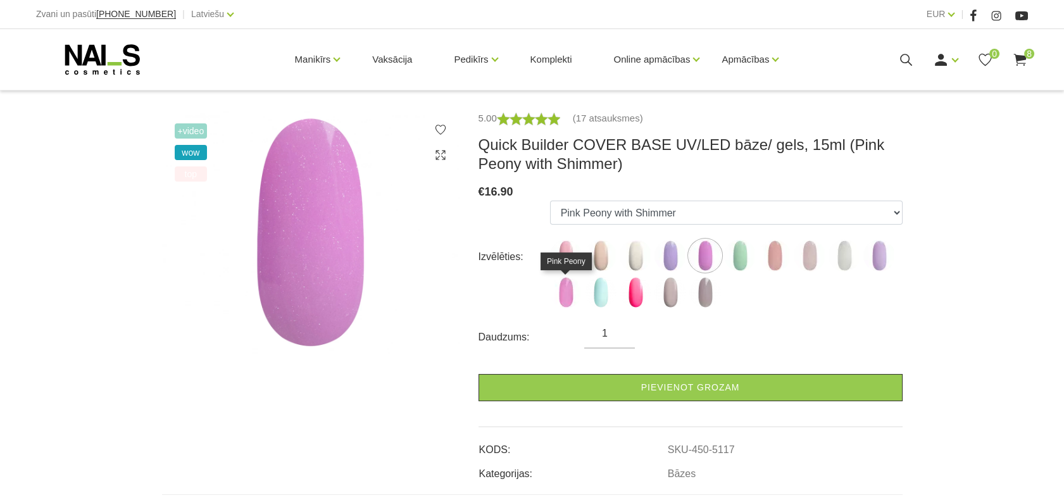
click at [571, 297] on img at bounding box center [566, 293] width 32 height 32
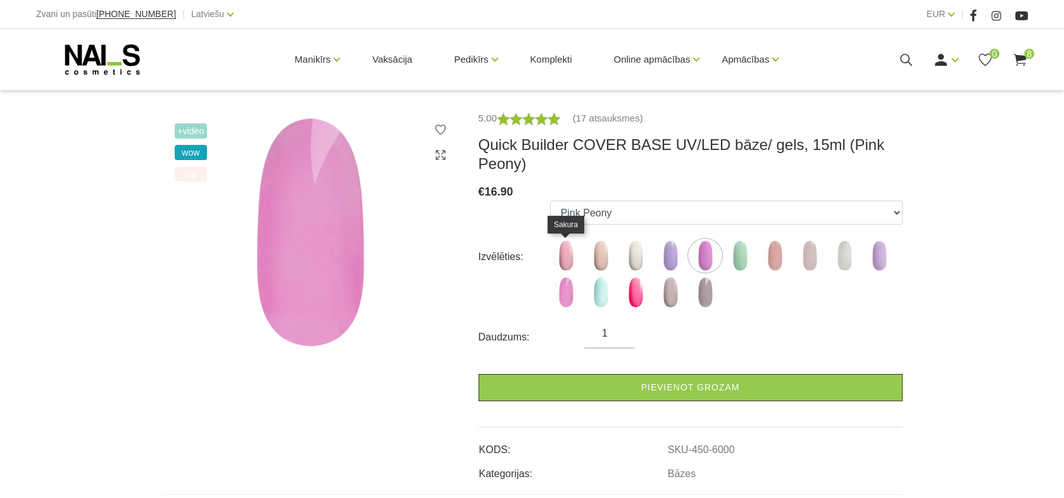
click at [570, 260] on img at bounding box center [566, 256] width 32 height 32
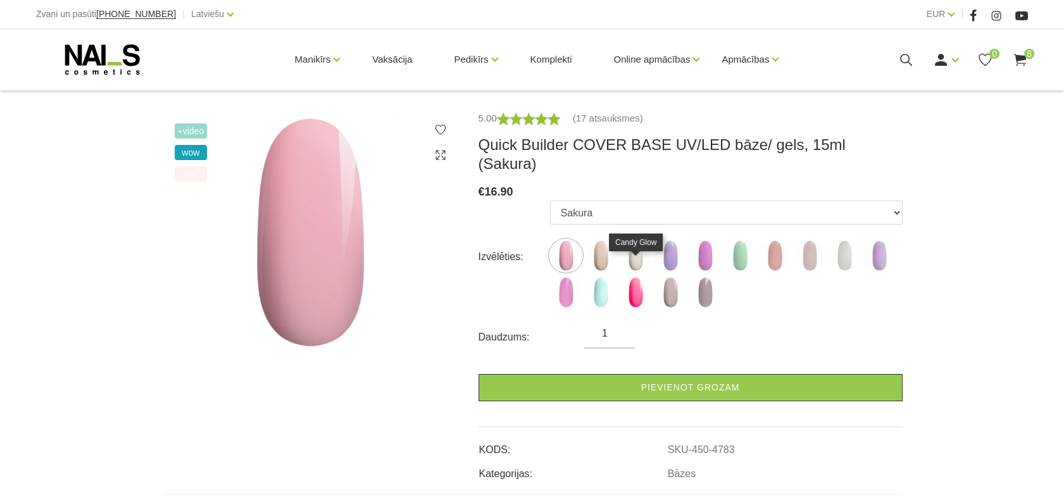
click at [630, 277] on img at bounding box center [636, 293] width 32 height 32
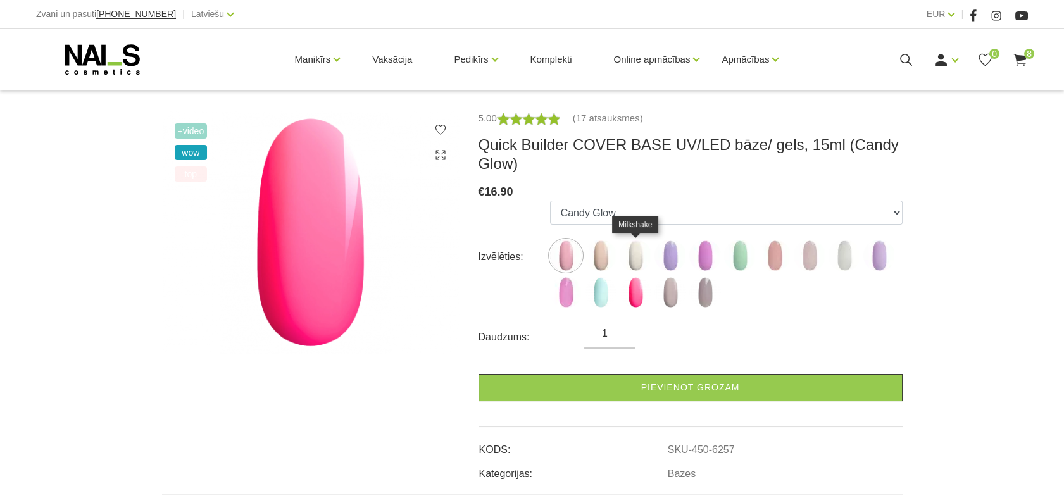
click at [639, 260] on img at bounding box center [636, 256] width 32 height 32
select select "4785"
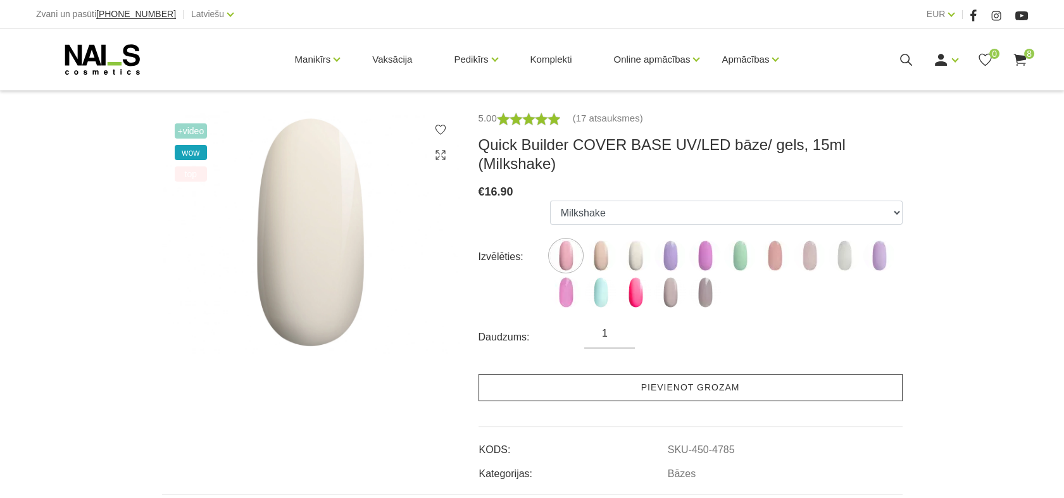
click at [680, 387] on link "Pievienot grozam" at bounding box center [690, 387] width 424 height 27
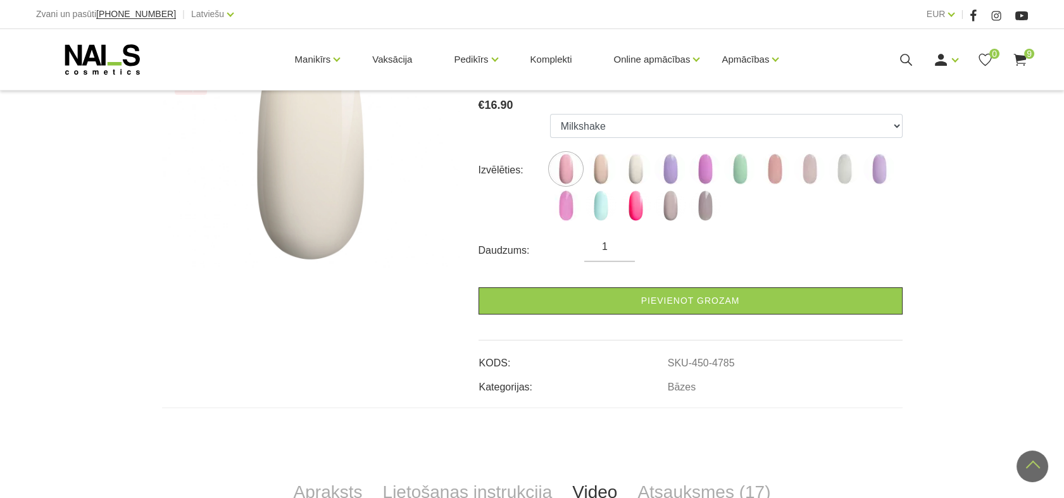
scroll to position [192, 0]
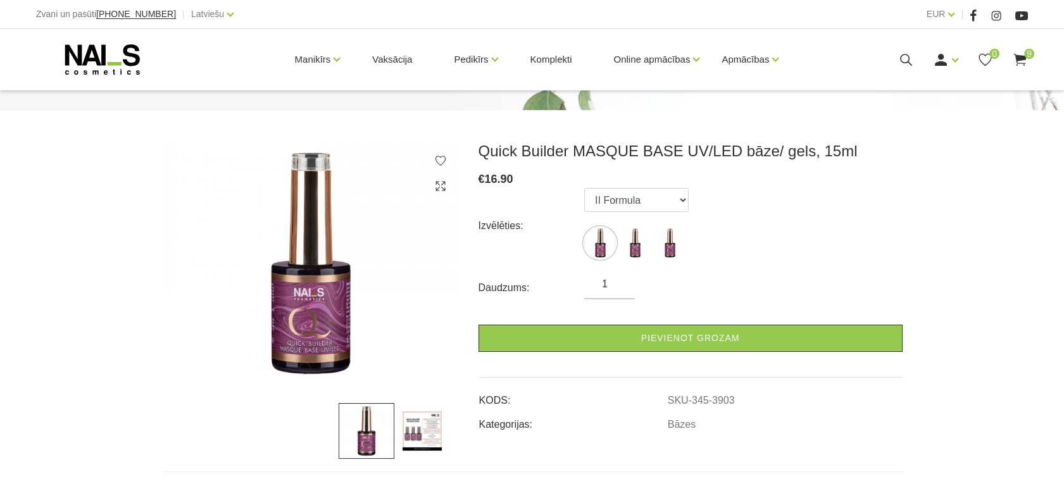
scroll to position [168, 0]
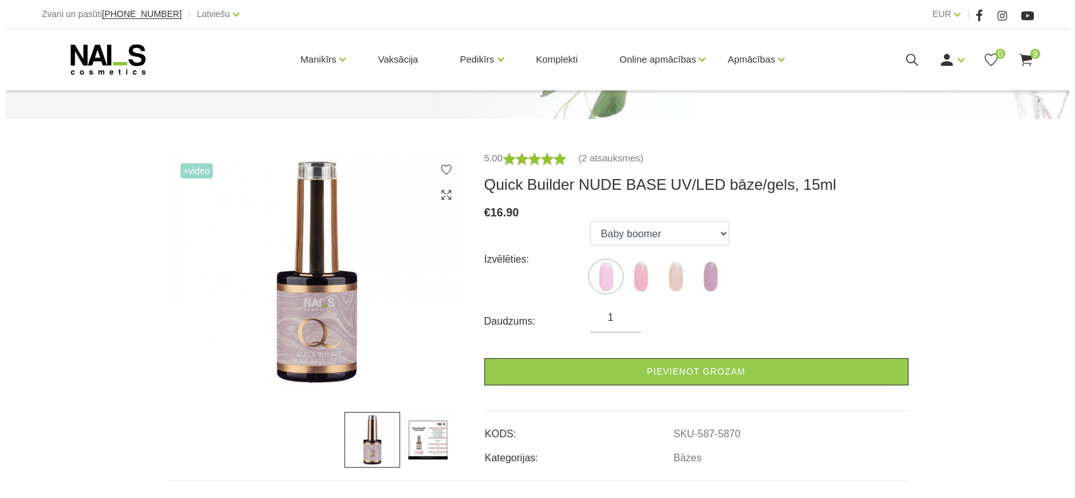
scroll to position [120, 0]
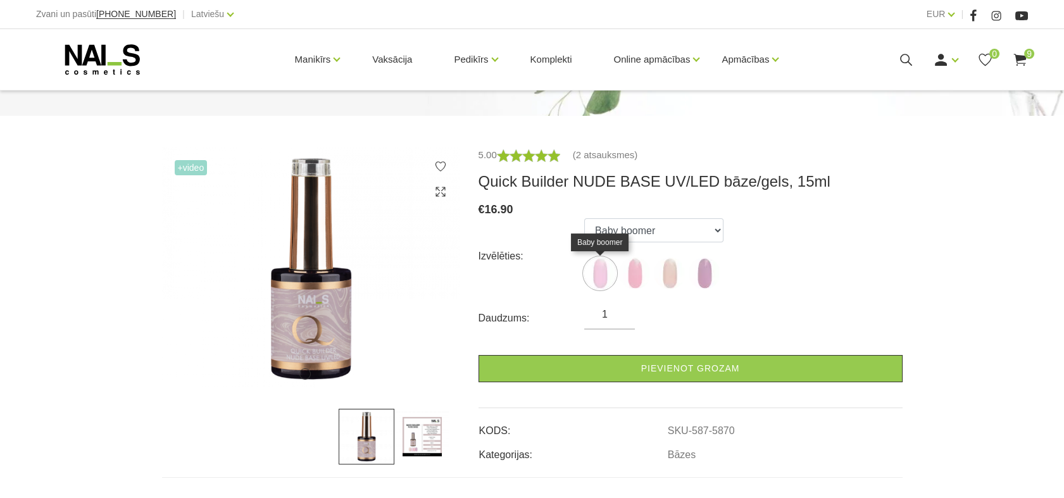
click at [597, 270] on img at bounding box center [600, 274] width 32 height 32
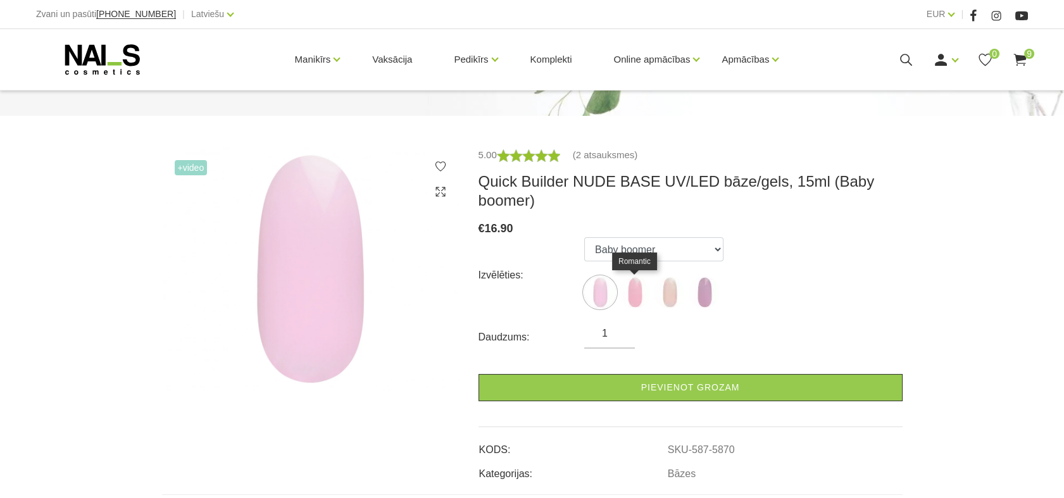
click at [633, 286] on img at bounding box center [635, 293] width 32 height 32
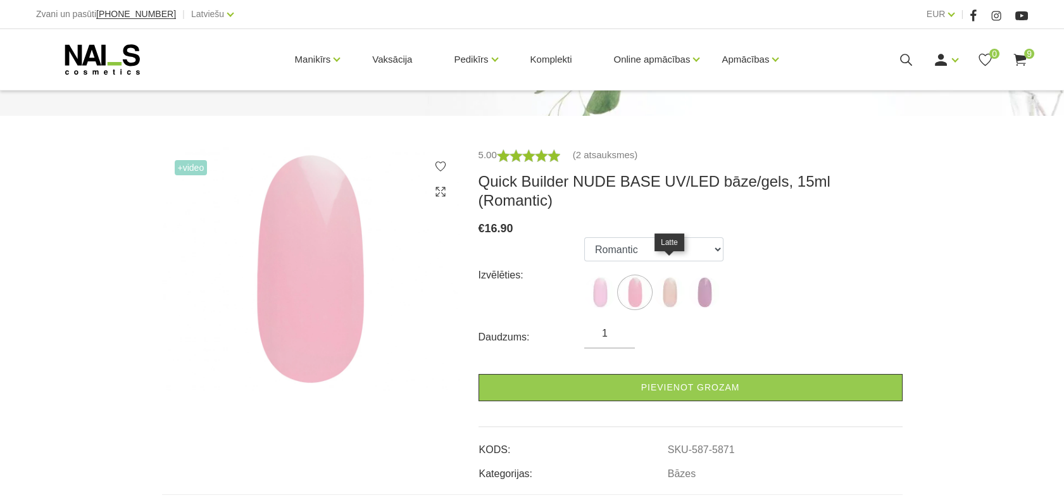
click at [665, 277] on img at bounding box center [670, 293] width 32 height 32
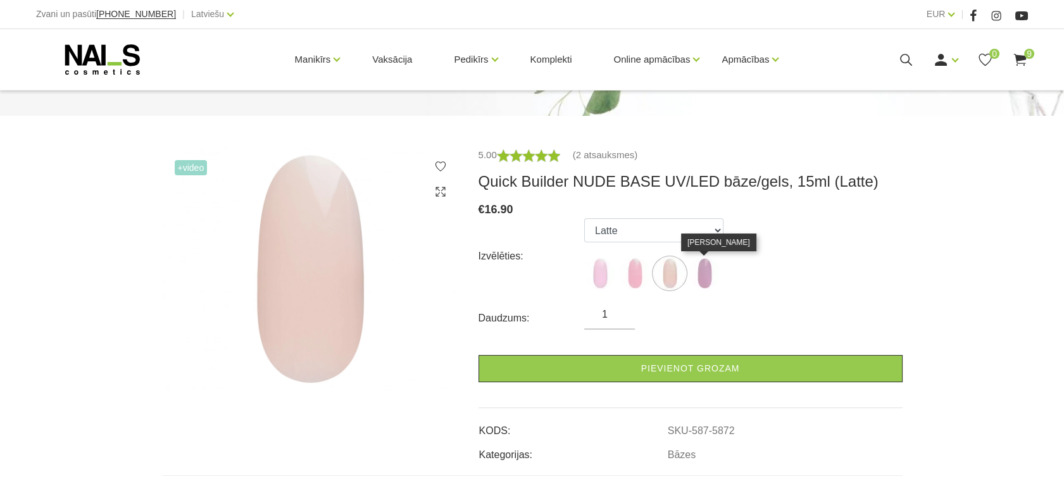
click at [700, 277] on img at bounding box center [705, 274] width 32 height 32
select select "6011"
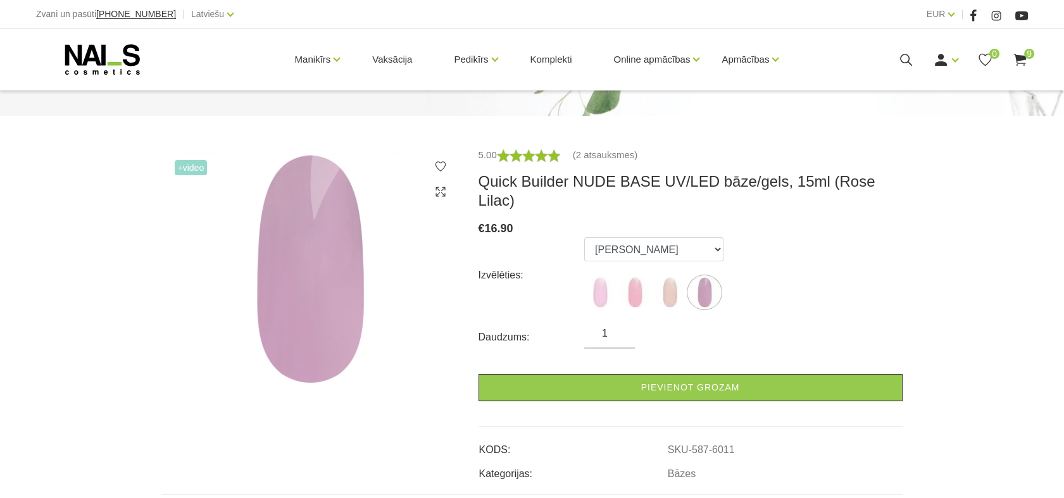
click at [1025, 57] on use at bounding box center [1019, 60] width 13 height 12
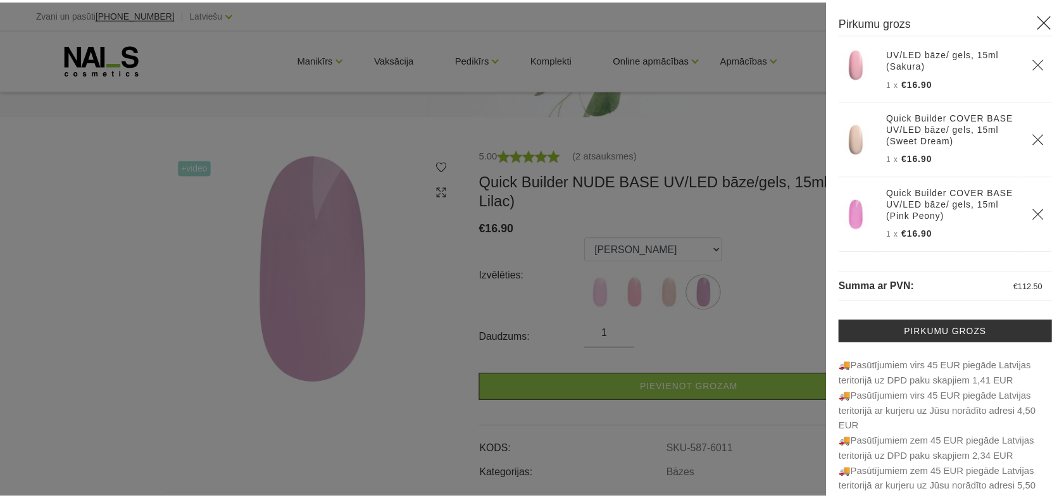
scroll to position [457, 0]
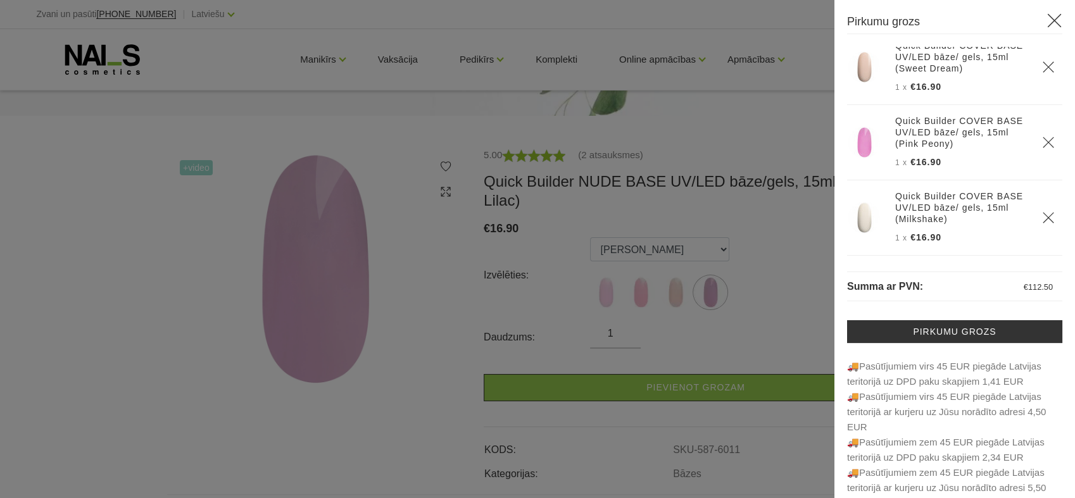
drag, startPoint x: 761, startPoint y: 120, endPoint x: 768, endPoint y: 120, distance: 7.0
click at [761, 122] on div at bounding box center [537, 249] width 1075 height 498
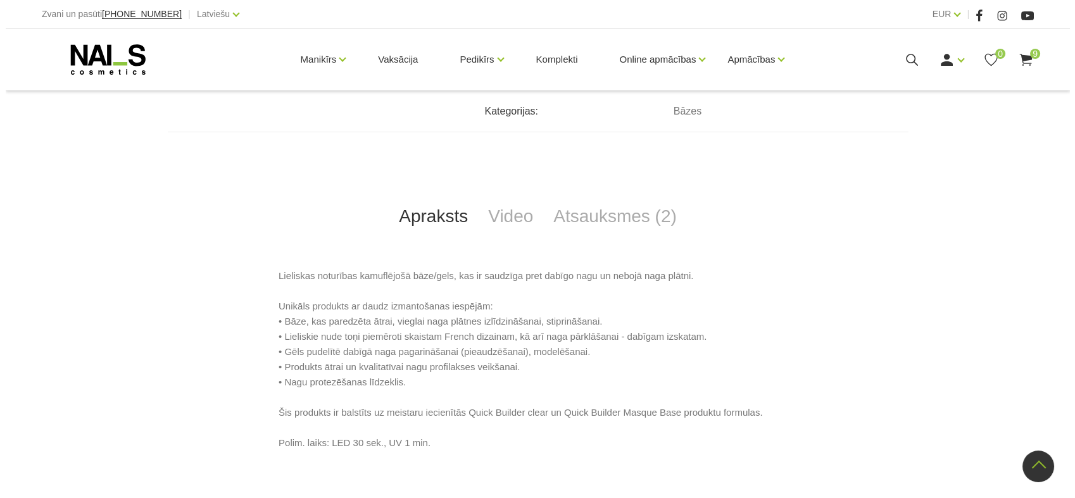
scroll to position [487, 0]
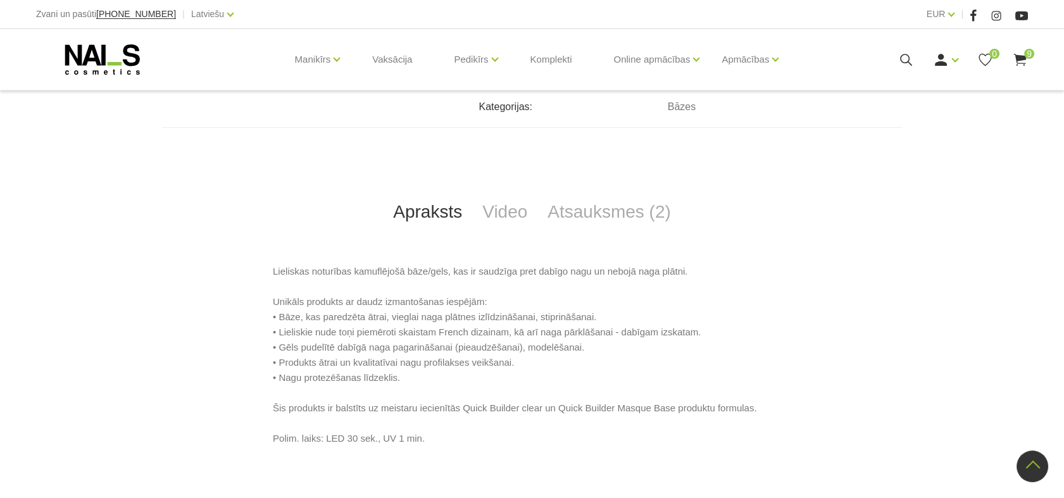
click at [1027, 61] on icon at bounding box center [1020, 60] width 16 height 16
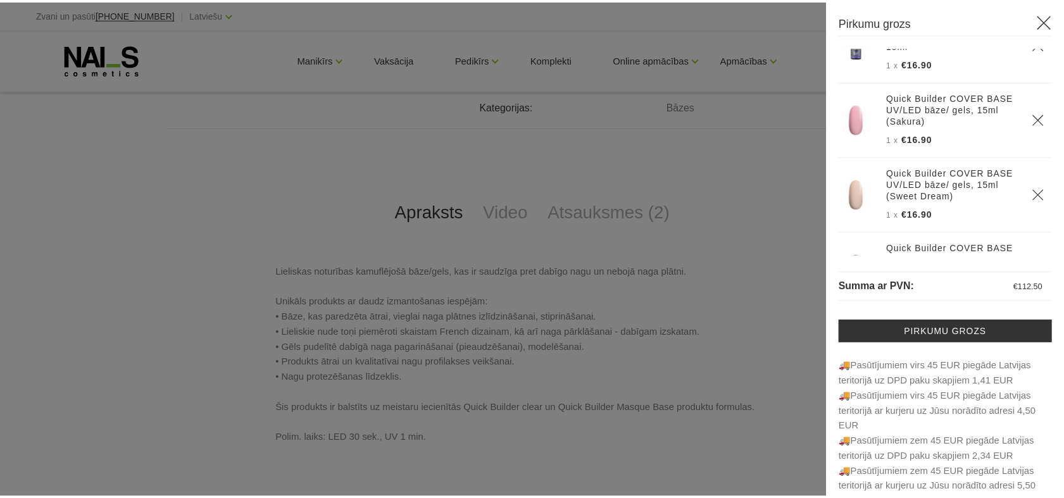
scroll to position [457, 0]
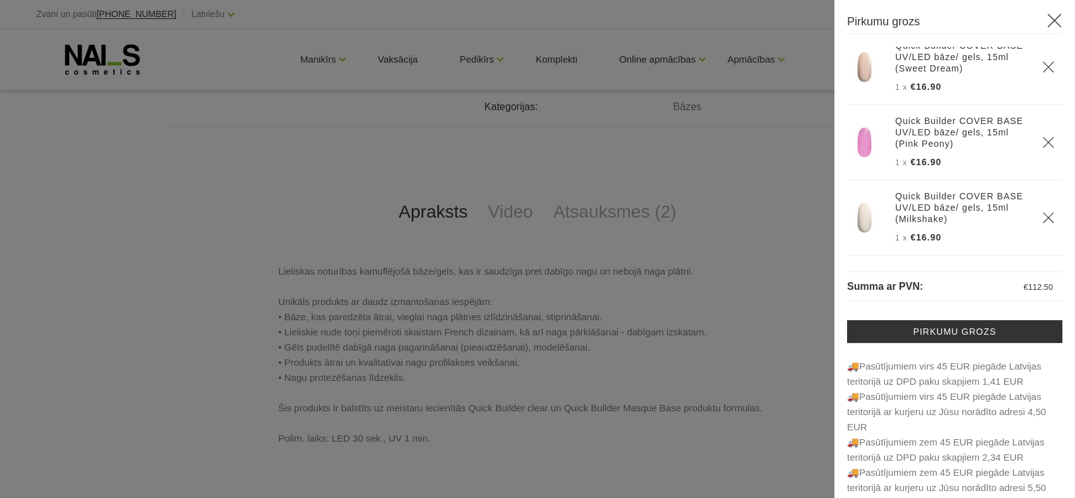
click at [813, 115] on div at bounding box center [537, 249] width 1075 height 498
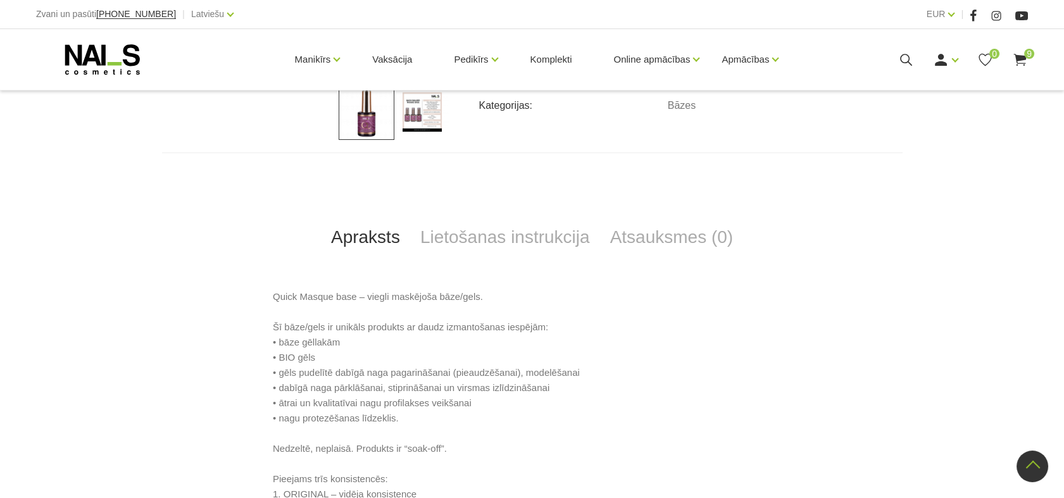
scroll to position [499, 0]
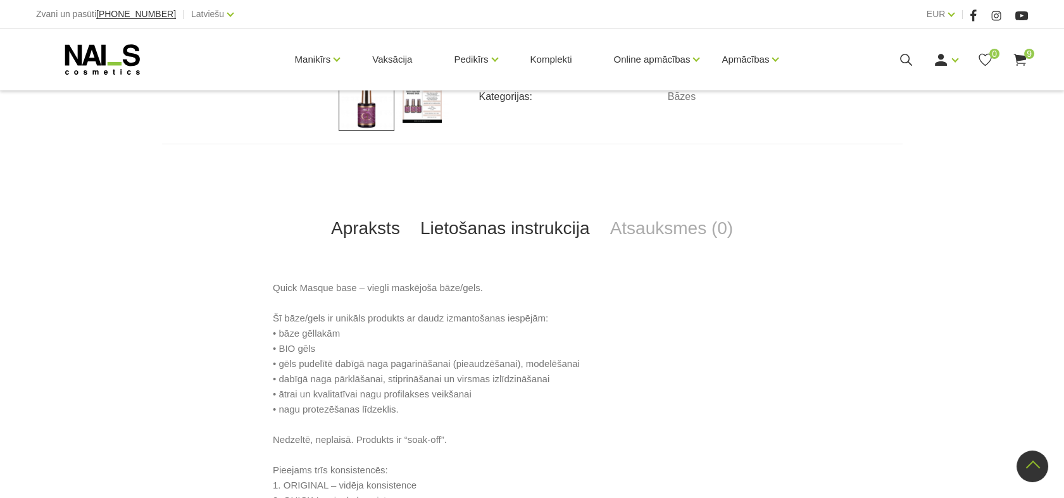
click at [580, 208] on link "Lietošanas instrukcija" at bounding box center [505, 229] width 190 height 42
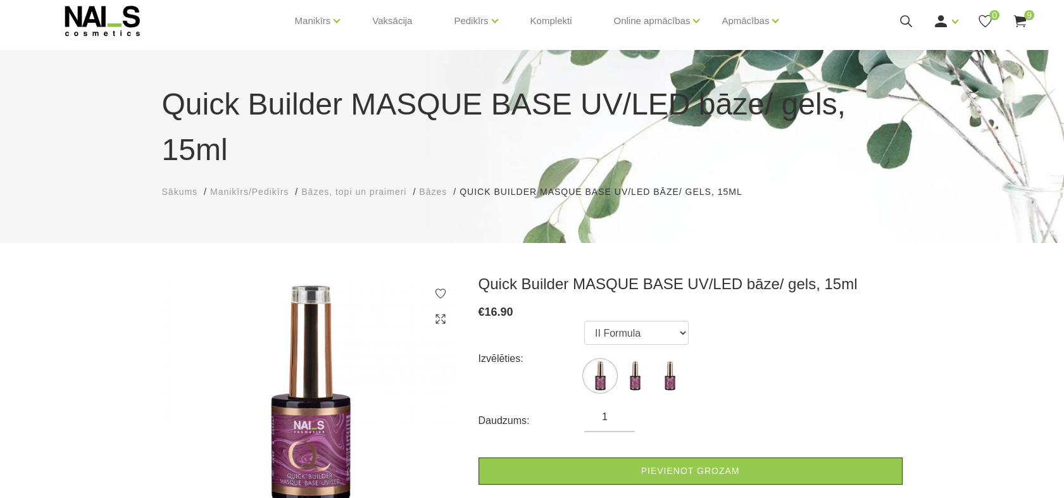
scroll to position [37, 0]
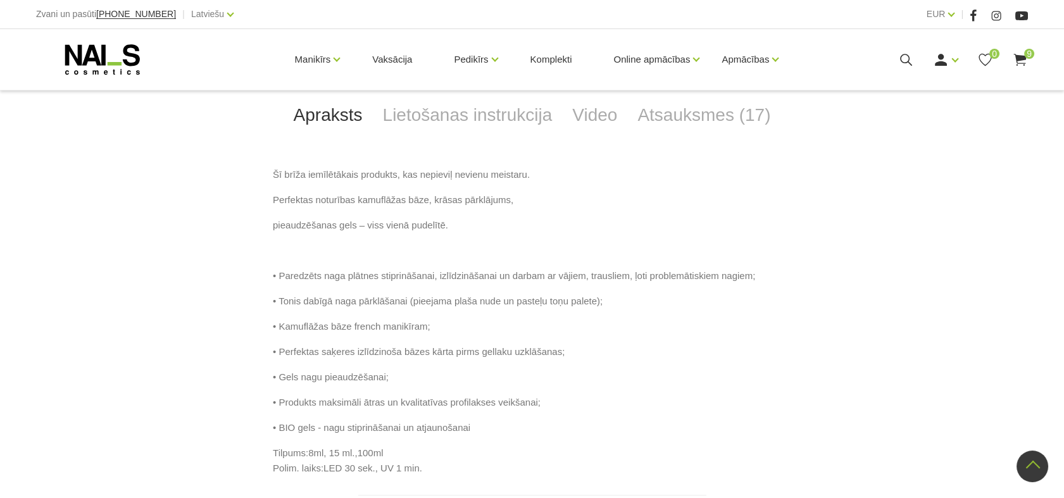
scroll to position [613, 0]
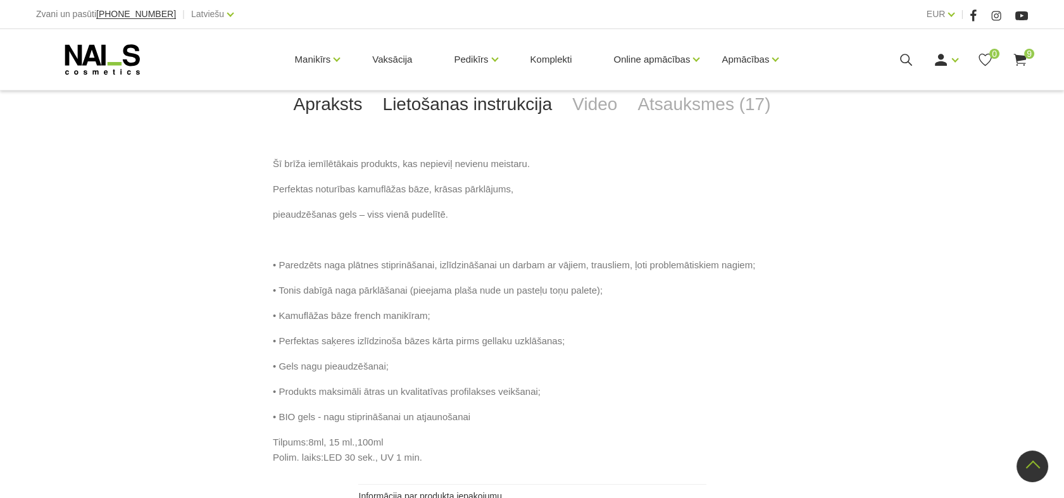
click at [523, 103] on link "Lietošanas instrukcija" at bounding box center [468, 105] width 190 height 42
